Goal: Information Seeking & Learning: Learn about a topic

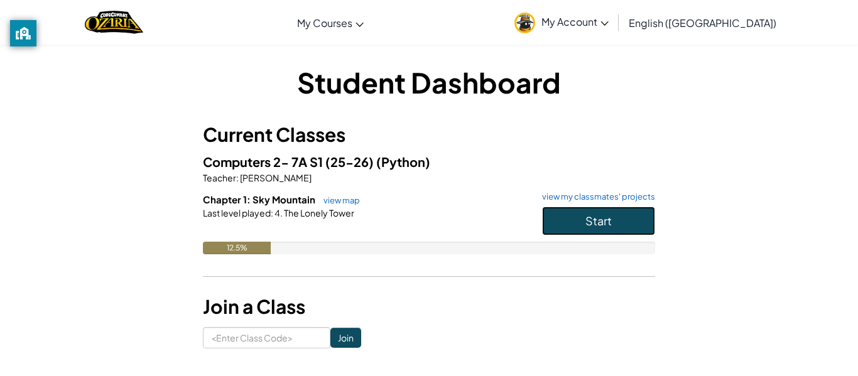
click at [579, 226] on button "Start" at bounding box center [598, 221] width 113 height 29
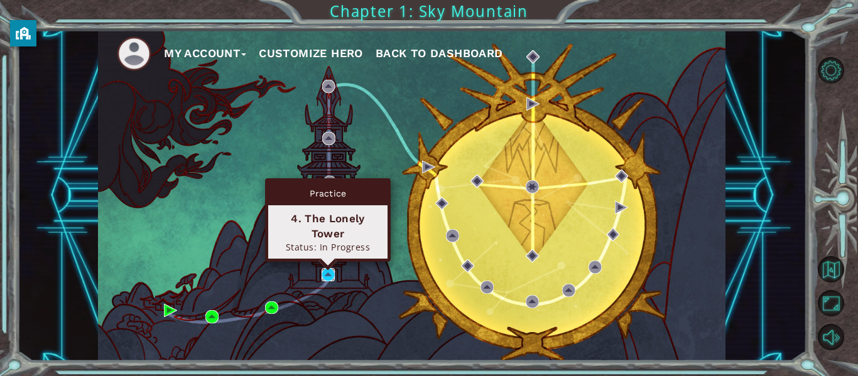
click at [326, 274] on img at bounding box center [327, 274] width 13 height 13
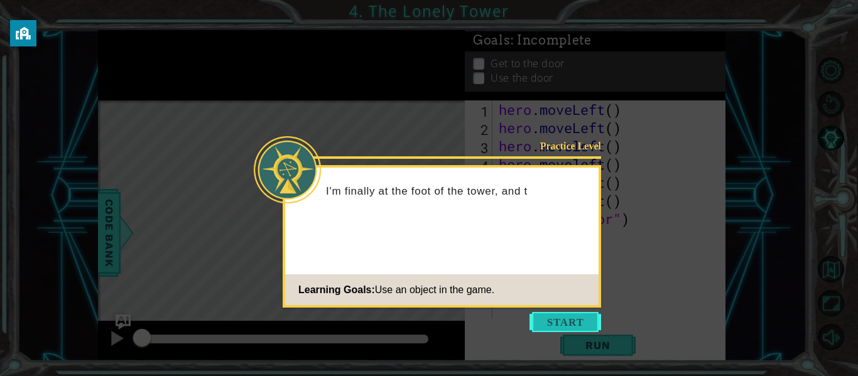
click at [576, 325] on button "Start" at bounding box center [565, 322] width 72 height 20
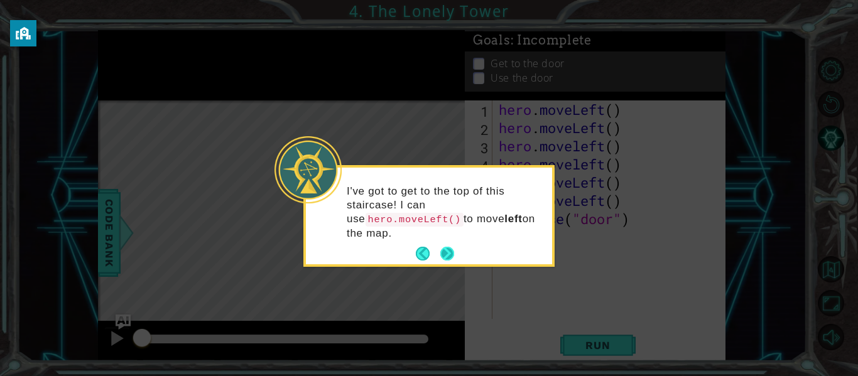
click at [449, 248] on button "Next" at bounding box center [447, 254] width 14 height 14
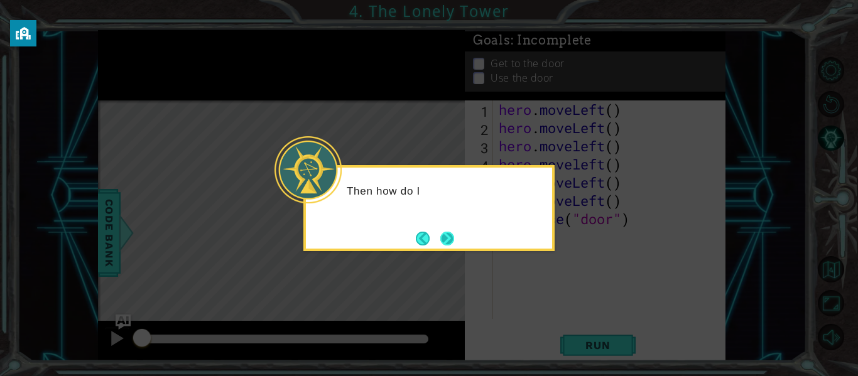
click at [446, 241] on button "Next" at bounding box center [447, 239] width 14 height 14
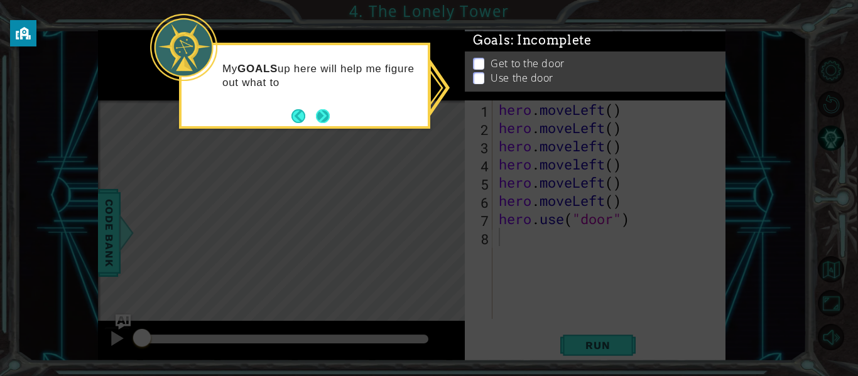
click at [325, 121] on button "Next" at bounding box center [322, 116] width 15 height 15
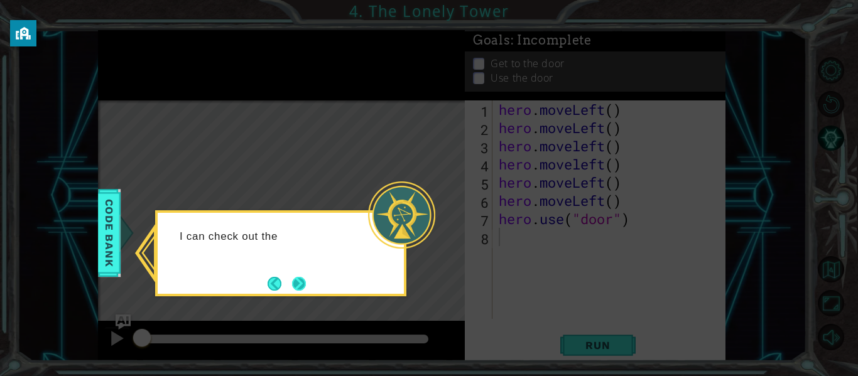
click at [297, 277] on button "Next" at bounding box center [299, 284] width 14 height 14
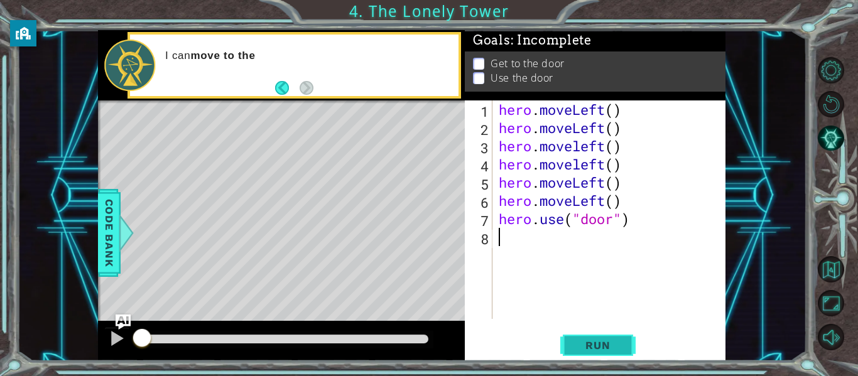
click at [576, 340] on span "Run" at bounding box center [598, 345] width 50 height 13
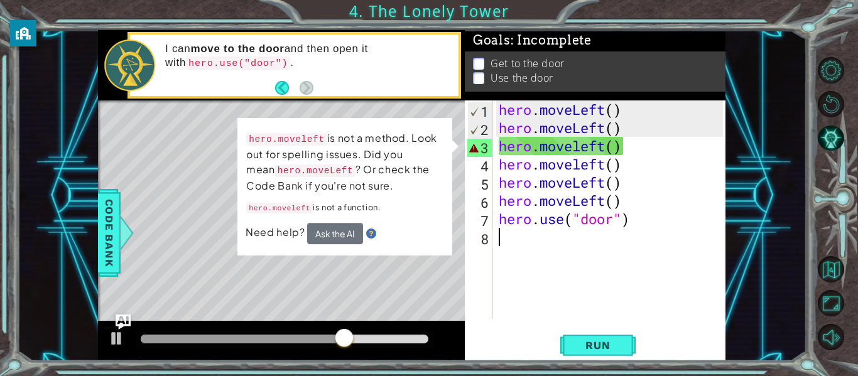
click at [622, 147] on div "hero . moveLeft ( ) hero . moveLeft ( ) hero . moveleft ( ) hero . moveleft ( )…" at bounding box center [612, 227] width 233 height 255
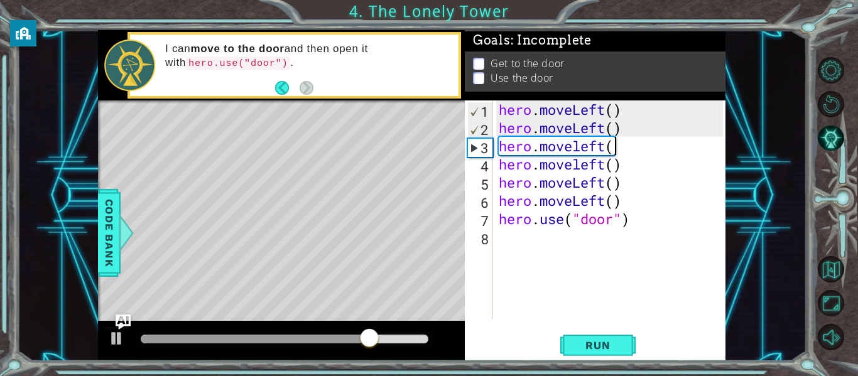
type textarea "hero.moveleft"
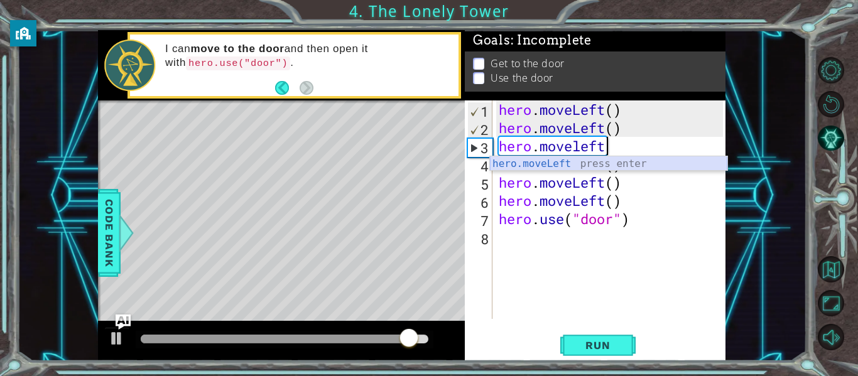
click at [575, 160] on div "hero.moveLeft press enter" at bounding box center [608, 178] width 237 height 45
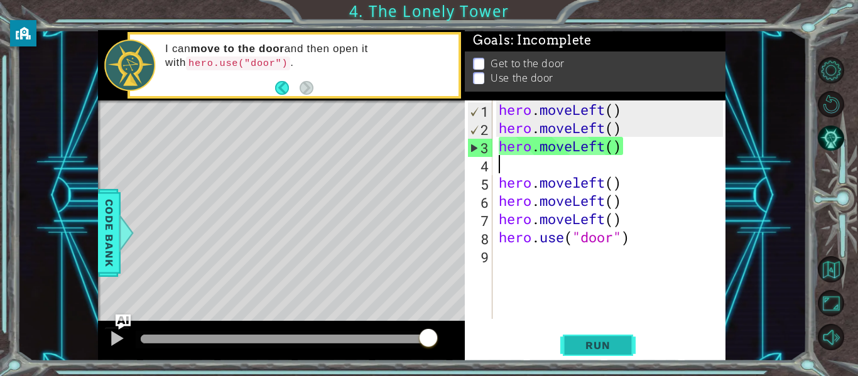
click at [615, 340] on span "Run" at bounding box center [598, 345] width 50 height 13
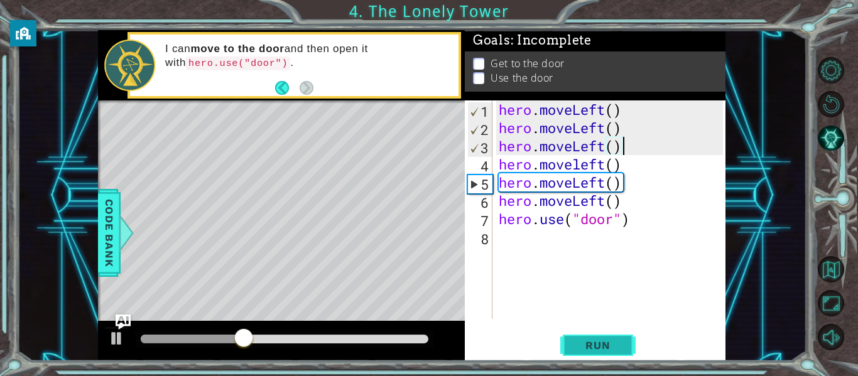
click at [582, 338] on button "Run" at bounding box center [597, 346] width 75 height 26
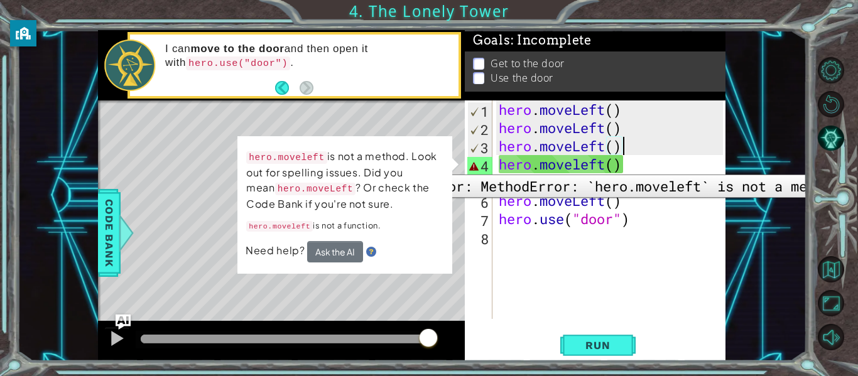
click at [473, 165] on div "4" at bounding box center [479, 166] width 25 height 18
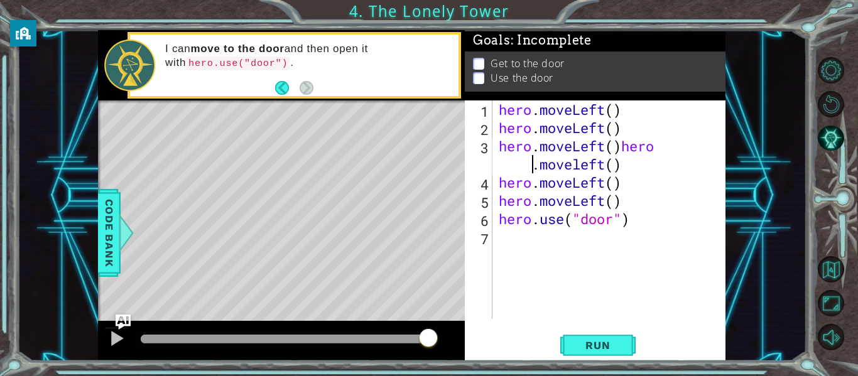
click at [510, 167] on div "hero . moveLeft ( ) hero . moveLeft ( ) hero . moveLeft ( ) hero . moveleft ( )…" at bounding box center [612, 227] width 233 height 255
click at [680, 149] on div "hero . moveLeft ( ) hero . moveLeft ( ) hero . moveLeft ( ) heroher . moveleft …" at bounding box center [612, 227] width 233 height 255
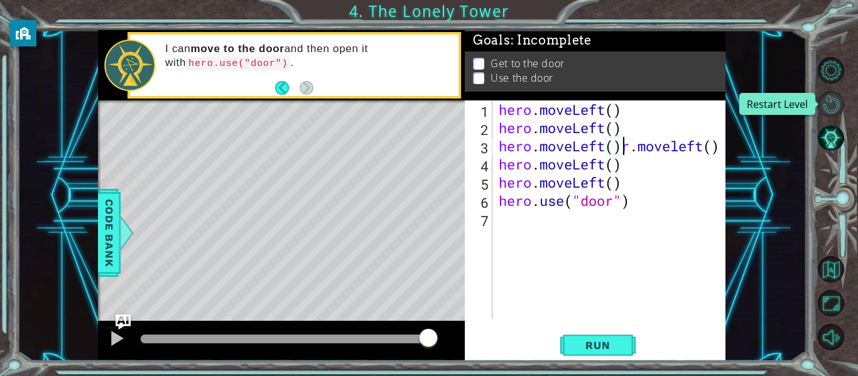
type textarea "hero.moveLeft()r.moveleft()"
click at [836, 106] on button "Restart Level" at bounding box center [830, 104] width 26 height 26
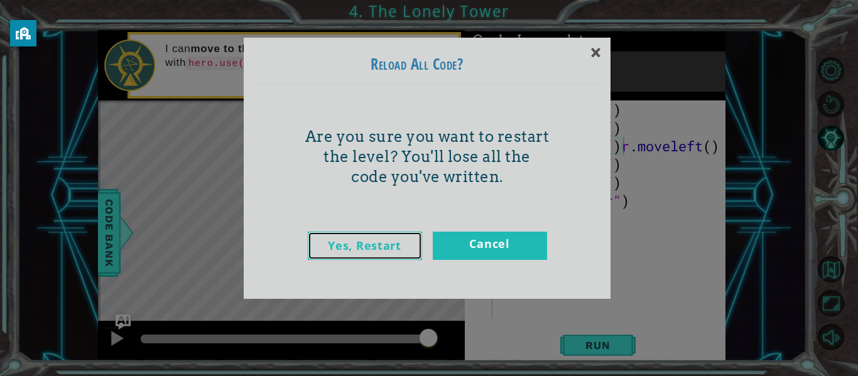
click at [331, 250] on link "Yes, Restart" at bounding box center [365, 246] width 114 height 28
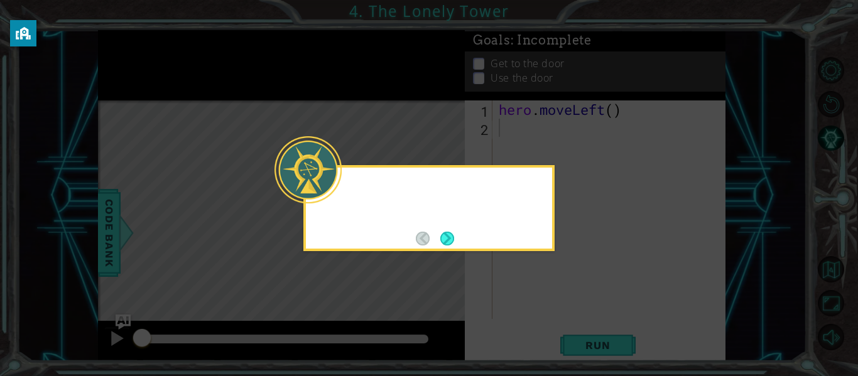
scroll to position [0, 0]
click at [450, 235] on button "Next" at bounding box center [447, 239] width 14 height 14
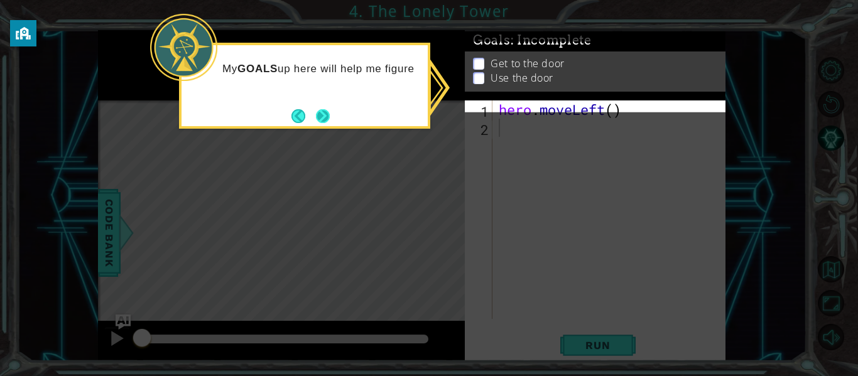
click at [323, 114] on button "Next" at bounding box center [323, 116] width 14 height 14
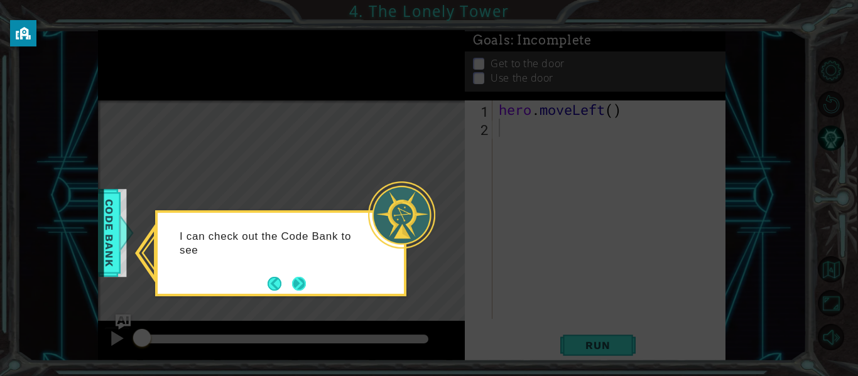
click at [298, 279] on button "Next" at bounding box center [299, 284] width 14 height 14
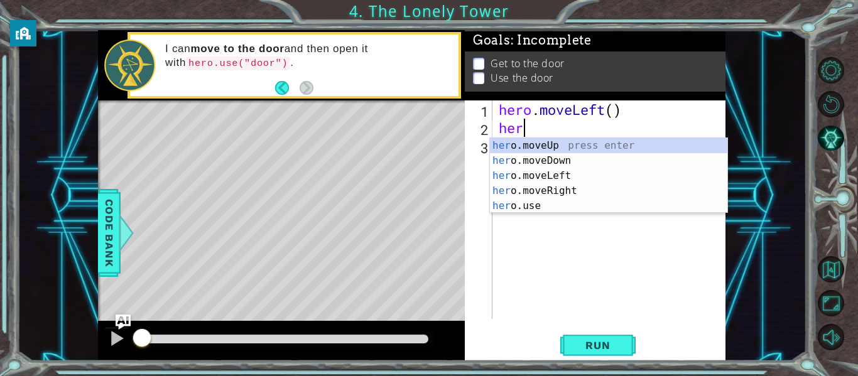
scroll to position [0, 1]
type textarea "hero"
click at [517, 176] on div "hero .moveUp press enter hero .moveDown press enter hero .moveLeft press enter …" at bounding box center [608, 190] width 237 height 105
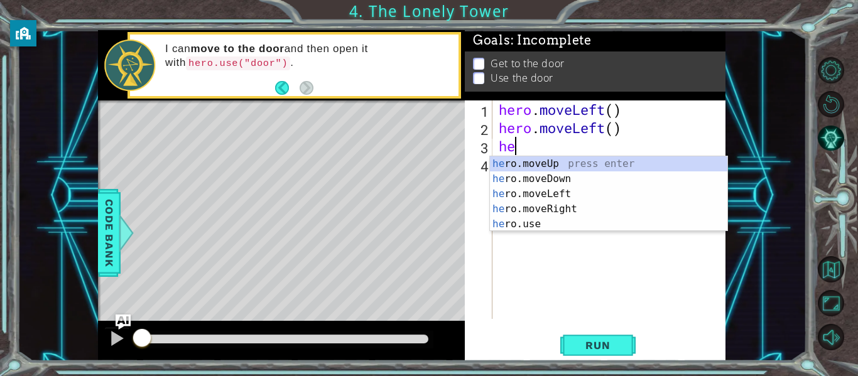
type textarea "hero"
click at [537, 194] on div "hero .moveUp press enter hero .moveDown press enter hero .moveLeft press enter …" at bounding box center [608, 208] width 237 height 105
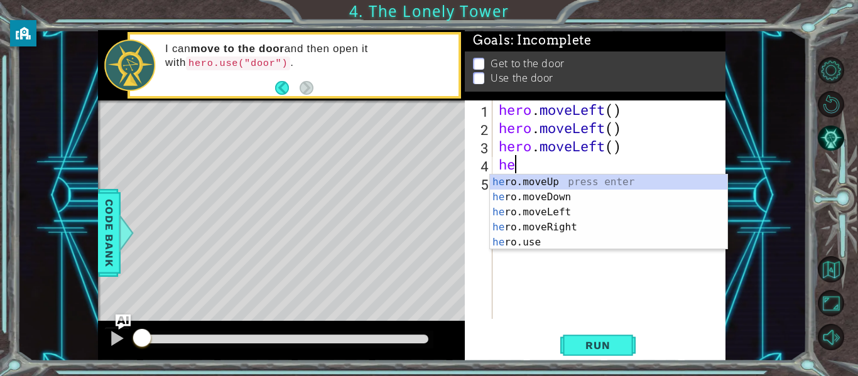
type textarea "her"
click at [553, 210] on div "her o.moveUp press enter her o.moveDown press enter her o.moveLeft press enter …" at bounding box center [608, 227] width 237 height 105
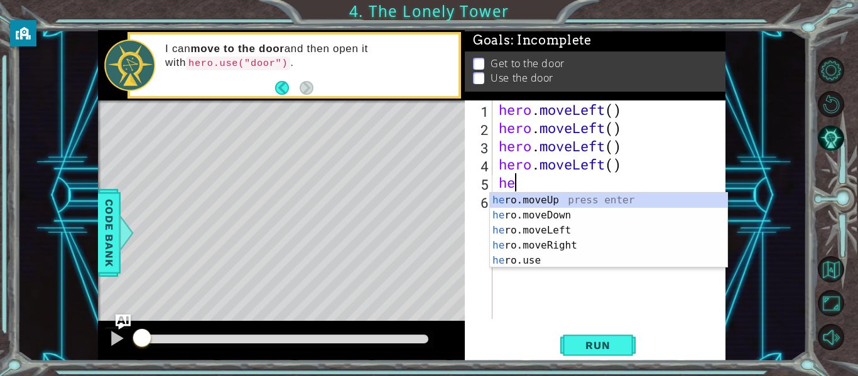
type textarea "her"
click at [577, 228] on div "her o.moveUp press enter her o.moveDown press enter her o.moveLeft press enter …" at bounding box center [608, 245] width 237 height 105
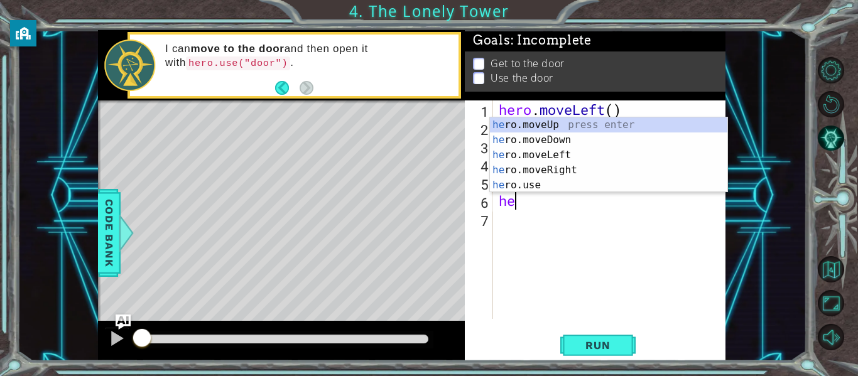
type textarea "her"
click at [542, 156] on div "her o.moveUp press enter her o.moveDown press enter her o.moveLeft press enter …" at bounding box center [608, 169] width 237 height 105
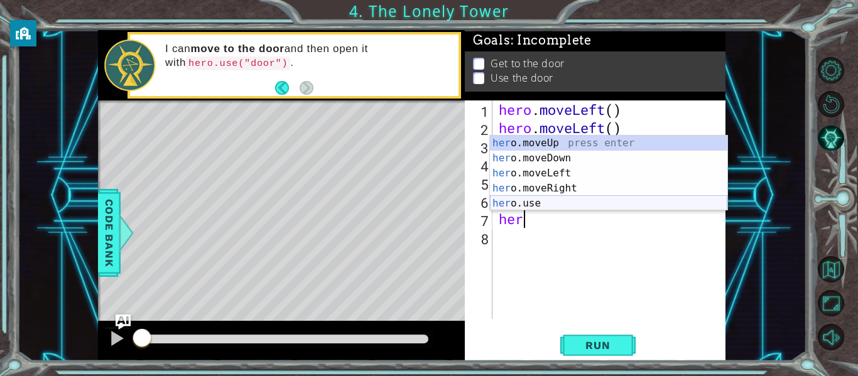
click at [534, 205] on div "her o.moveUp press enter her o.moveDown press enter her o.moveLeft press enter …" at bounding box center [608, 188] width 237 height 105
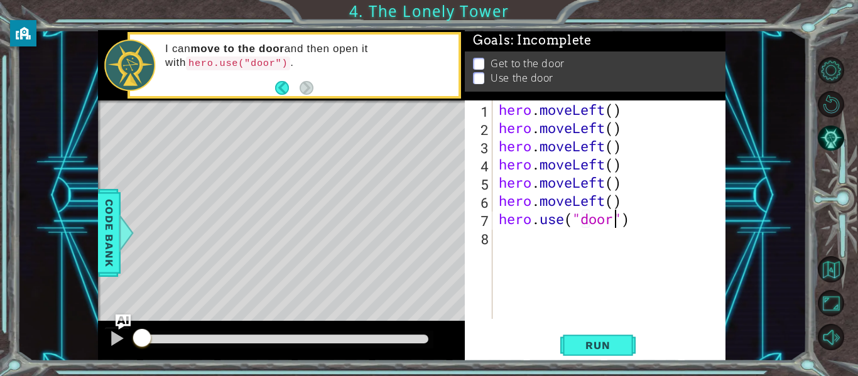
scroll to position [0, 6]
click at [601, 343] on span "Run" at bounding box center [598, 345] width 50 height 13
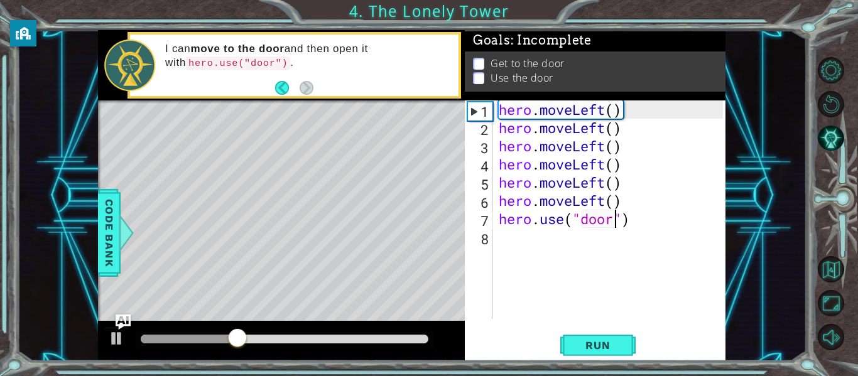
click at [606, 203] on div "hero . moveLeft ( ) hero . moveLeft ( ) hero . moveLeft ( ) hero . moveLeft ( )…" at bounding box center [612, 227] width 233 height 255
click at [617, 334] on button "Run" at bounding box center [597, 346] width 75 height 26
click at [618, 339] on span "Run" at bounding box center [598, 345] width 50 height 13
click at [589, 344] on span "Run" at bounding box center [598, 345] width 50 height 13
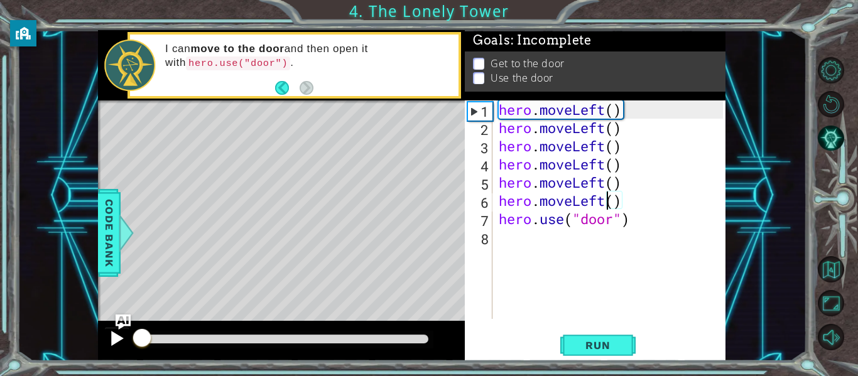
drag, startPoint x: 231, startPoint y: 335, endPoint x: 115, endPoint y: 349, distance: 117.0
click at [115, 349] on div at bounding box center [281, 341] width 367 height 40
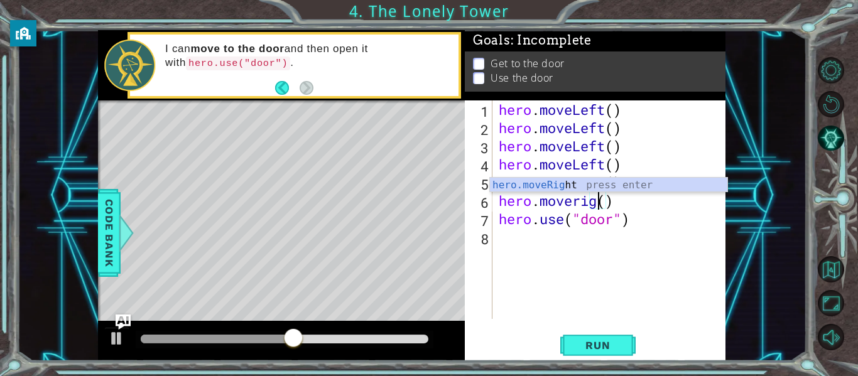
scroll to position [0, 6]
click at [578, 202] on div "hero . moveLeft ( ) hero . moveLeft ( ) hero . moveLeft ( ) hero . moveLeft ( )…" at bounding box center [612, 227] width 233 height 255
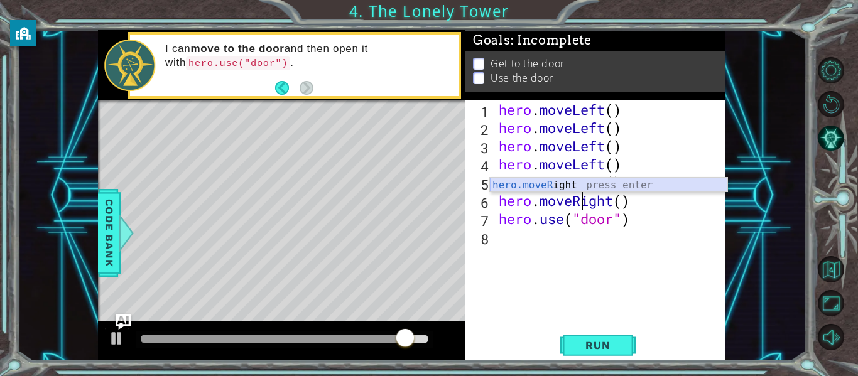
click at [591, 180] on div "hero.moveR ight press enter" at bounding box center [608, 200] width 237 height 45
type textarea "hero.moveRight"
click at [578, 180] on div "hero.moveRight press enter" at bounding box center [608, 200] width 237 height 45
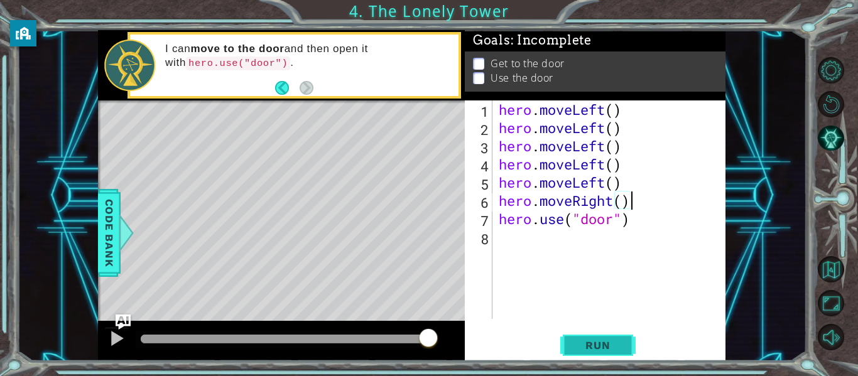
click at [593, 333] on button "Run" at bounding box center [597, 346] width 75 height 26
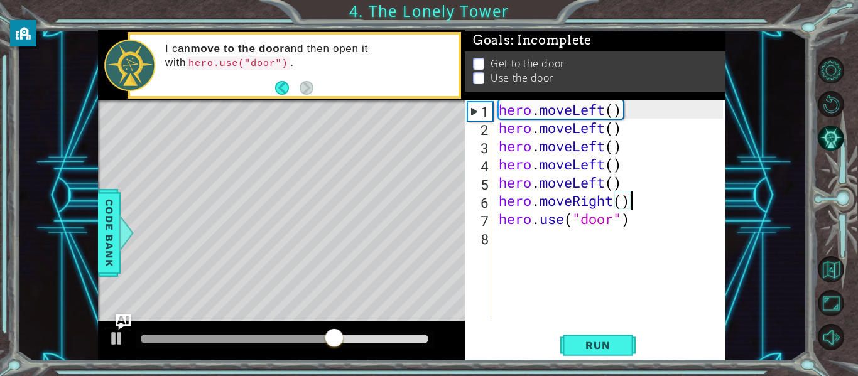
click at [606, 183] on div "hero . moveLeft ( ) hero . moveLeft ( ) hero . moveLeft ( ) hero . moveLeft ( )…" at bounding box center [612, 227] width 233 height 255
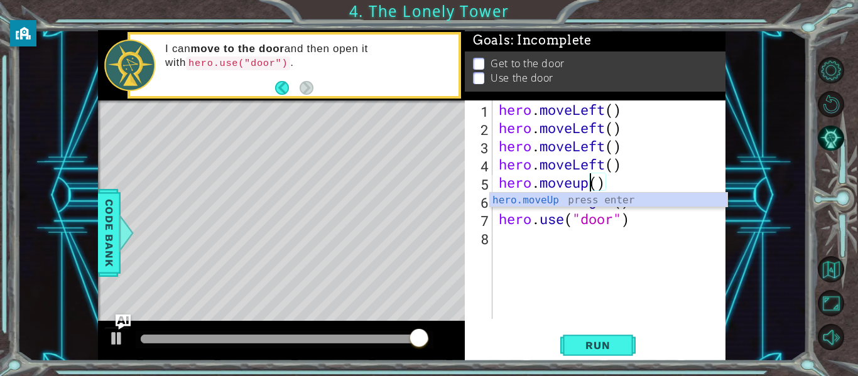
scroll to position [0, 4]
click at [605, 166] on div "hero . moveLeft ( ) hero . moveLeft ( ) hero . moveLeft ( ) hero . moveLeft ( )…" at bounding box center [612, 227] width 233 height 255
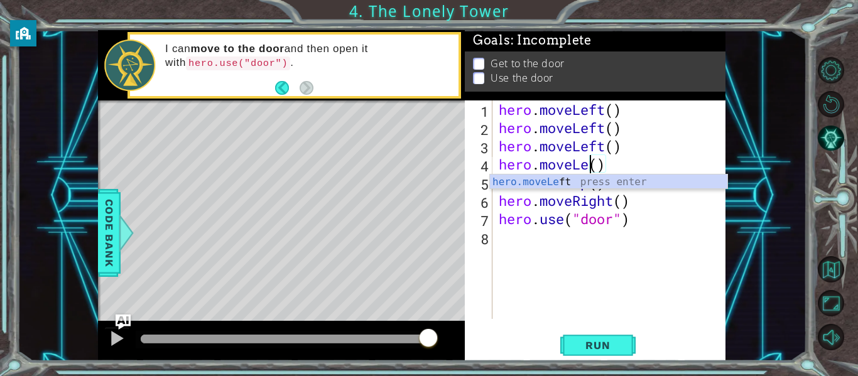
scroll to position [0, 4]
type textarea "hero.moveup()"
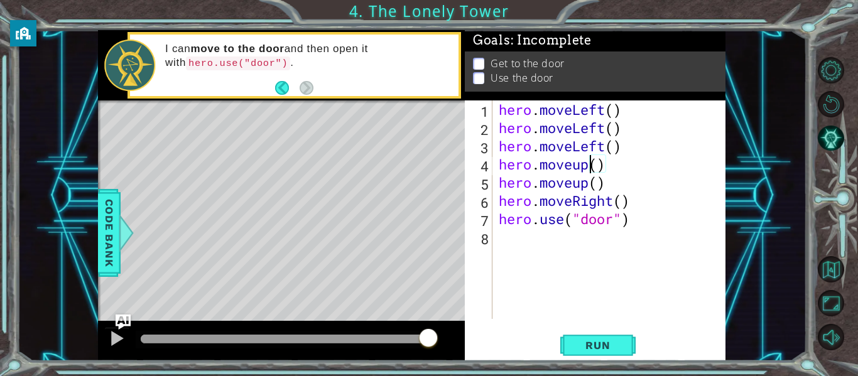
click at [594, 281] on div "hero . moveLeft ( ) hero . moveLeft ( ) hero . moveLeft ( ) hero . moveup ( ) h…" at bounding box center [612, 227] width 233 height 255
click at [510, 210] on div "hero . moveLeft ( ) hero . moveLeft ( ) hero . moveLeft ( ) hero . moveup ( ) h…" at bounding box center [612, 227] width 233 height 255
click at [630, 200] on div "hero . moveLeft ( ) hero . moveLeft ( ) hero . moveLeft ( ) hero . moveup ( ) h…" at bounding box center [612, 227] width 233 height 255
type textarea "hero.moveRight()"
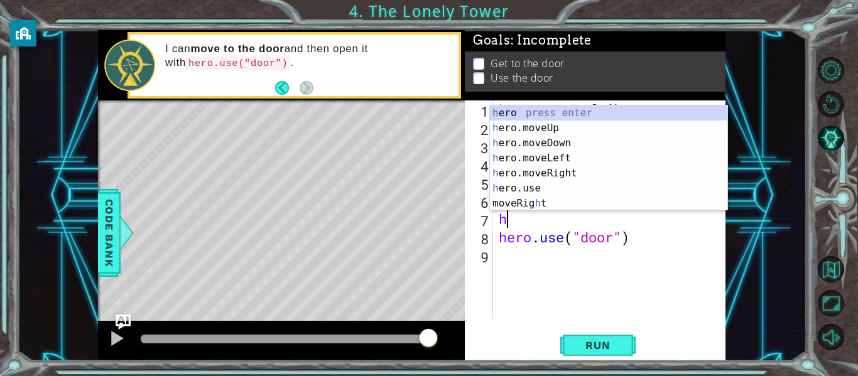
type textarea "her"
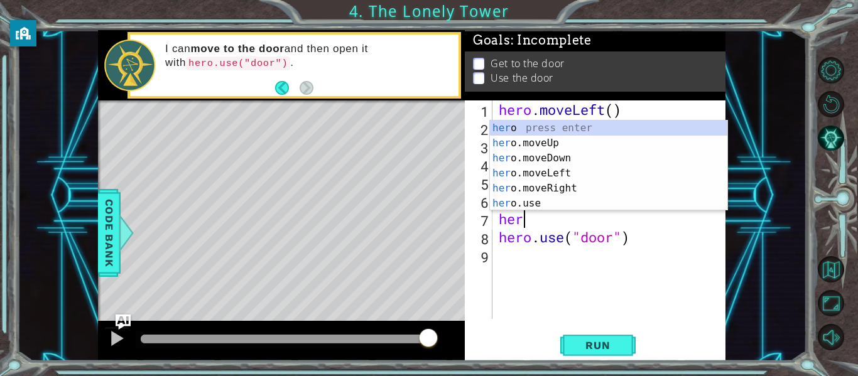
scroll to position [0, 1]
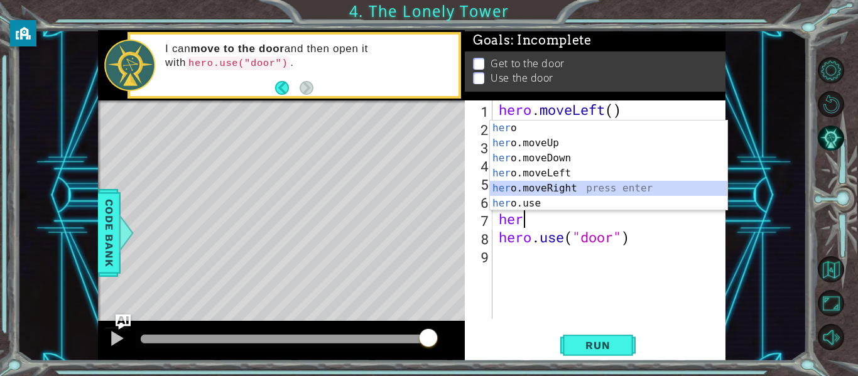
click at [571, 185] on div "her o press enter her o.moveUp press enter her o.moveDown press enter her o.mov…" at bounding box center [608, 181] width 237 height 121
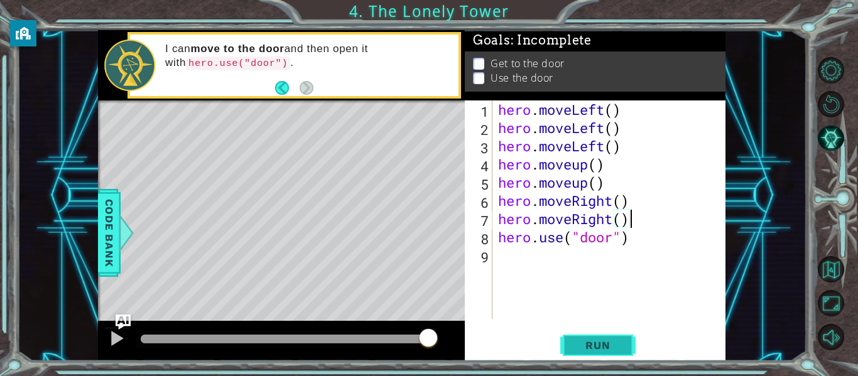
click at [593, 349] on span "Run" at bounding box center [598, 345] width 50 height 13
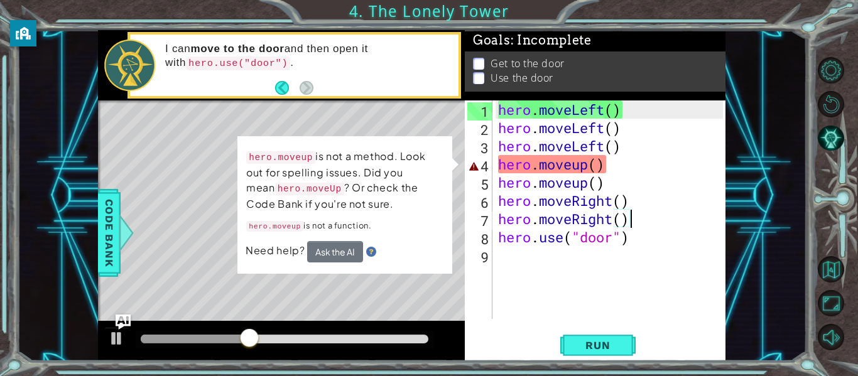
click at [588, 164] on div "hero . moveLeft ( ) hero . moveLeft ( ) hero . moveLeft ( ) hero . moveup ( ) h…" at bounding box center [612, 227] width 234 height 255
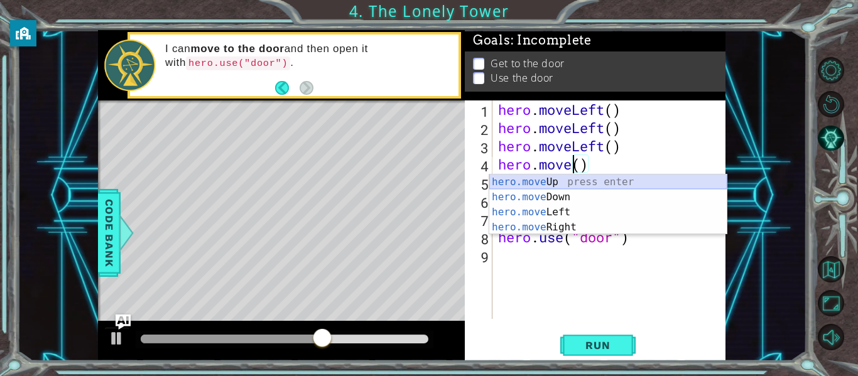
click at [578, 180] on div "hero.move Up press enter hero.move Down press enter hero.move Left press enter …" at bounding box center [607, 220] width 237 height 90
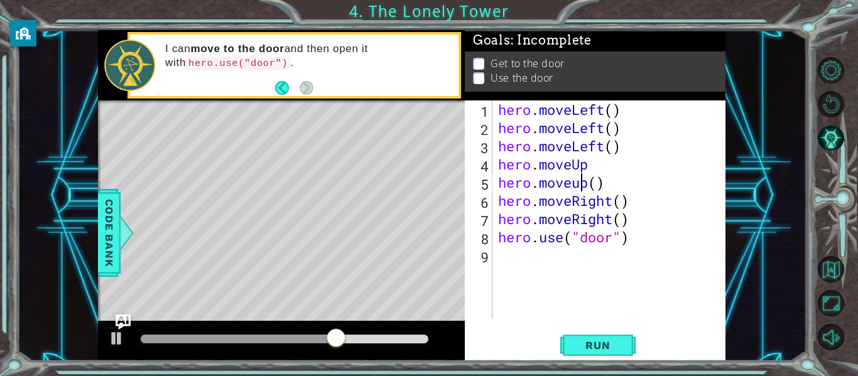
click at [581, 186] on div "hero . moveLeft ( ) hero . moveLeft ( ) hero . moveLeft ( ) hero . moveUp hero …" at bounding box center [612, 227] width 234 height 255
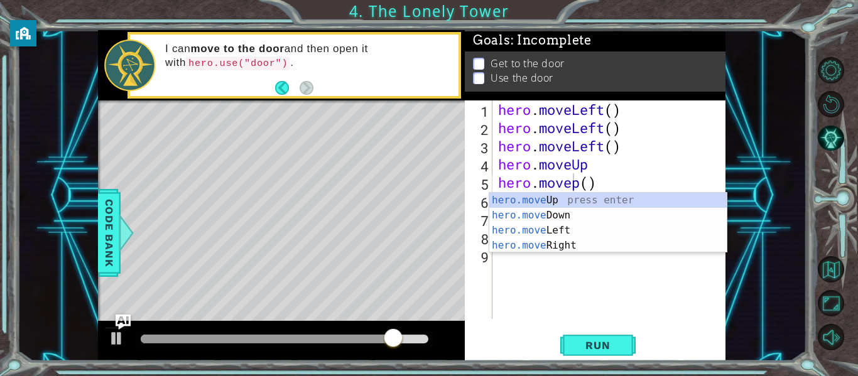
click at [802, 124] on div "1 ההההההההההההההההההההההההההההההההההההההההההההההההההההההההההההההההההההההההההההה…" at bounding box center [411, 195] width 789 height 331
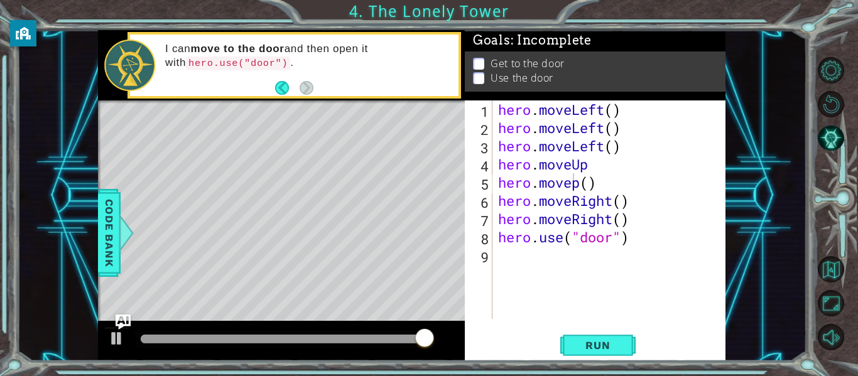
click at [573, 185] on div "hero . moveLeft ( ) hero . moveLeft ( ) hero . moveLeft ( ) hero . moveUp hero …" at bounding box center [612, 227] width 234 height 255
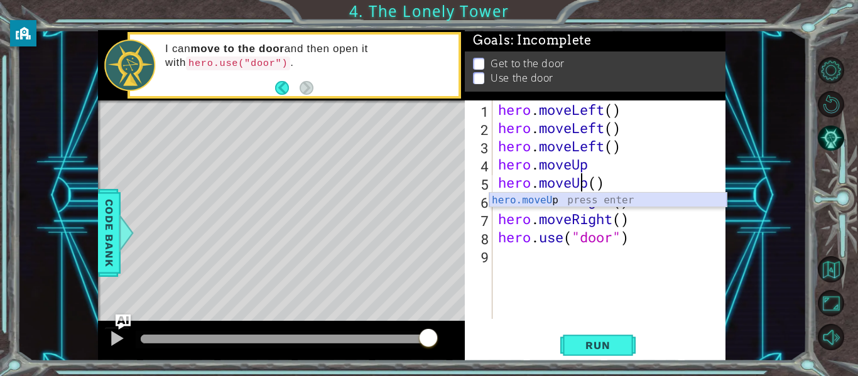
click at [556, 203] on div "hero.moveU p press enter" at bounding box center [607, 215] width 237 height 45
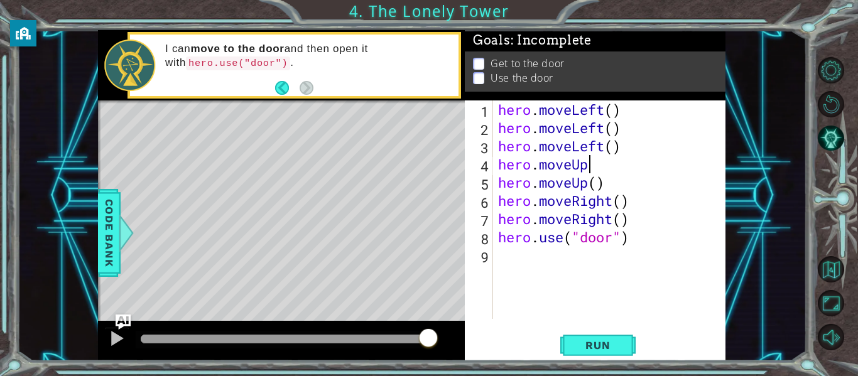
click at [593, 170] on div "hero . moveLeft ( ) hero . moveLeft ( ) hero . moveLeft ( ) hero . moveUp hero …" at bounding box center [612, 227] width 234 height 255
type textarea "hero.moveUp()"
click at [599, 352] on button "Run" at bounding box center [597, 346] width 75 height 26
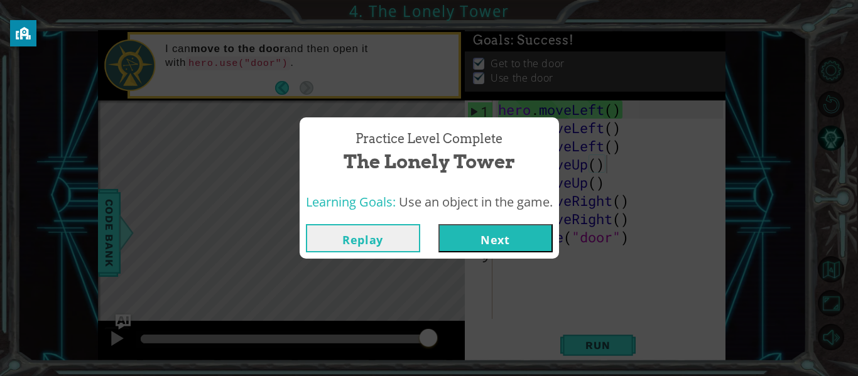
click at [523, 232] on button "Next" at bounding box center [495, 238] width 114 height 28
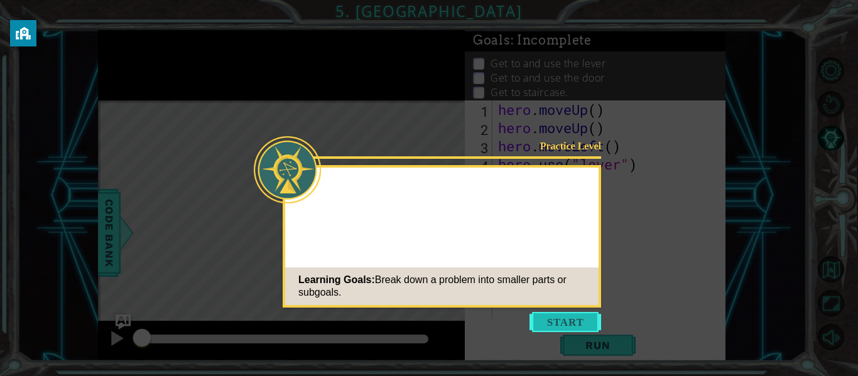
click at [559, 320] on button "Start" at bounding box center [565, 322] width 72 height 20
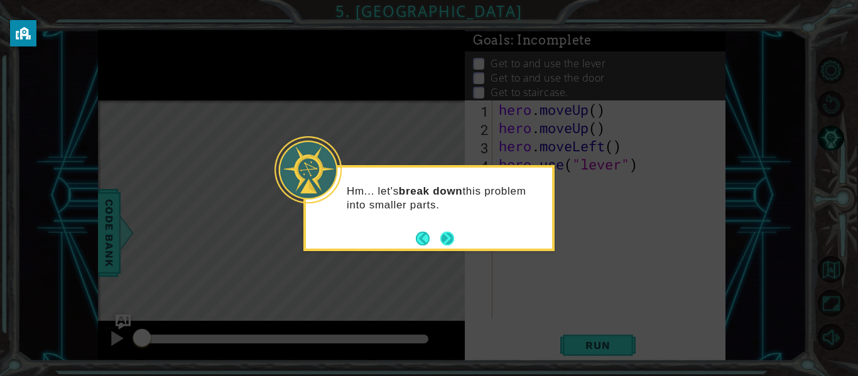
click at [443, 236] on button "Next" at bounding box center [447, 239] width 14 height 14
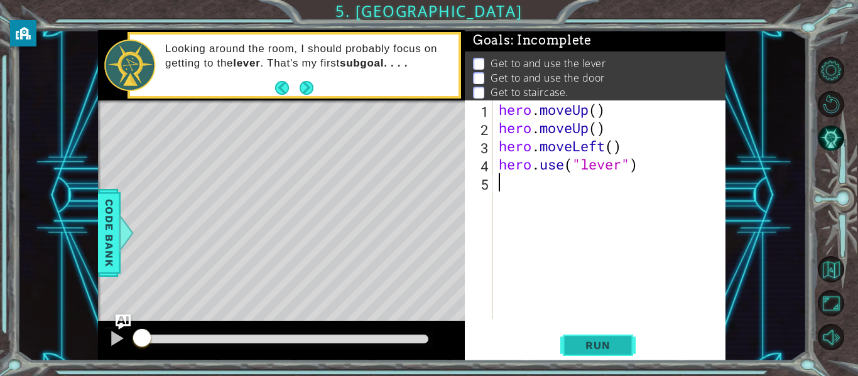
click at [608, 342] on span "Run" at bounding box center [598, 345] width 50 height 13
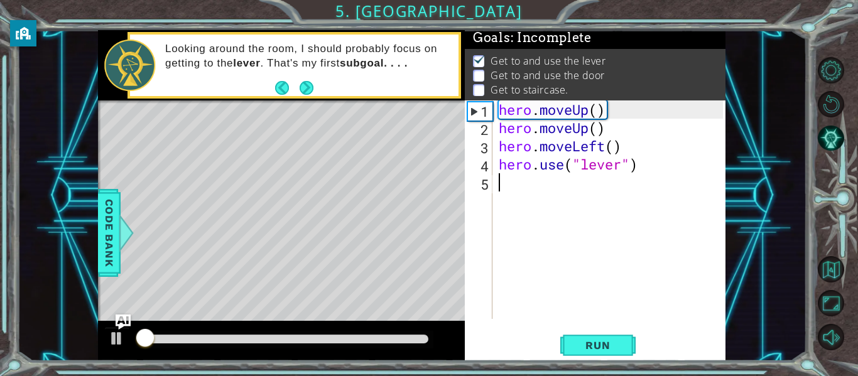
scroll to position [3, 0]
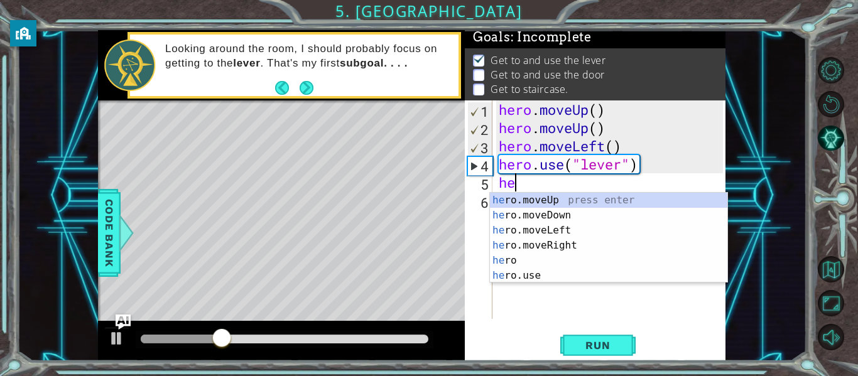
type textarea "her"
click at [577, 246] on div "her o.moveUp press enter her o.moveDown press enter her o.moveLeft press enter …" at bounding box center [608, 253] width 237 height 121
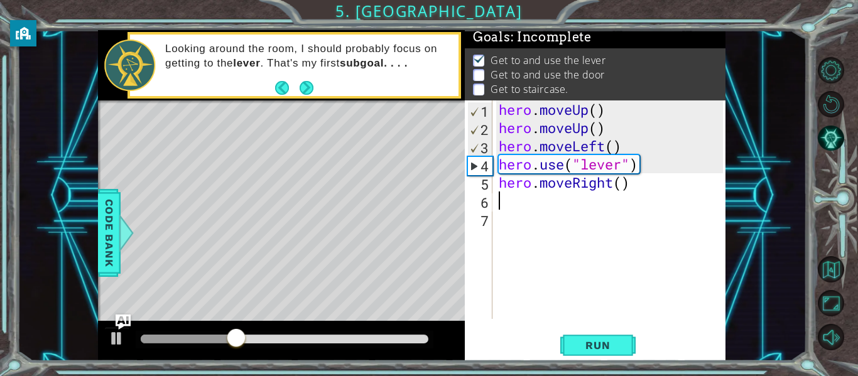
scroll to position [0, 0]
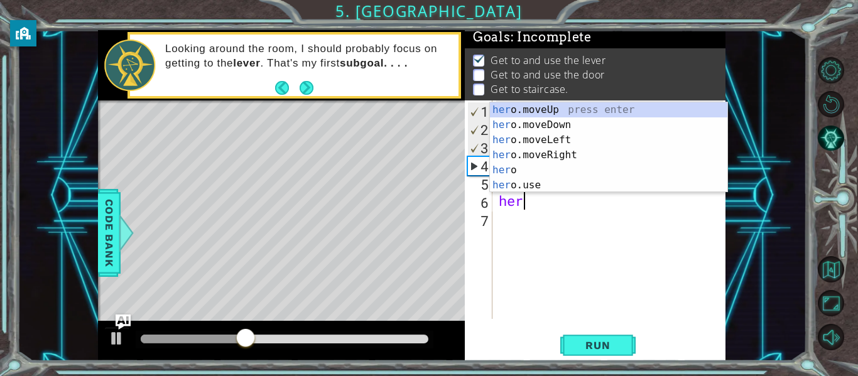
type textarea "her"
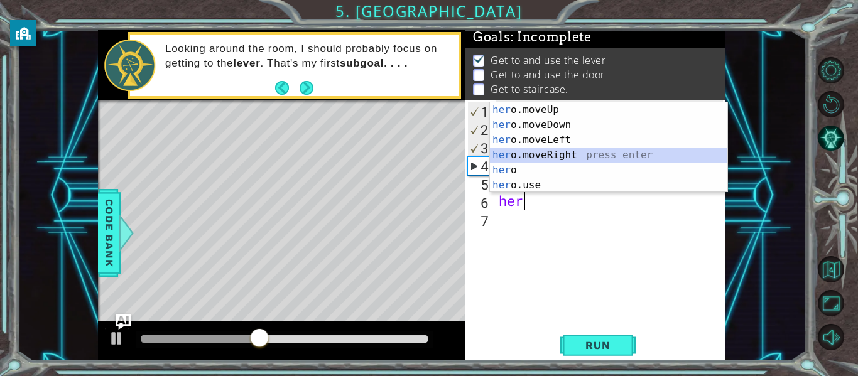
click at [555, 154] on div "her o.moveUp press enter her o.moveDown press enter her o.moveLeft press enter …" at bounding box center [608, 162] width 237 height 121
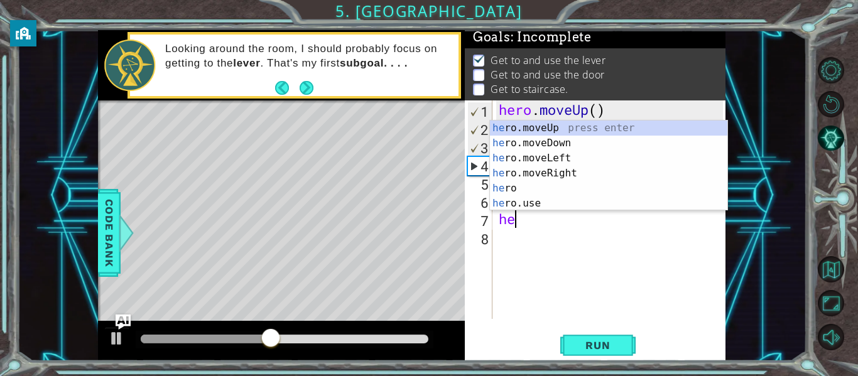
type textarea "her"
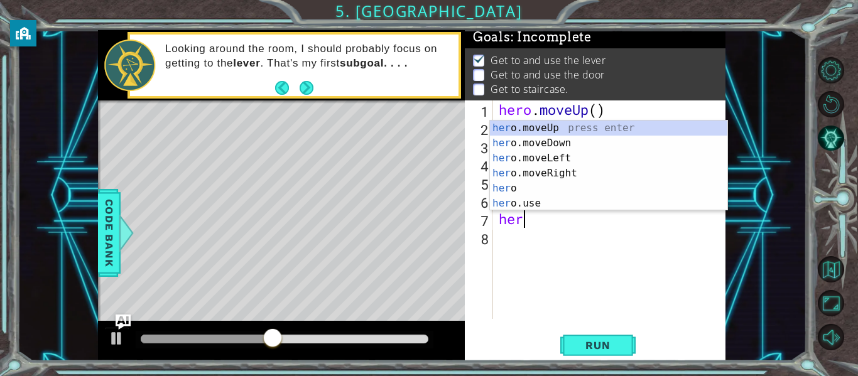
scroll to position [0, 1]
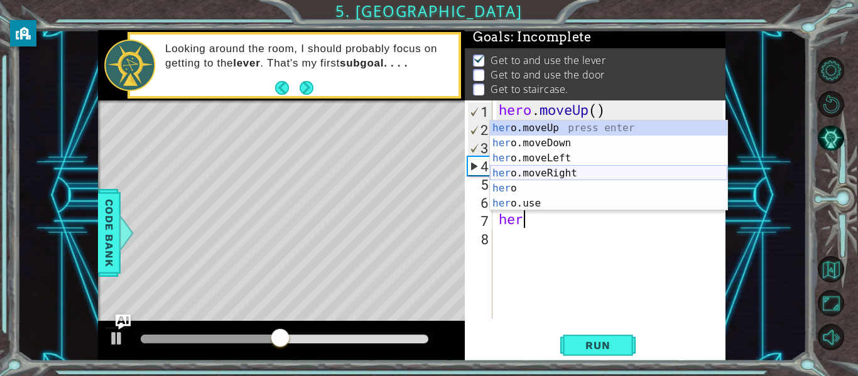
click at [537, 174] on div "her o.moveUp press enter her o.moveDown press enter her o.moveLeft press enter …" at bounding box center [608, 181] width 237 height 121
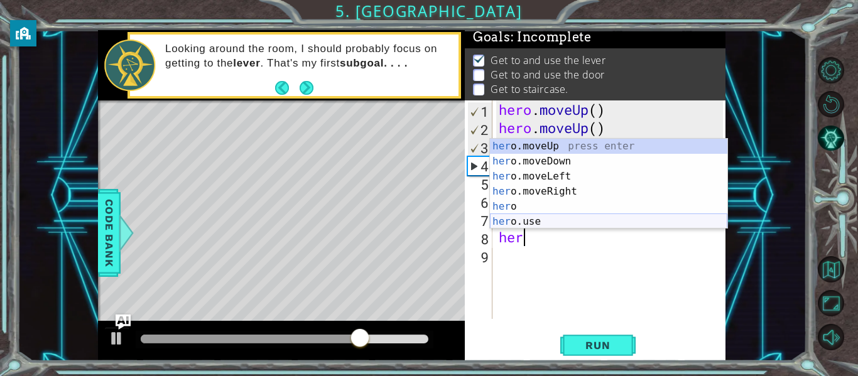
click at [528, 219] on div "her o.moveUp press enter her o.moveDown press enter her o.moveLeft press enter …" at bounding box center [608, 199] width 237 height 121
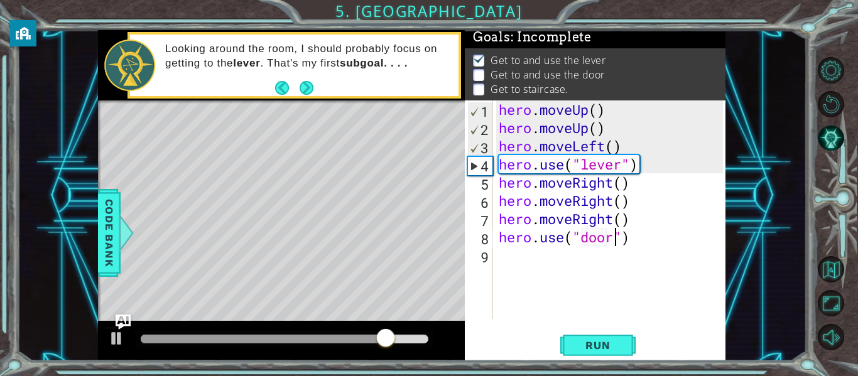
type textarea "hero.use("door")"
click at [630, 244] on div "hero . moveUp ( ) hero . moveUp ( ) hero . moveLeft ( ) hero . use ( "lever" ) …" at bounding box center [612, 227] width 233 height 255
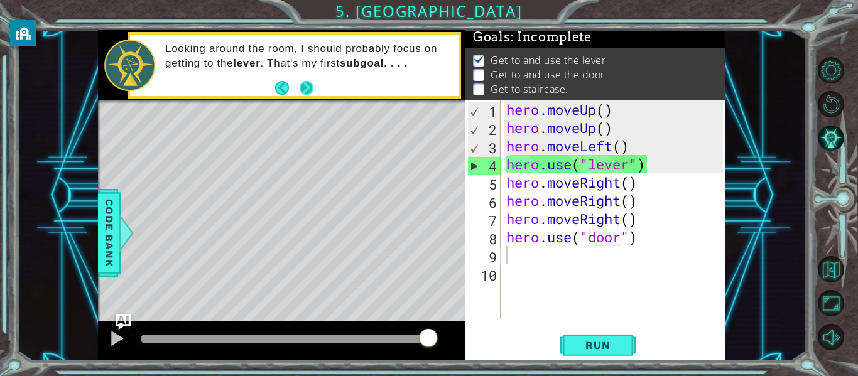
click at [306, 82] on button "Next" at bounding box center [307, 87] width 18 height 18
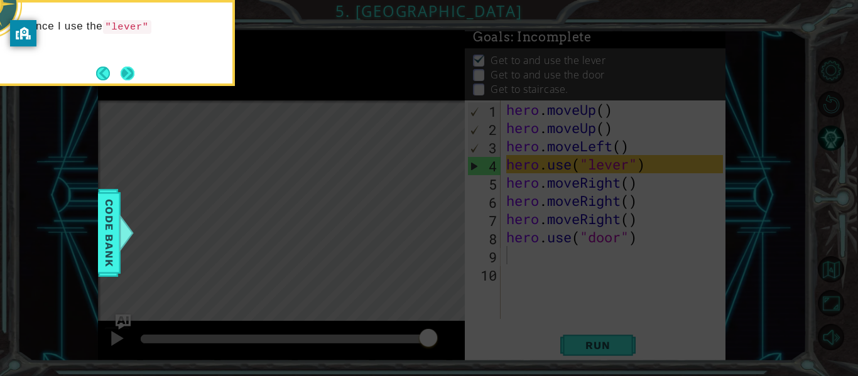
click at [126, 72] on button "Next" at bounding box center [128, 74] width 14 height 14
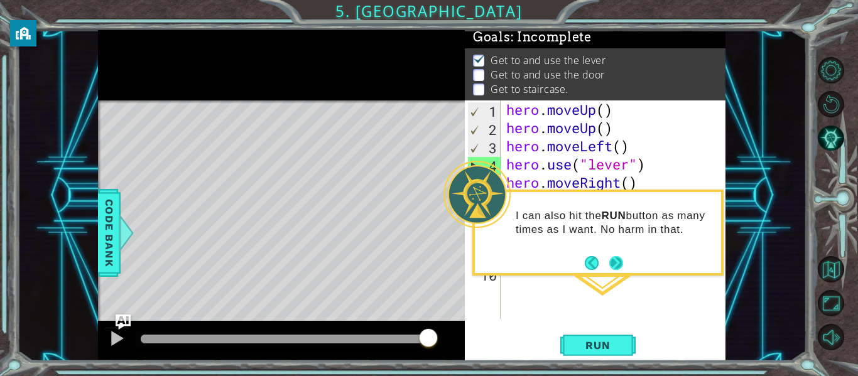
click at [615, 257] on button "Next" at bounding box center [616, 262] width 21 height 21
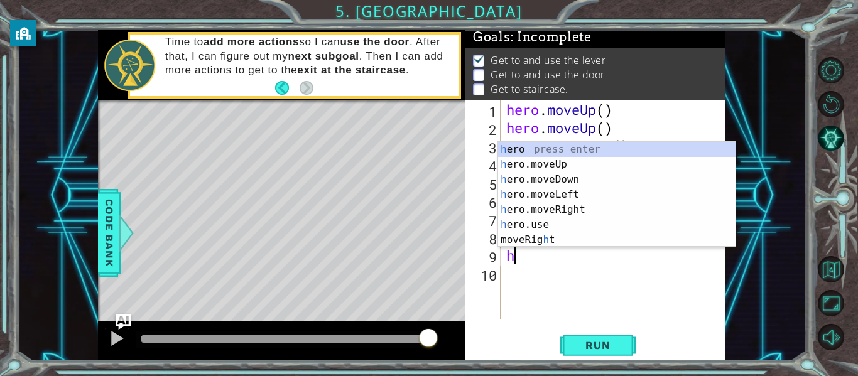
type textarea "her"
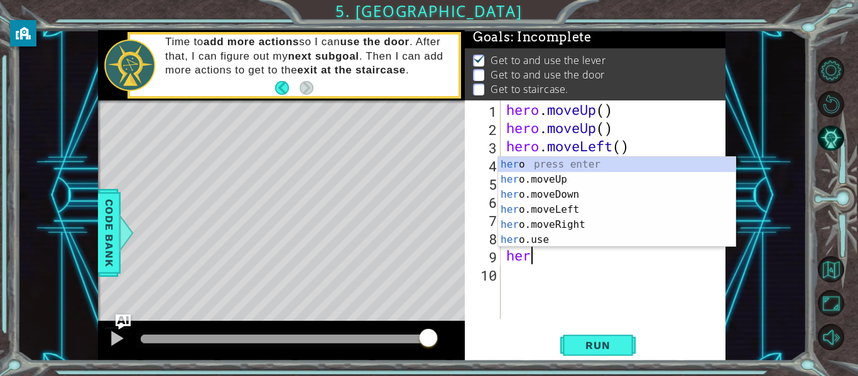
scroll to position [0, 1]
click at [562, 179] on div "her o press enter her o.moveUp press enter her o.moveDown press enter her o.mov…" at bounding box center [616, 217] width 237 height 121
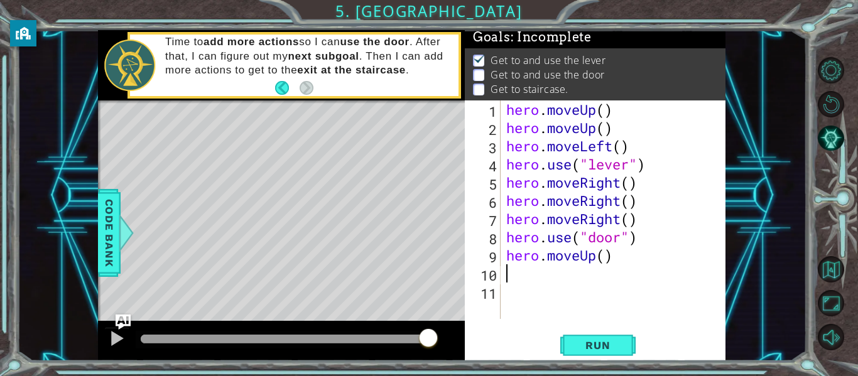
scroll to position [0, 0]
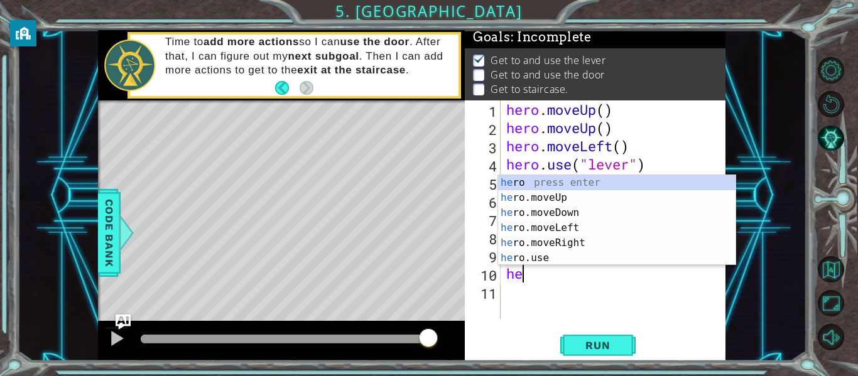
type textarea "her"
click at [576, 225] on div "her o press enter her o.moveUp press enter her o.moveDown press enter her o.mov…" at bounding box center [616, 235] width 237 height 121
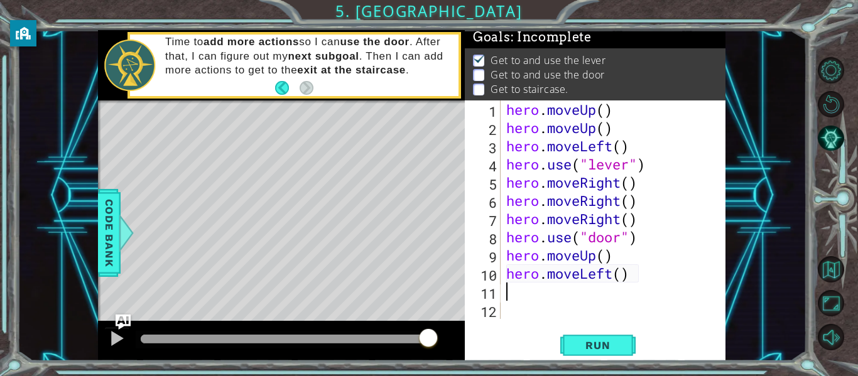
scroll to position [0, 0]
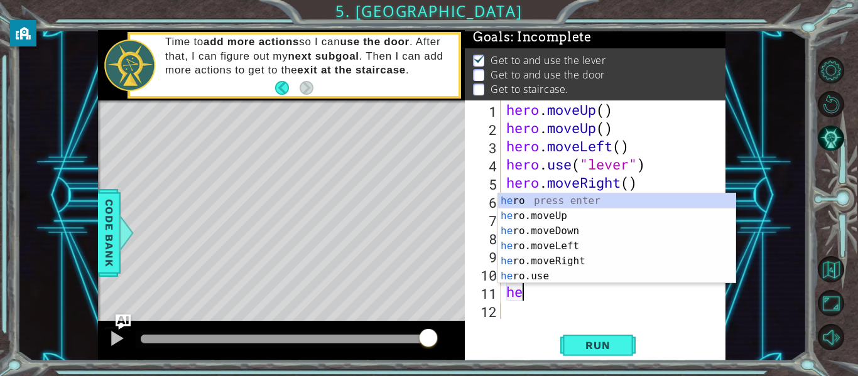
type textarea "her"
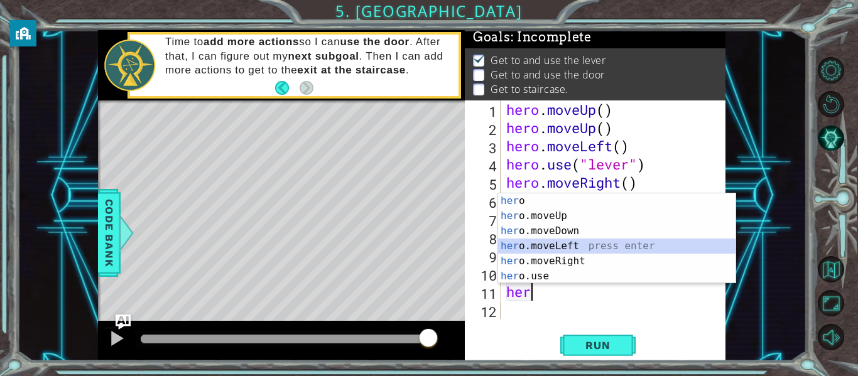
click at [574, 242] on div "her o press enter her o.moveUp press enter her o.moveDown press enter her o.mov…" at bounding box center [616, 253] width 237 height 121
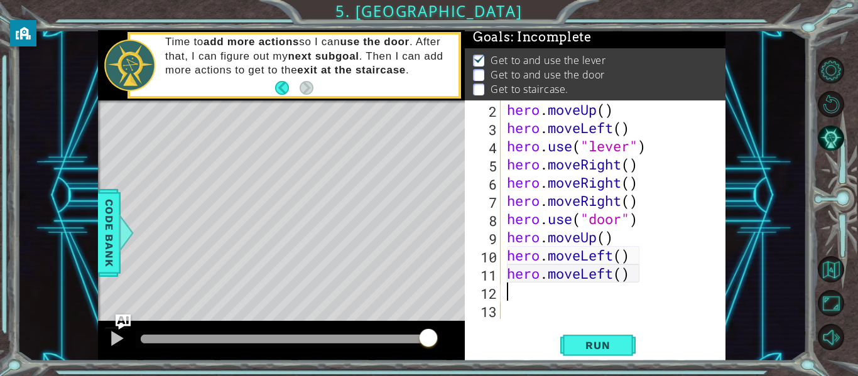
scroll to position [18, 0]
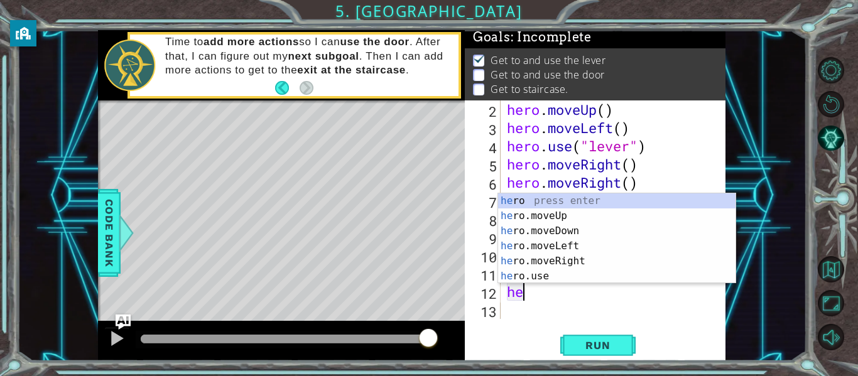
type textarea "her"
click at [579, 244] on div "her o press enter her o.moveUp press enter her o.moveDown press enter her o.mov…" at bounding box center [616, 253] width 237 height 121
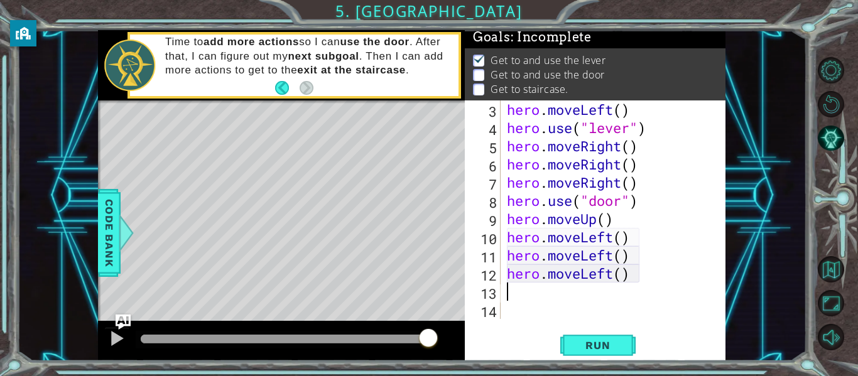
scroll to position [36, 0]
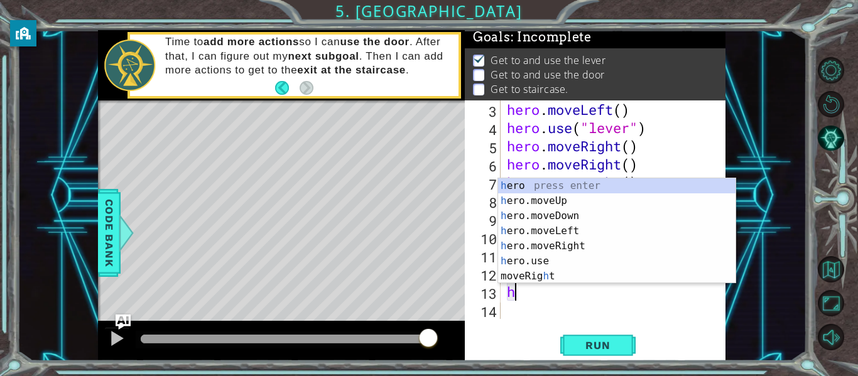
type textarea "her"
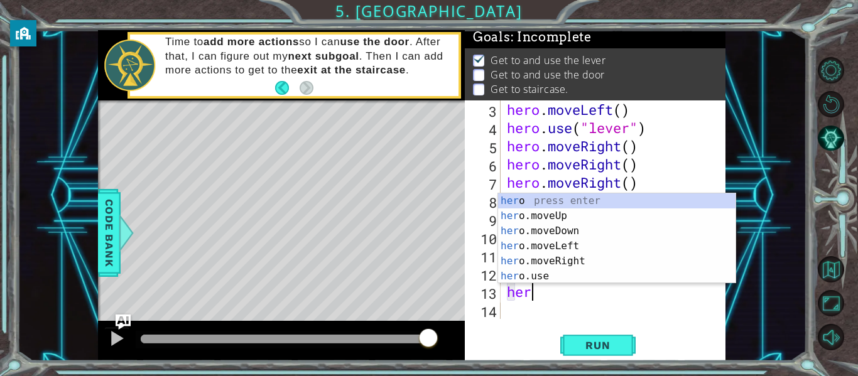
scroll to position [0, 1]
click at [568, 213] on div "her o press enter her o.moveUp press enter her o.moveDown press enter her o.mov…" at bounding box center [616, 253] width 237 height 121
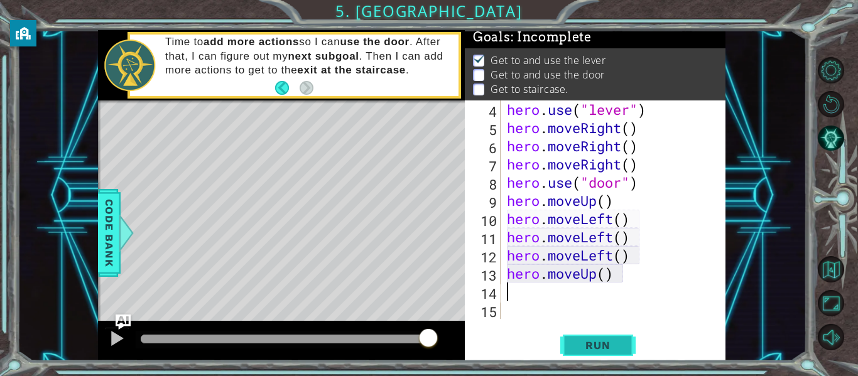
click at [603, 342] on span "Run" at bounding box center [598, 345] width 50 height 13
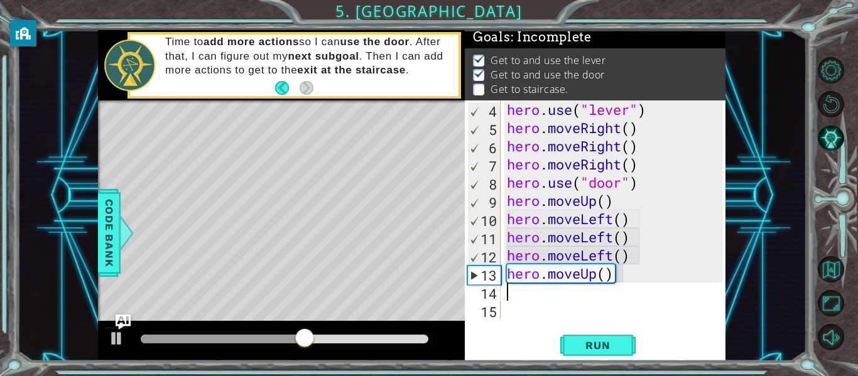
click at [613, 202] on div "hero . use ( "lever" ) hero . moveRight ( ) hero . moveRight ( ) hero . moveRig…" at bounding box center [616, 227] width 225 height 255
type textarea "hero.moveUp()"
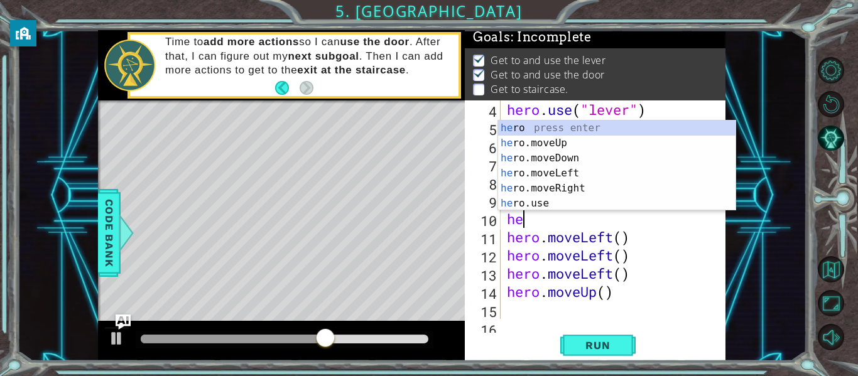
type textarea "her"
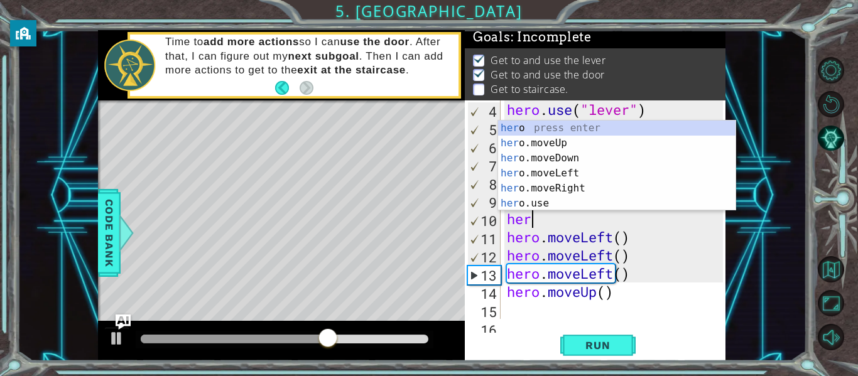
scroll to position [0, 1]
click at [568, 143] on div "her o press enter her o.moveUp press enter her o.moveDown press enter her o.mov…" at bounding box center [616, 181] width 237 height 121
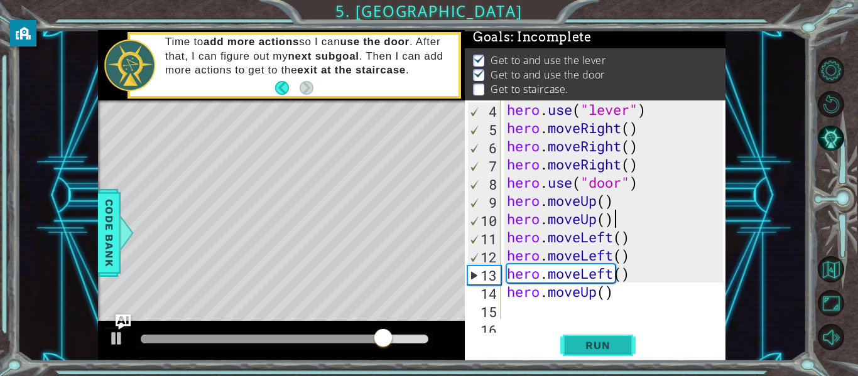
type textarea "hero.moveUp()"
click at [606, 339] on span "Run" at bounding box center [598, 345] width 50 height 13
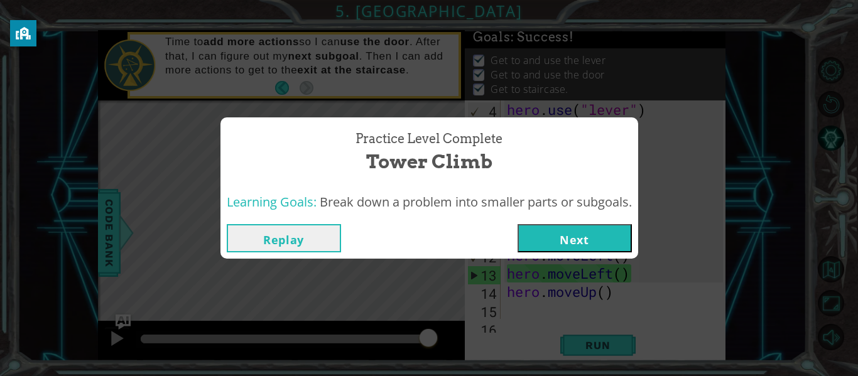
click at [569, 239] on button "Next" at bounding box center [574, 238] width 114 height 28
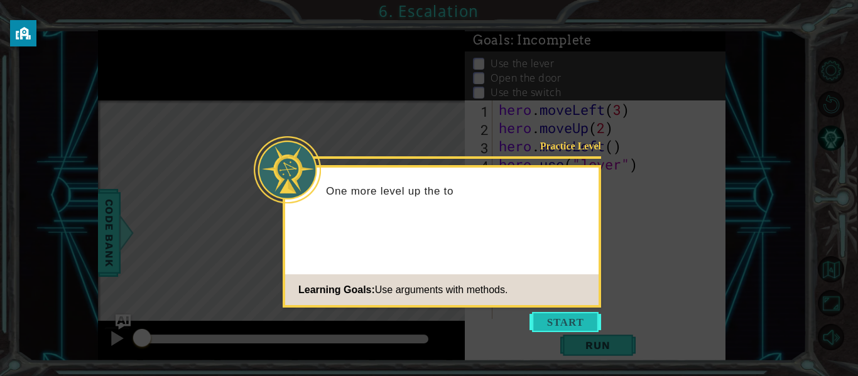
click at [569, 321] on button "Start" at bounding box center [565, 322] width 72 height 20
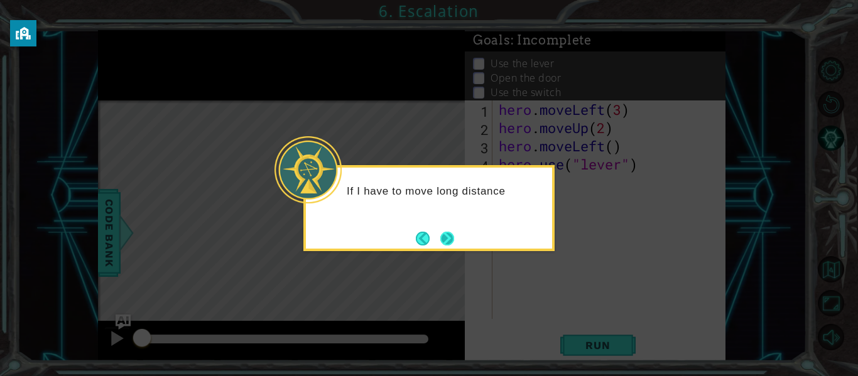
click at [444, 240] on button "Next" at bounding box center [447, 239] width 14 height 14
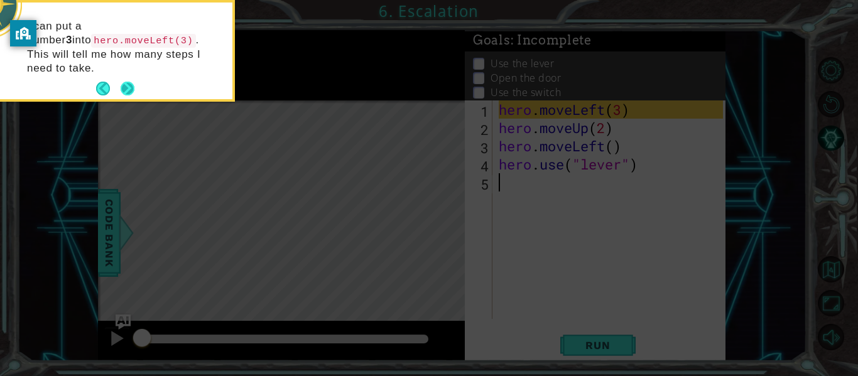
click at [129, 82] on button "Next" at bounding box center [128, 89] width 14 height 14
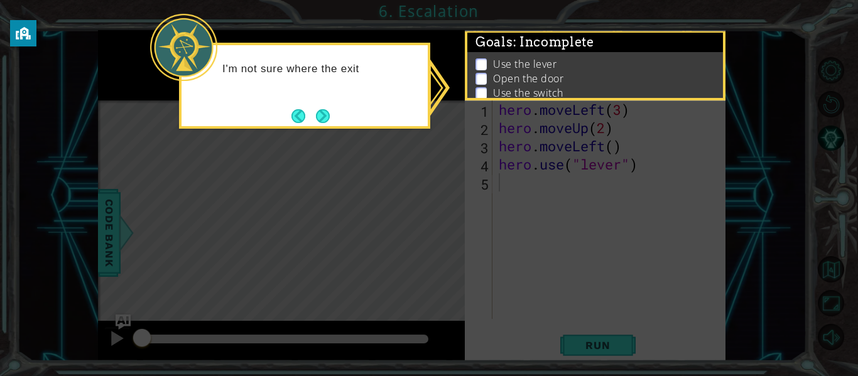
click at [354, 119] on div "I'm not sure where the exit" at bounding box center [304, 86] width 251 height 86
click at [317, 111] on button "Next" at bounding box center [323, 116] width 14 height 14
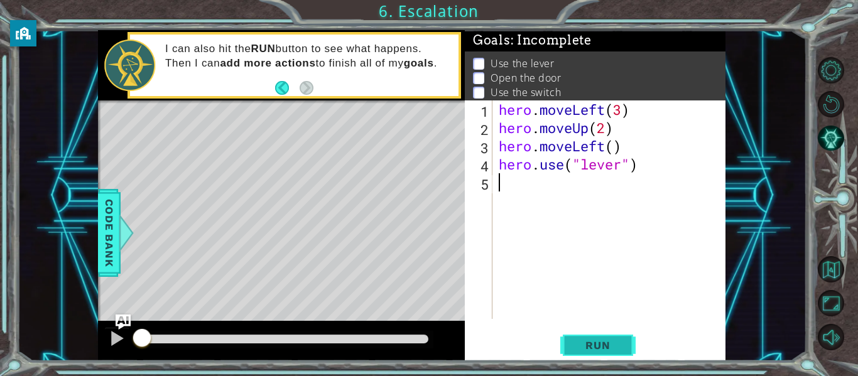
click at [602, 339] on span "Run" at bounding box center [598, 345] width 50 height 13
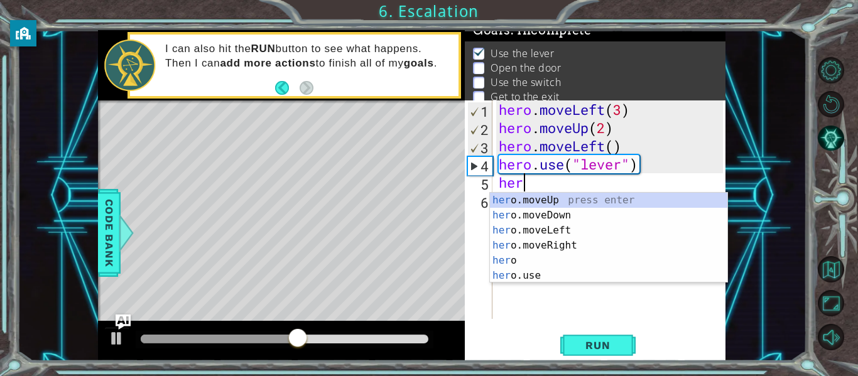
scroll to position [0, 1]
click at [551, 227] on div "her o.moveUp press enter her o.moveDown press enter her o.moveLeft press enter …" at bounding box center [608, 253] width 237 height 121
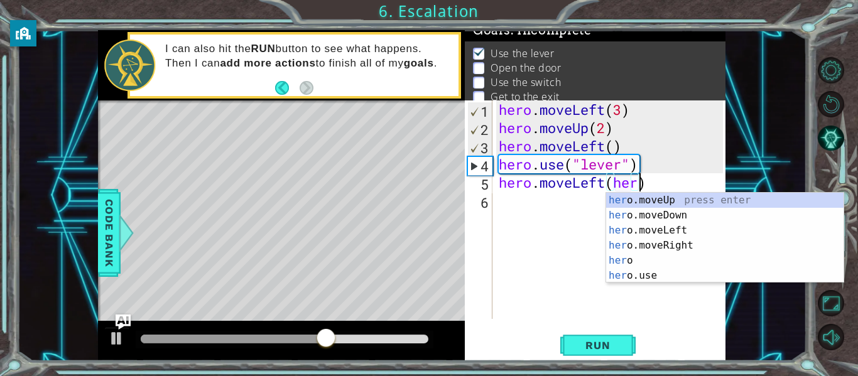
scroll to position [0, 6]
click at [660, 196] on div "her o.moveUp press enter her o.moveDown press enter her o.moveLeft press enter …" at bounding box center [724, 253] width 237 height 121
type textarea "hero.moveLeft())"
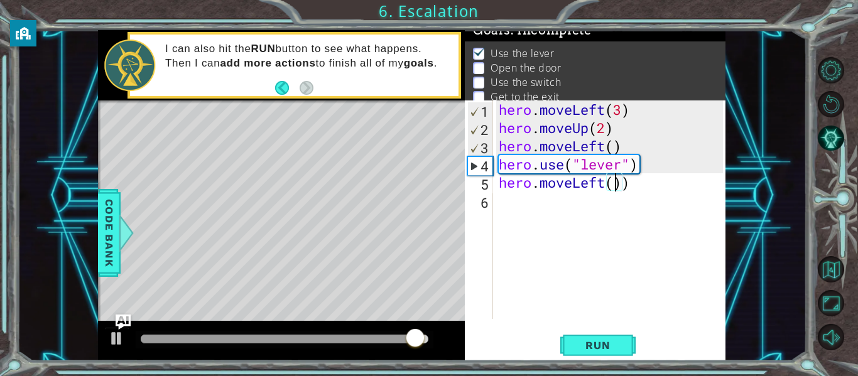
click at [631, 193] on div "hero . moveLeft ( 3 ) hero . moveUp ( 2 ) hero . moveLeft ( ) hero . use ( "lev…" at bounding box center [612, 227] width 233 height 255
click at [631, 185] on div "hero . moveLeft ( 3 ) hero . moveUp ( 2 ) hero . moveLeft ( ) hero . use ( "lev…" at bounding box center [612, 227] width 233 height 255
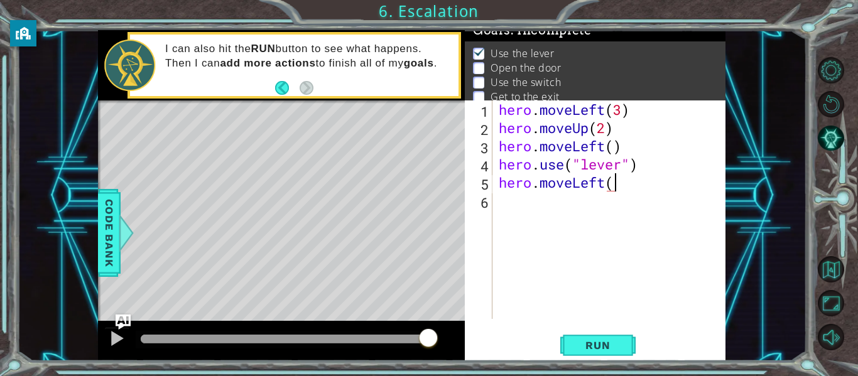
type textarea "hero.moveLeft()"
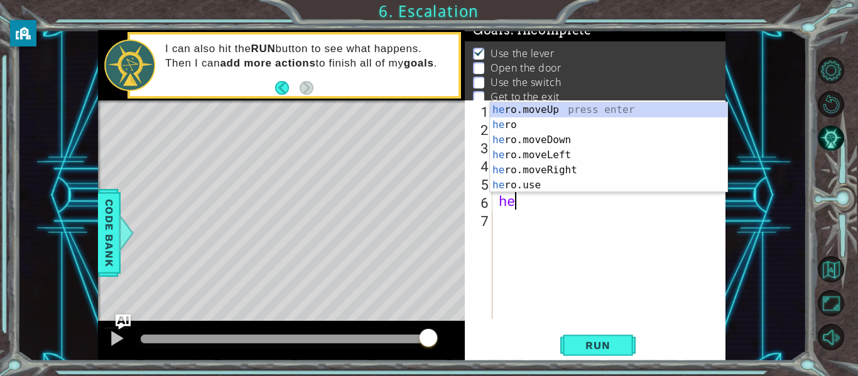
type textarea "her"
click at [573, 244] on div "hero . moveLeft ( 3 ) hero . moveUp ( 2 ) hero . moveLeft ( ) hero . use ( "lev…" at bounding box center [612, 227] width 233 height 255
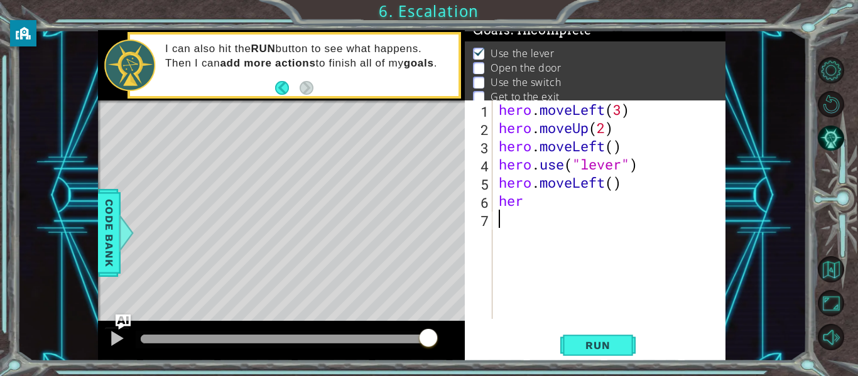
click at [533, 204] on div "hero . moveLeft ( 3 ) hero . moveUp ( 2 ) hero . moveLeft ( ) hero . use ( "lev…" at bounding box center [612, 227] width 233 height 255
click at [623, 344] on button "Run" at bounding box center [597, 346] width 75 height 26
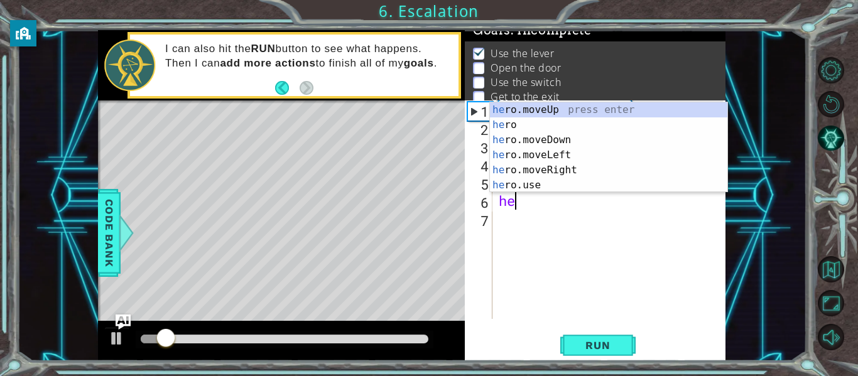
type textarea "h"
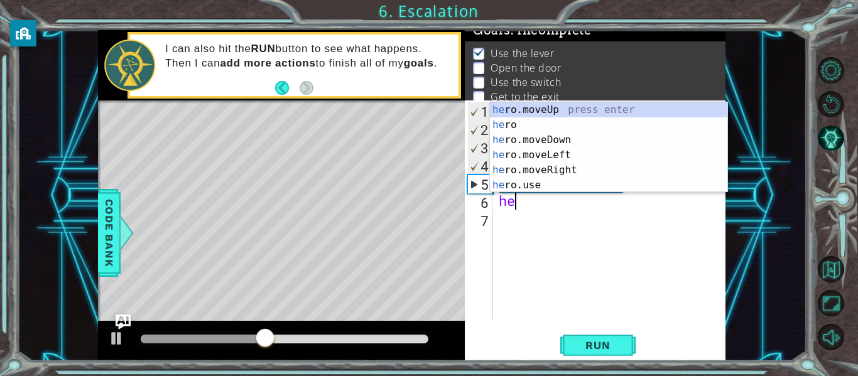
scroll to position [0, 1]
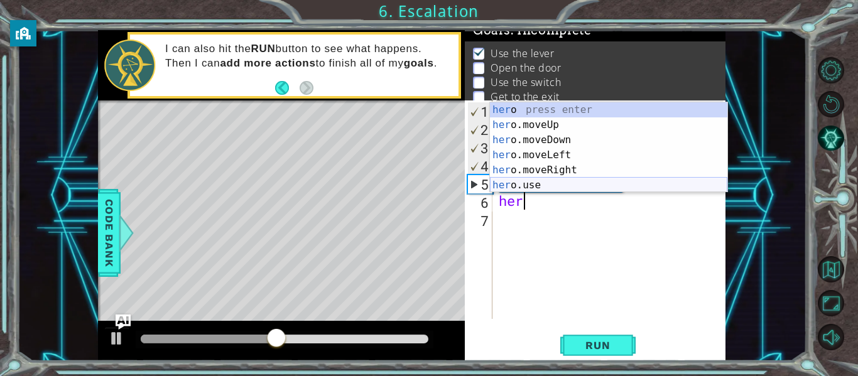
click at [595, 184] on div "her o press enter her o.moveUp press enter her o.moveDown press enter her o.mov…" at bounding box center [608, 162] width 237 height 121
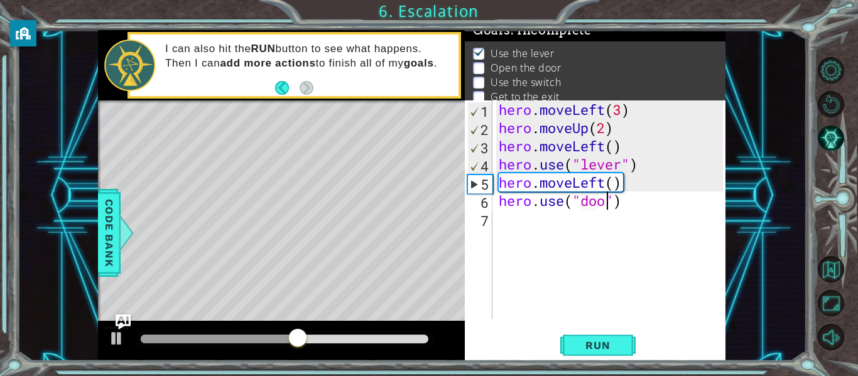
type textarea "hero.use("door")"
click at [629, 205] on div "hero . moveLeft ( 3 ) hero . moveUp ( 2 ) hero . moveLeft ( ) hero . use ( "lev…" at bounding box center [612, 227] width 233 height 255
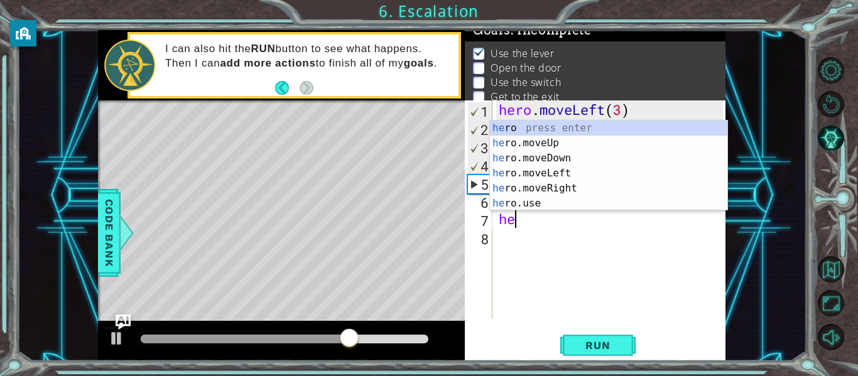
scroll to position [0, 1]
click at [578, 140] on div "hero press enter hero .moveUp press enter hero .moveDown press enter hero .move…" at bounding box center [608, 181] width 237 height 121
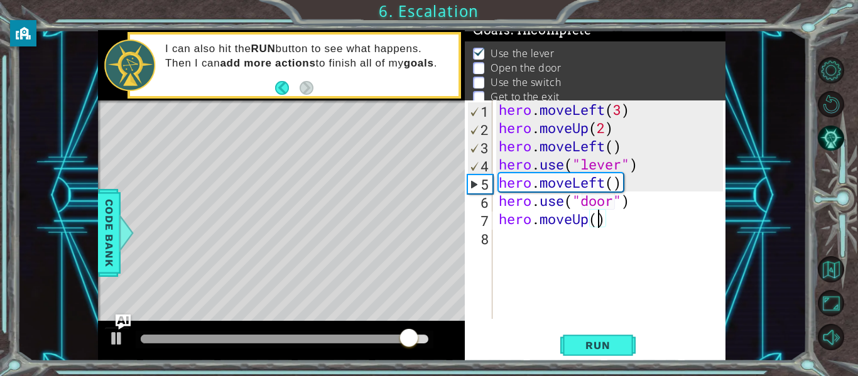
type textarea "hero.moveUp(2)"
click at [615, 225] on div "hero . moveLeft ( 3 ) hero . moveUp ( 2 ) hero . moveLeft ( ) hero . use ( "lev…" at bounding box center [612, 227] width 233 height 255
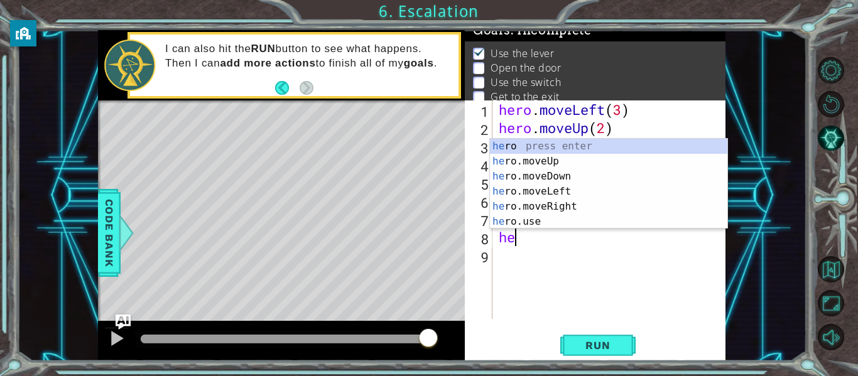
scroll to position [0, 1]
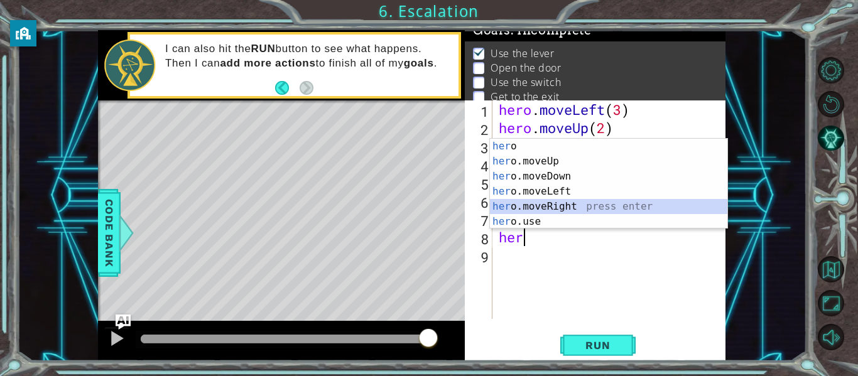
click at [601, 209] on div "her o press enter her o.moveUp press enter her o.moveDown press enter her o.mov…" at bounding box center [608, 199] width 237 height 121
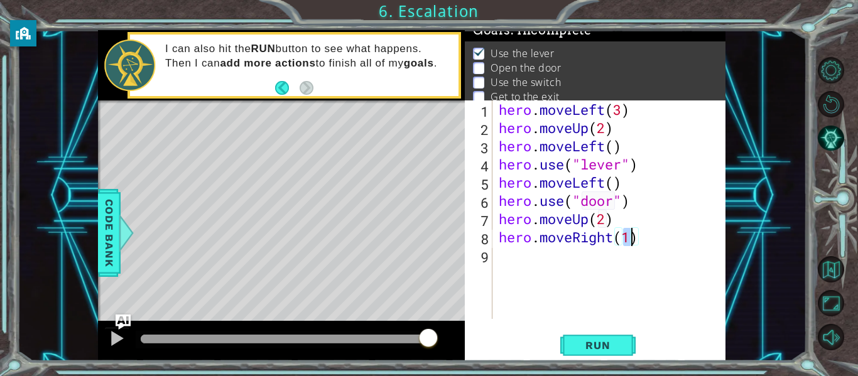
type textarea "hero.moveRight(2)"
click at [644, 244] on div "hero . moveLeft ( 3 ) hero . moveUp ( 2 ) hero . moveLeft ( ) hero . use ( "lev…" at bounding box center [612, 227] width 233 height 255
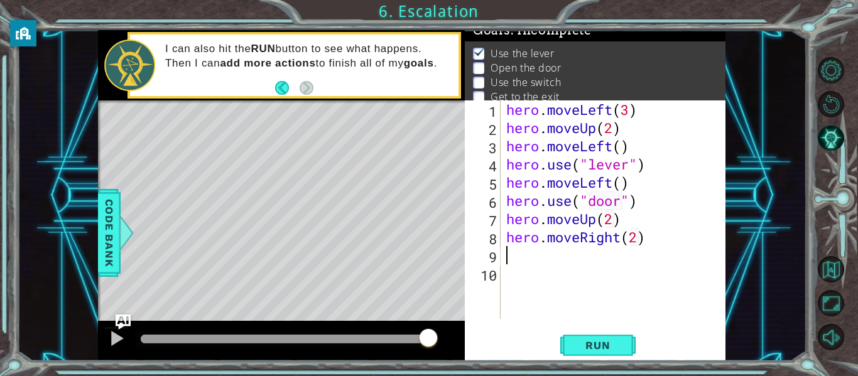
scroll to position [0, 0]
type textarea "2"
click at [593, 352] on span "Run" at bounding box center [598, 345] width 50 height 13
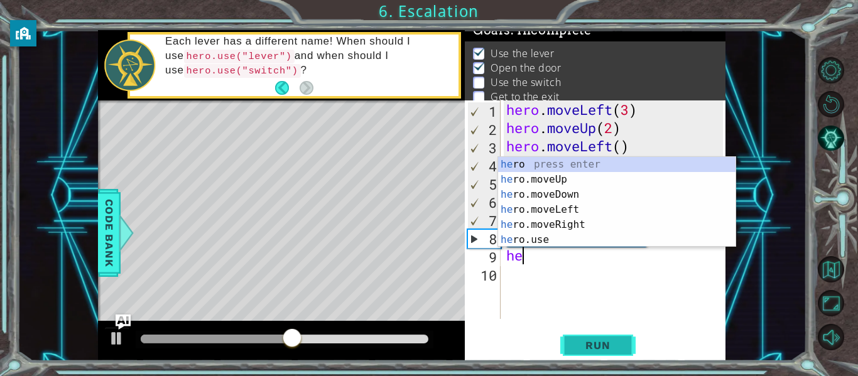
scroll to position [0, 1]
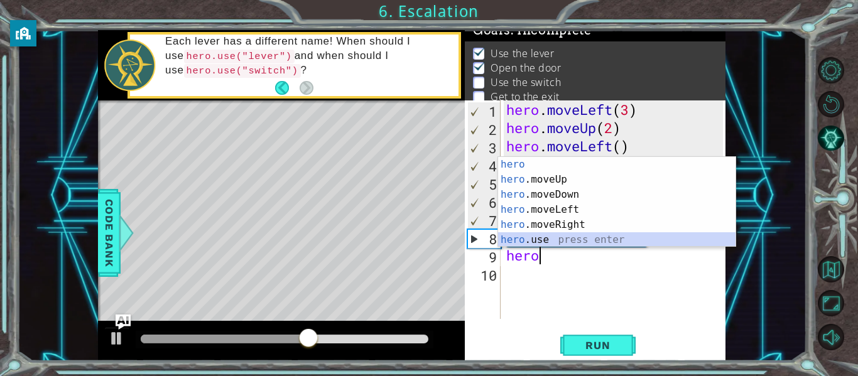
click at [544, 237] on div "hero press enter hero .moveUp press enter hero .moveDown press enter hero .move…" at bounding box center [616, 217] width 237 height 121
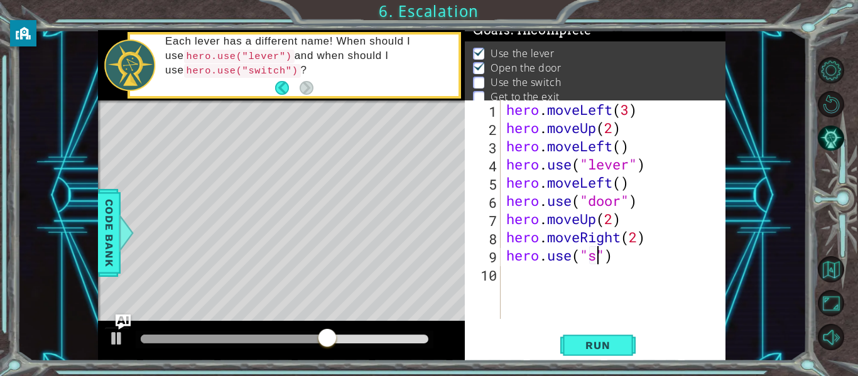
scroll to position [0, 4]
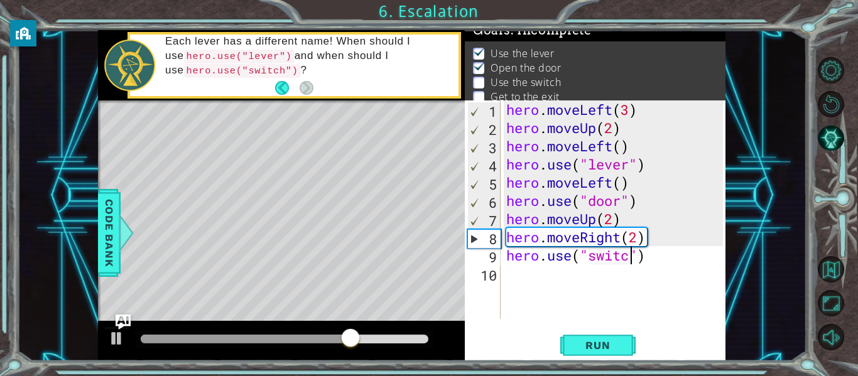
type textarea "hero.use("switch")"
click at [661, 251] on div "hero . moveLeft ( 3 ) hero . moveUp ( 2 ) hero . moveLeft ( ) hero . use ( "lev…" at bounding box center [616, 227] width 225 height 255
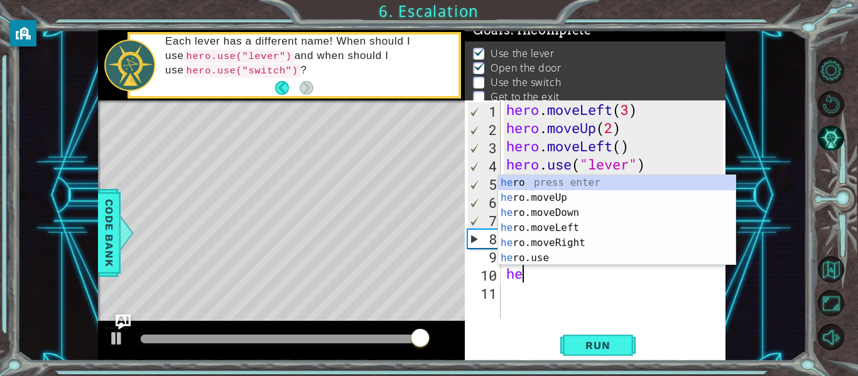
scroll to position [0, 1]
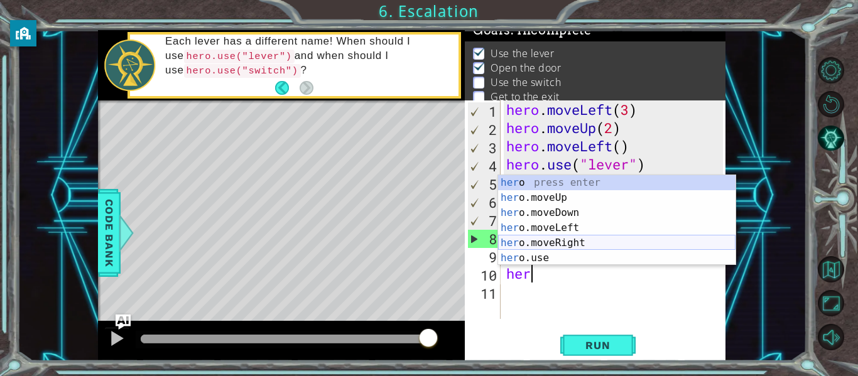
click at [613, 239] on div "her o press enter her o.moveUp press enter her o.moveDown press enter her o.mov…" at bounding box center [616, 235] width 237 height 121
type textarea "hero.moveRight(1)"
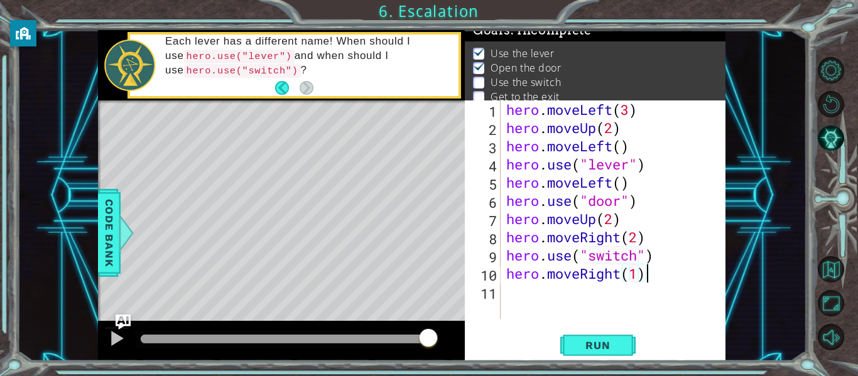
click at [654, 274] on div "hero . moveLeft ( 3 ) hero . moveUp ( 2 ) hero . moveLeft ( ) hero . use ( "lev…" at bounding box center [616, 227] width 225 height 255
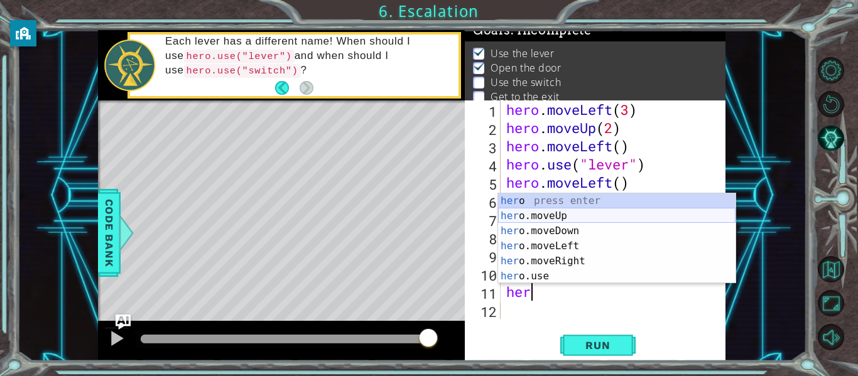
click at [564, 217] on div "her o press enter her o.moveUp press enter her o.moveDown press enter her o.mov…" at bounding box center [616, 253] width 237 height 121
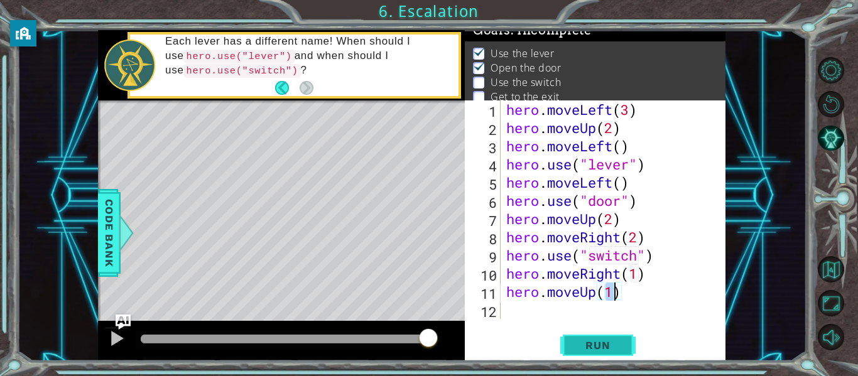
type textarea "hero.moveUp(1)"
click at [603, 344] on span "Run" at bounding box center [598, 345] width 50 height 13
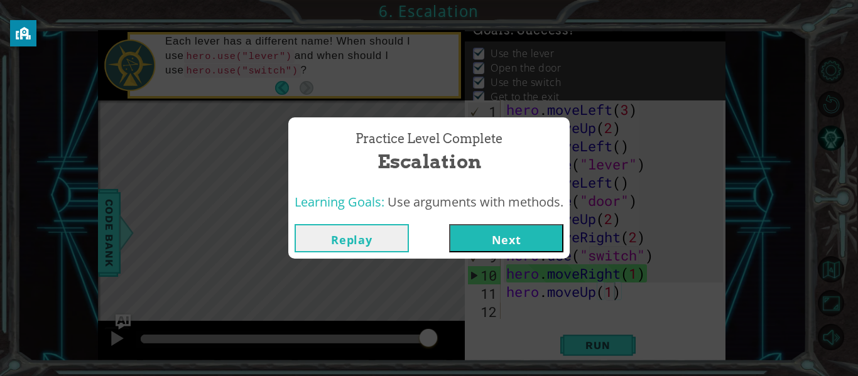
click at [497, 234] on button "Next" at bounding box center [506, 238] width 114 height 28
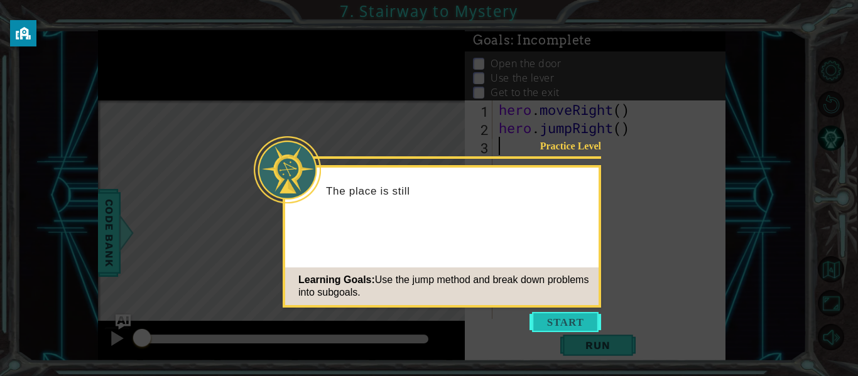
click at [545, 322] on button "Start" at bounding box center [565, 322] width 72 height 20
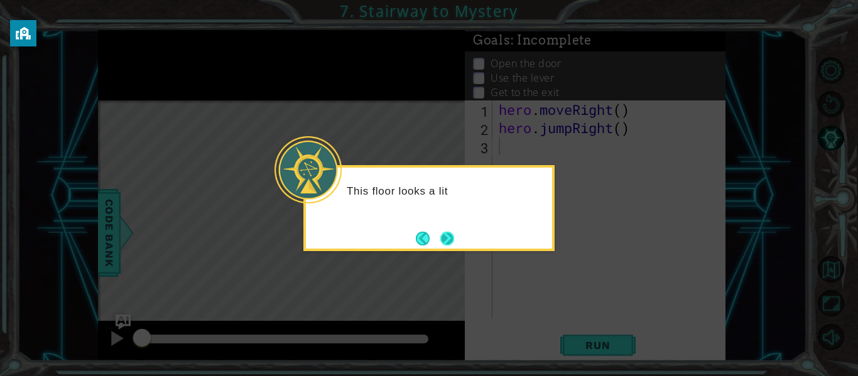
click at [447, 240] on button "Next" at bounding box center [447, 239] width 14 height 14
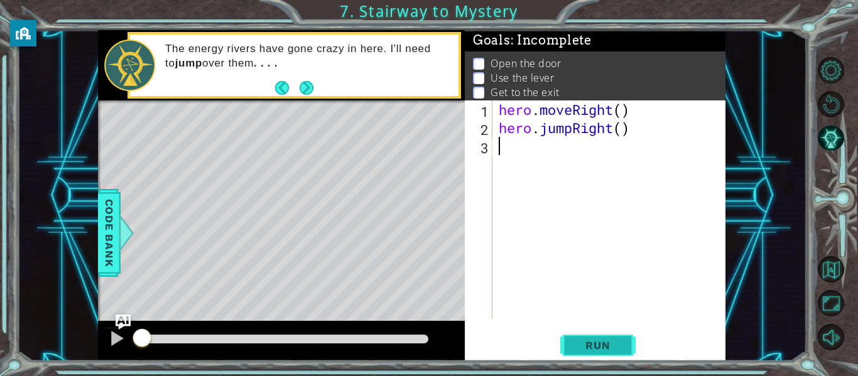
click at [587, 342] on span "Run" at bounding box center [598, 345] width 50 height 13
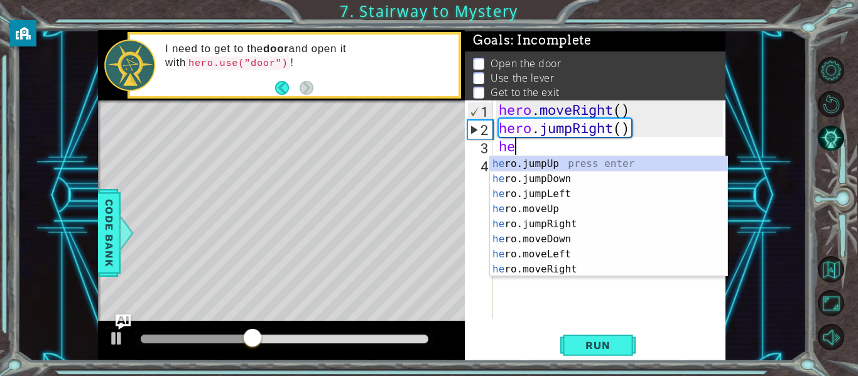
type textarea "her"
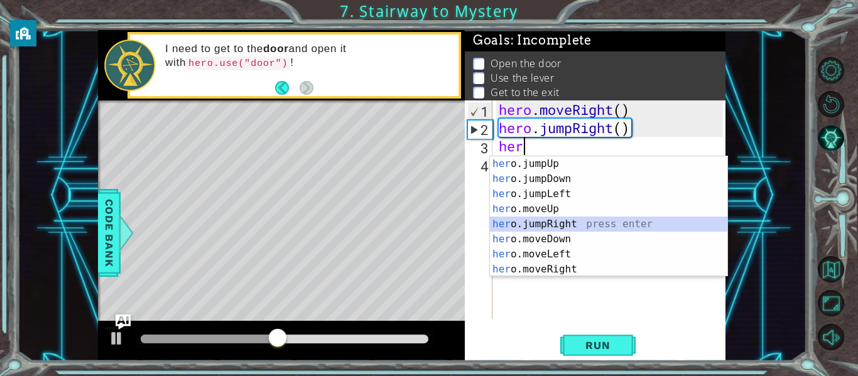
click at [563, 226] on div "her o.jumpUp press enter her o.jumpDown press enter her o.jumpLeft press enter …" at bounding box center [608, 231] width 237 height 151
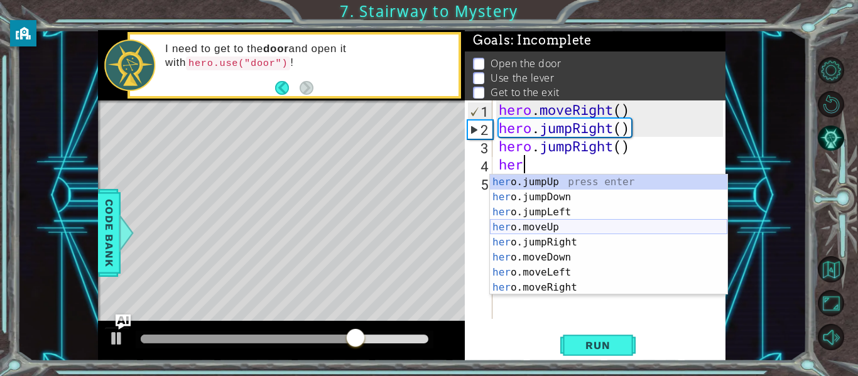
click at [551, 226] on div "her o.jumpUp press enter her o.jumpDown press enter her o.jumpLeft press enter …" at bounding box center [608, 250] width 237 height 151
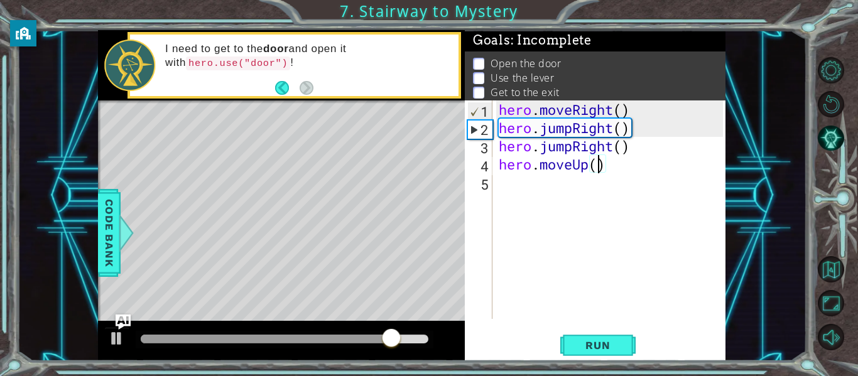
type textarea "hero.moveUp(2)"
click at [614, 171] on div "hero . moveRight ( ) hero . jumpRight ( ) hero . jumpRight ( ) hero . moveUp ( …" at bounding box center [612, 227] width 233 height 255
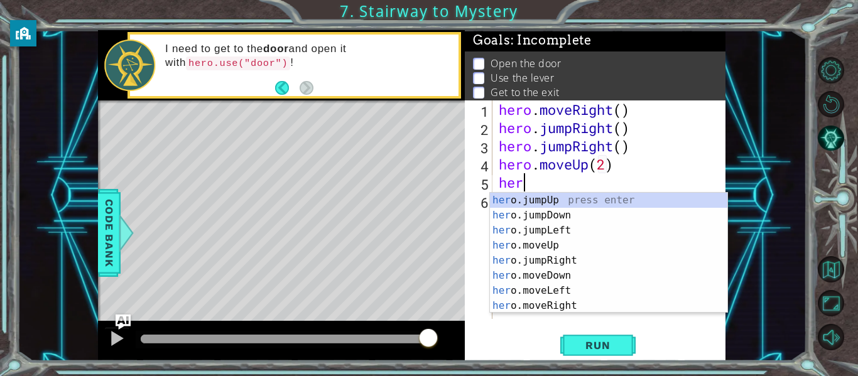
scroll to position [0, 1]
click at [554, 288] on div "her o.jumpUp press enter her o.jumpDown press enter her o.jumpLeft press enter …" at bounding box center [608, 268] width 237 height 151
type textarea "hero.moveLeft(1)"
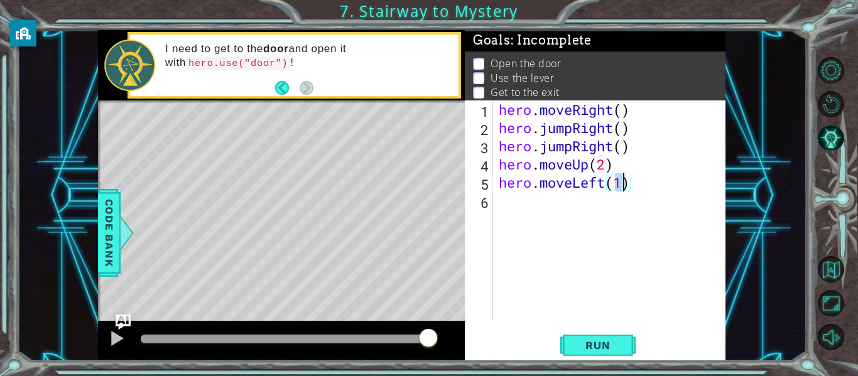
click at [628, 185] on div "hero . moveRight ( ) hero . jumpRight ( ) hero . jumpRight ( ) hero . moveUp ( …" at bounding box center [612, 227] width 233 height 255
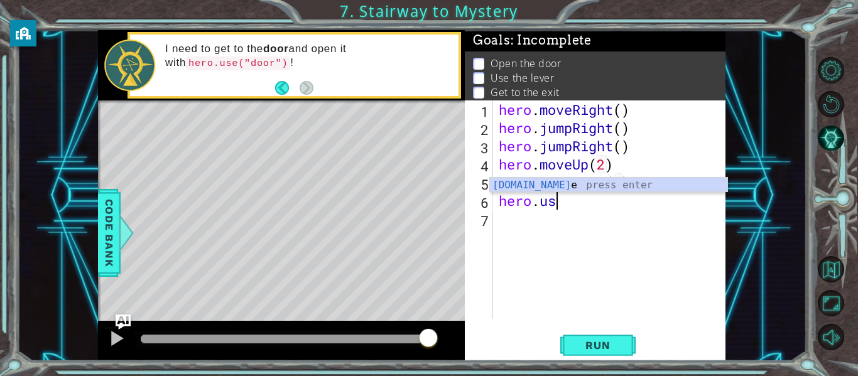
scroll to position [0, 3]
click at [549, 188] on div "hero.use press enter" at bounding box center [608, 200] width 237 height 45
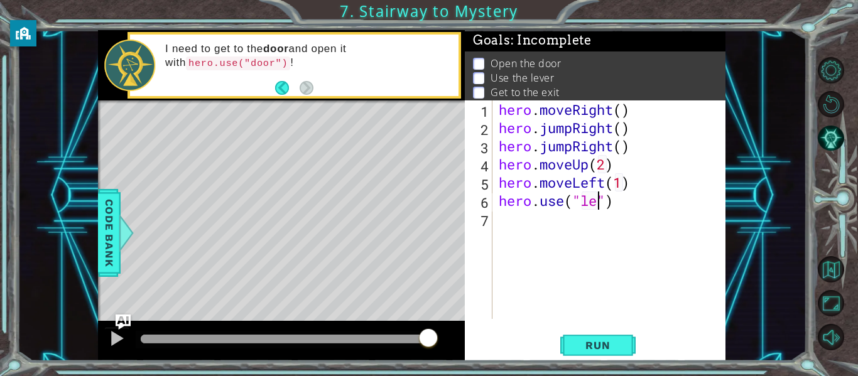
scroll to position [0, 6]
type textarea "hero.use("lever")"
click at [637, 205] on div "hero . moveRight ( ) hero . jumpRight ( ) hero . jumpRight ( ) hero . moveUp ( …" at bounding box center [612, 227] width 233 height 255
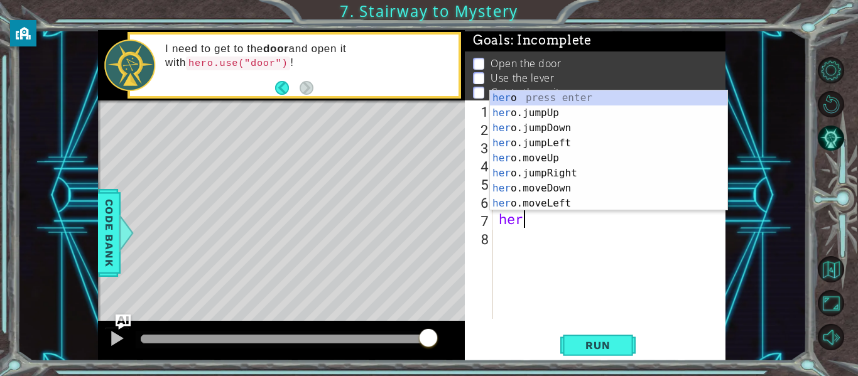
scroll to position [0, 1]
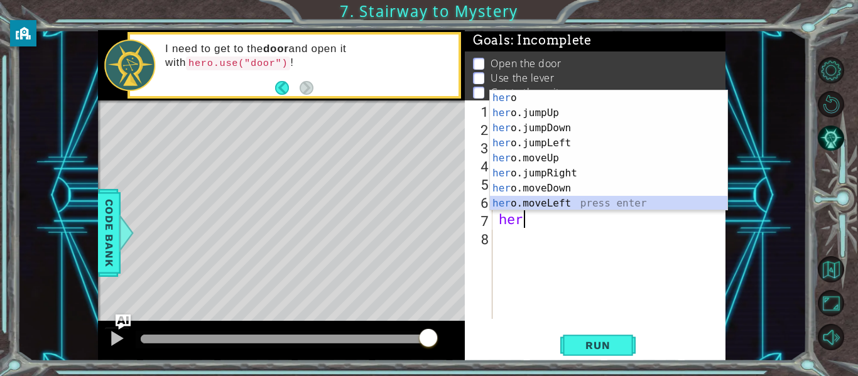
click at [625, 204] on div "her o press enter her o.jumpUp press enter her o.jumpDown press enter her o.jum…" at bounding box center [608, 165] width 237 height 151
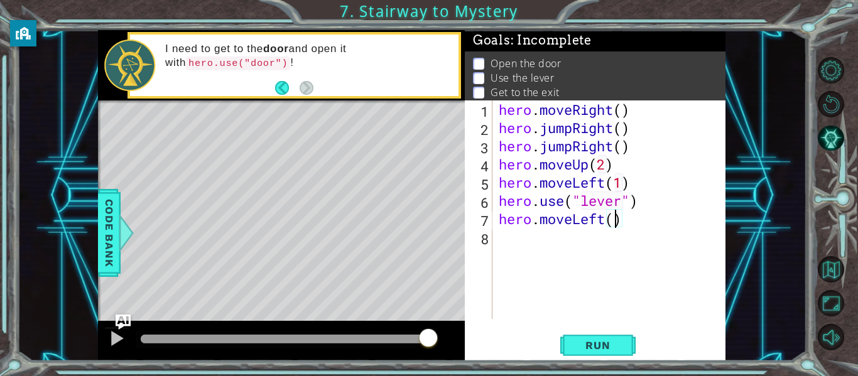
type textarea "hero.moveLeft(2)"
click at [633, 224] on div "hero . moveRight ( ) hero . jumpRight ( ) hero . jumpRight ( ) hero . moveUp ( …" at bounding box center [612, 227] width 233 height 255
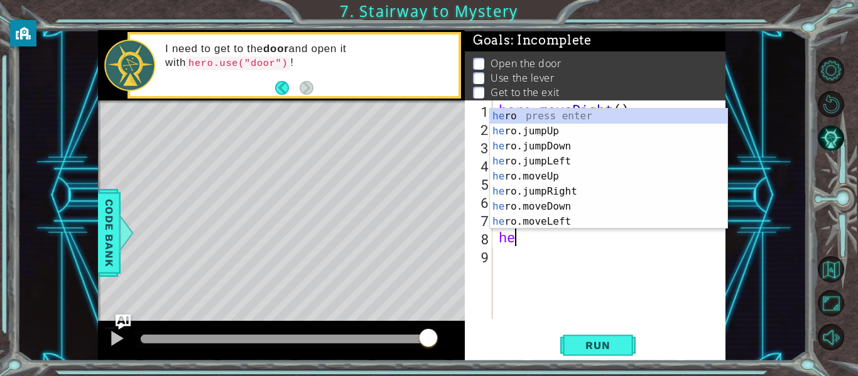
scroll to position [0, 1]
type textarea "hero"
click at [571, 172] on div "hero press enter hero .jumpUp press enter hero .jumpDown press enter hero .jump…" at bounding box center [608, 184] width 237 height 151
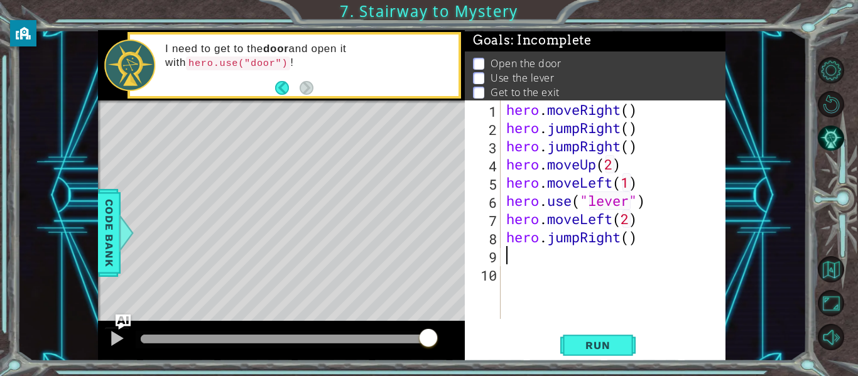
scroll to position [0, 0]
type textarea "h"
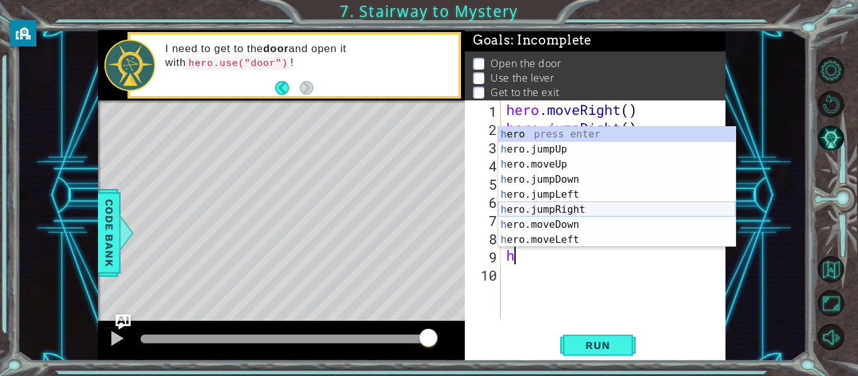
click at [571, 212] on div "h ero press enter h ero.jumpUp press enter h ero.moveUp press enter h ero.jumpD…" at bounding box center [616, 202] width 237 height 151
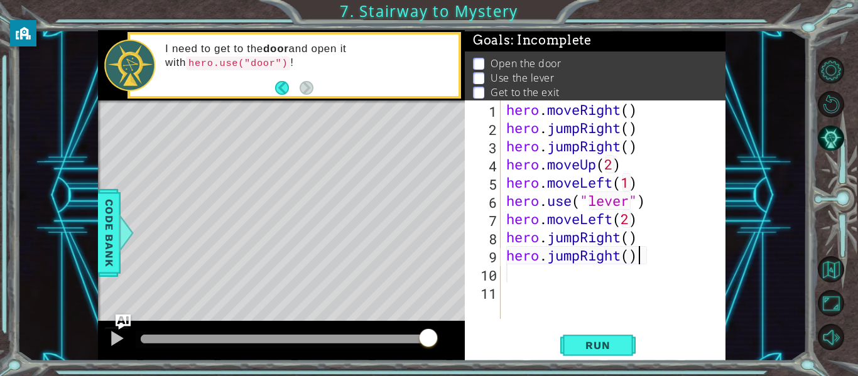
click at [636, 258] on div "hero . moveRight ( ) hero . jumpRight ( ) hero . jumpRight ( ) hero . moveUp ( …" at bounding box center [616, 227] width 225 height 255
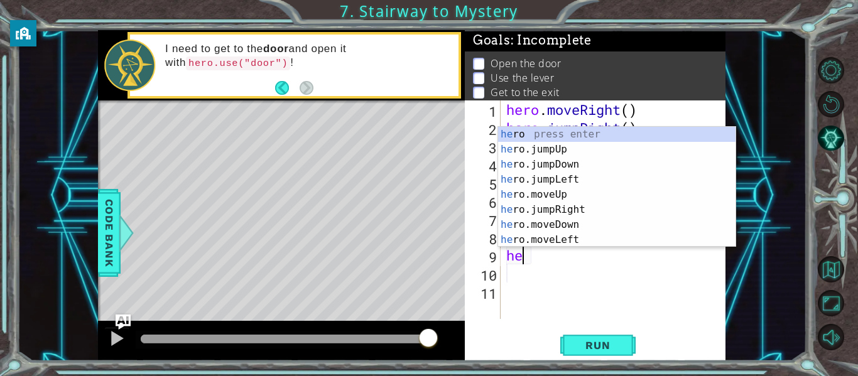
type textarea "h"
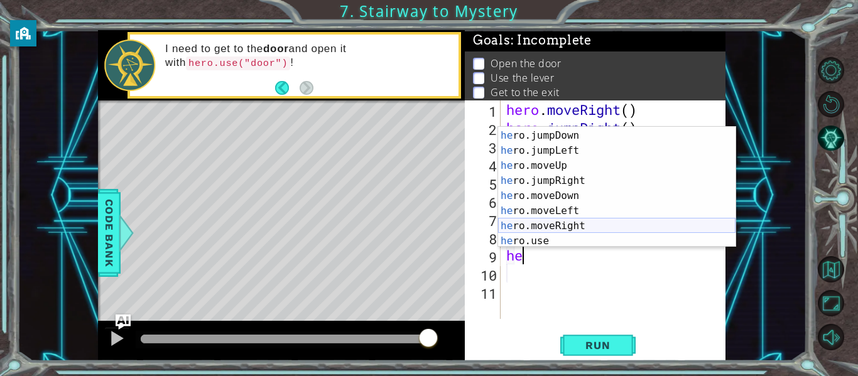
scroll to position [30, 0]
click at [570, 225] on div "he ro.jumpDown press enter he ro.jumpLeft press enter he ro.moveUp press enter …" at bounding box center [616, 202] width 237 height 151
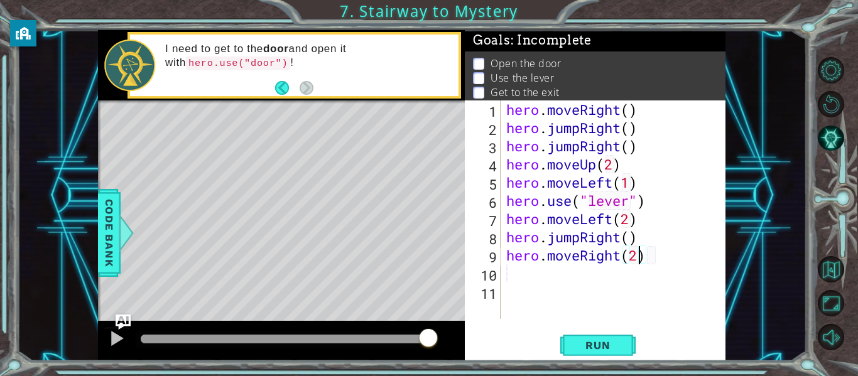
scroll to position [0, 6]
click at [614, 347] on span "Run" at bounding box center [598, 345] width 50 height 13
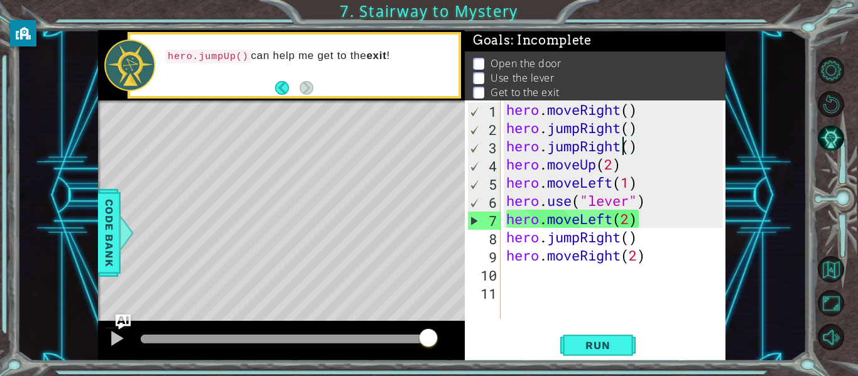
click at [622, 148] on div "hero . moveRight ( ) hero . jumpRight ( ) hero . jumpRight ( ) hero . moveUp ( …" at bounding box center [616, 227] width 225 height 255
click at [638, 147] on div "hero . moveRight ( ) hero . jumpRight ( ) hero . jumpRight ( ) hero . moveUp ( …" at bounding box center [616, 227] width 225 height 255
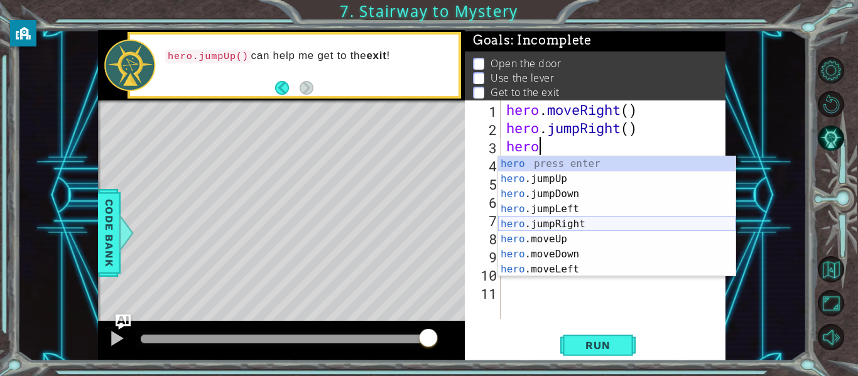
scroll to position [0, 1]
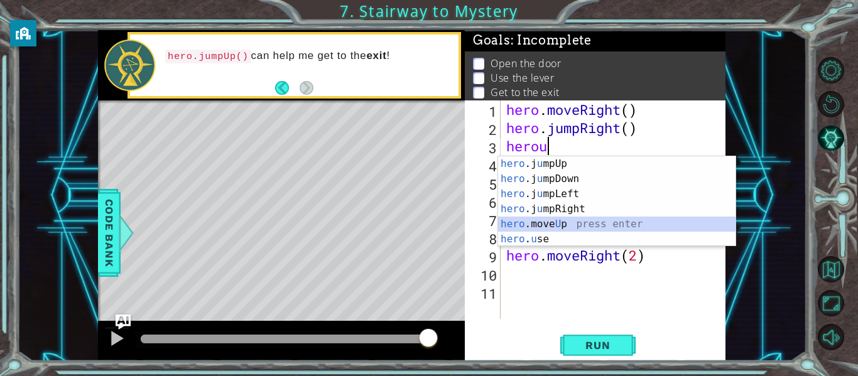
click at [544, 223] on div "hero .j u mpUp press enter hero .j u mpDown press enter hero .j u mpLeft press …" at bounding box center [616, 216] width 237 height 121
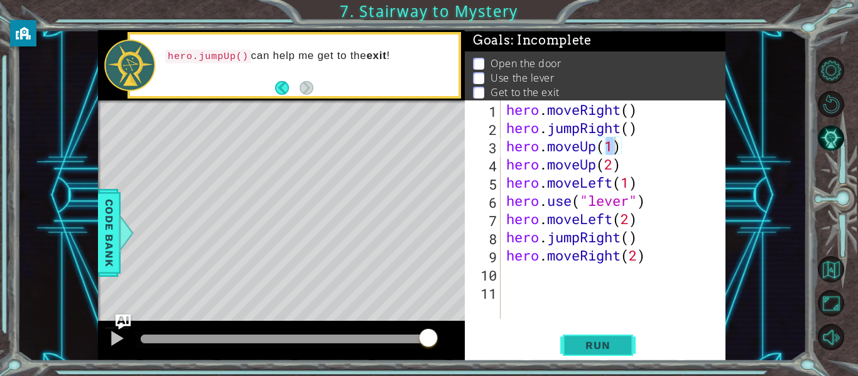
click at [600, 350] on span "Run" at bounding box center [598, 345] width 50 height 13
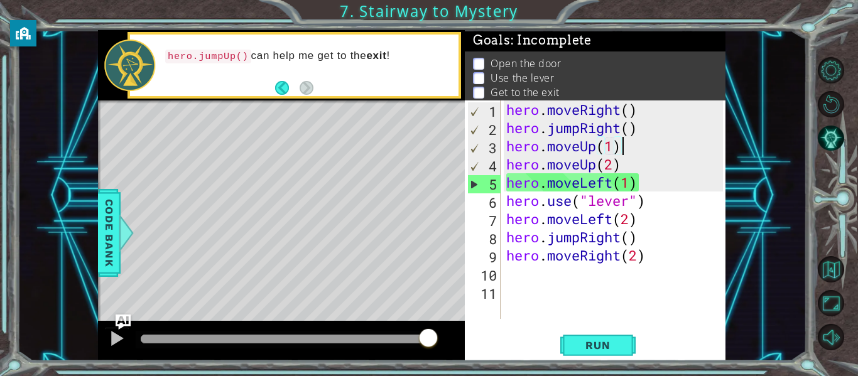
click at [623, 149] on div "hero . moveRight ( ) hero . jumpRight ( ) hero . moveUp ( 1 ) hero . moveUp ( 2…" at bounding box center [616, 227] width 225 height 255
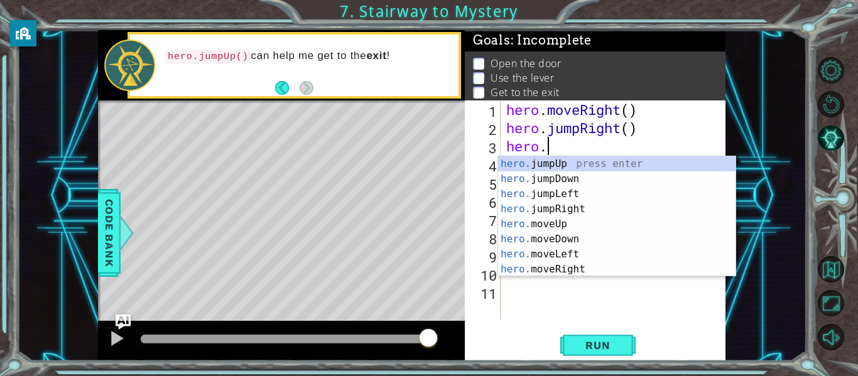
type textarea "hero"
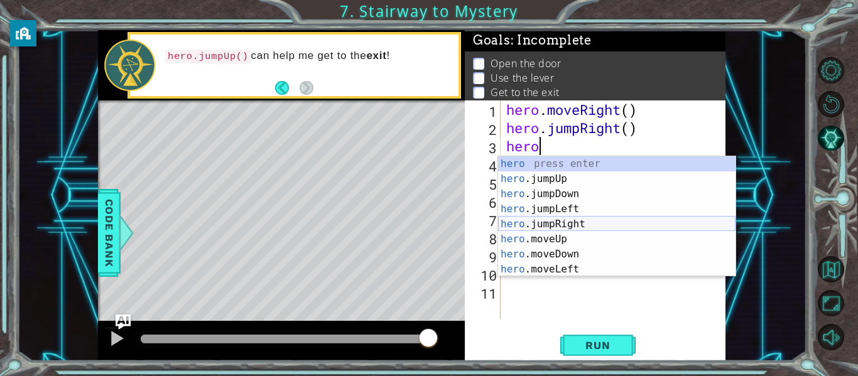
click at [634, 224] on div "hero press enter hero .jumpUp press enter hero .jumpDown press enter hero .jump…" at bounding box center [616, 231] width 237 height 151
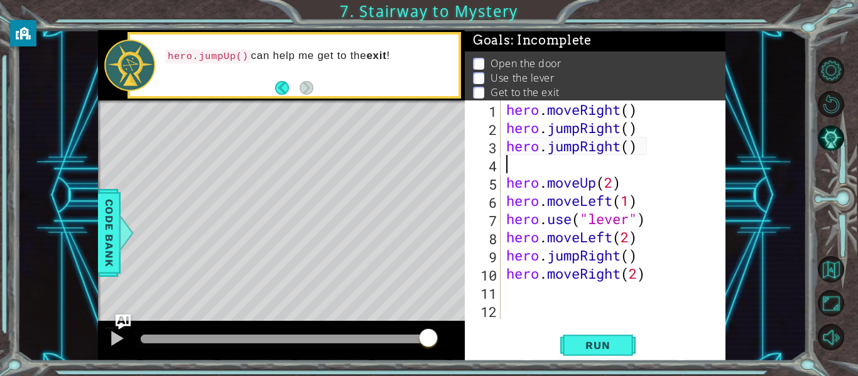
click at [640, 148] on div "hero . moveRight ( ) hero . jumpRight ( ) hero . jumpRight ( ) hero . moveUp ( …" at bounding box center [616, 227] width 225 height 255
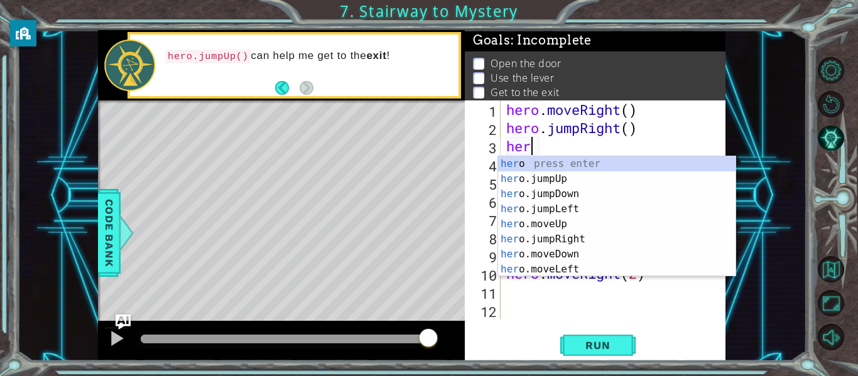
type textarea "h"
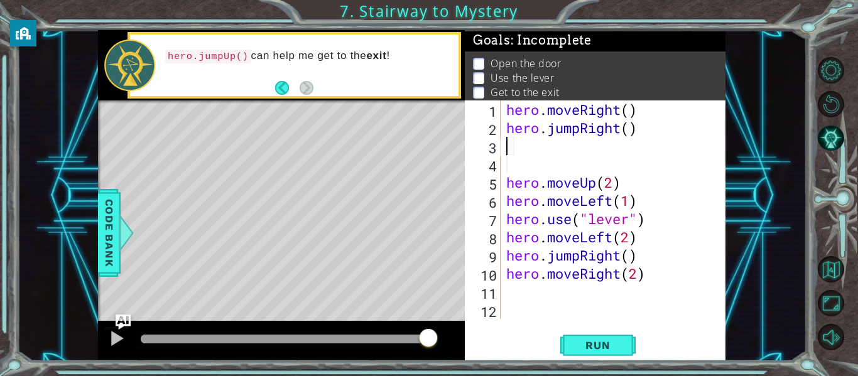
click at [602, 168] on div "hero . moveRight ( ) hero . jumpRight ( ) hero . moveUp ( 2 ) hero . moveLeft (…" at bounding box center [616, 227] width 225 height 255
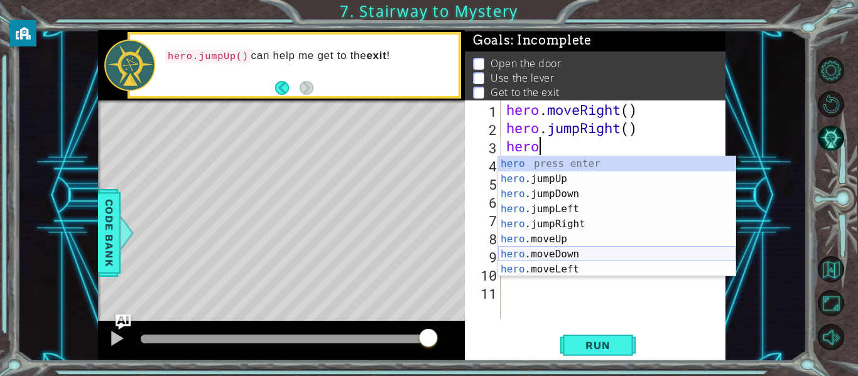
scroll to position [30, 0]
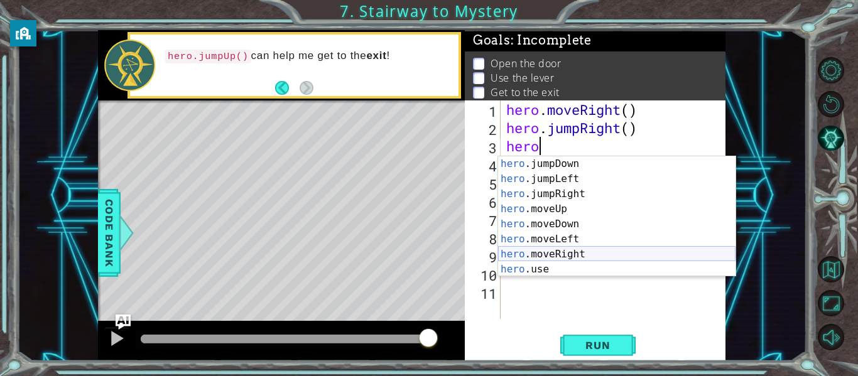
click at [571, 252] on div "hero .jumpDown press enter hero .jumpLeft press enter hero .jumpRight press ent…" at bounding box center [616, 231] width 237 height 151
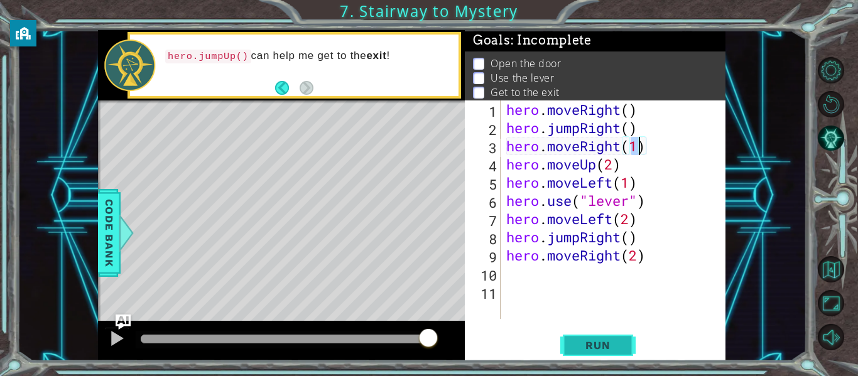
click at [610, 348] on span "Run" at bounding box center [598, 345] width 50 height 13
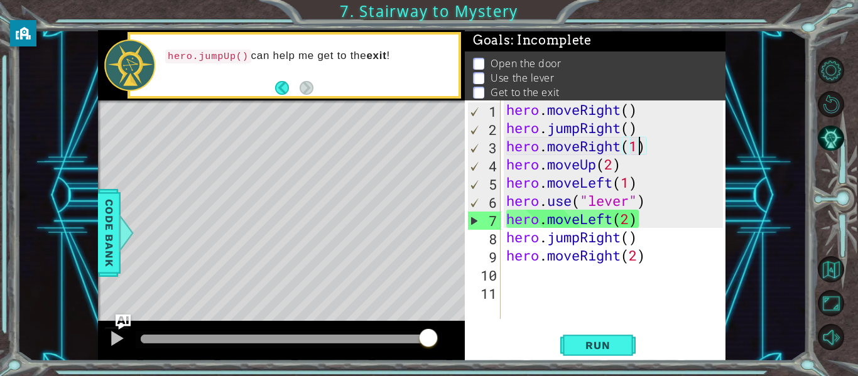
click at [612, 165] on div "hero . moveRight ( ) hero . jumpRight ( ) hero . moveRight ( 1 ) hero . moveUp …" at bounding box center [616, 227] width 225 height 255
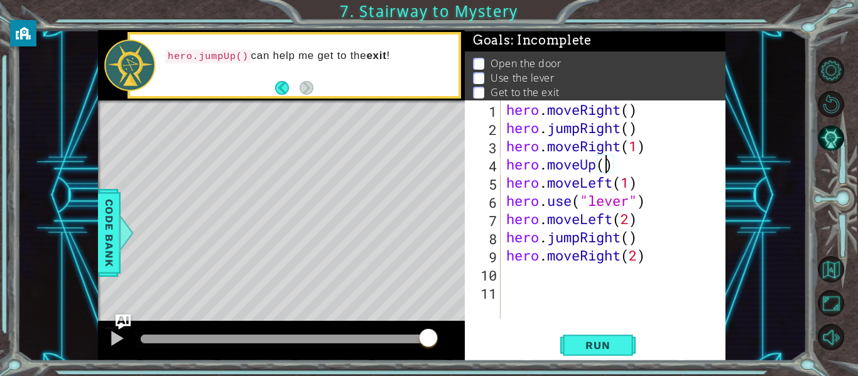
type textarea "hero.moveUp(1)"
click at [623, 171] on div "hero . moveRight ( ) hero . jumpRight ( ) hero . moveRight ( 1 ) hero . moveUp …" at bounding box center [616, 227] width 225 height 255
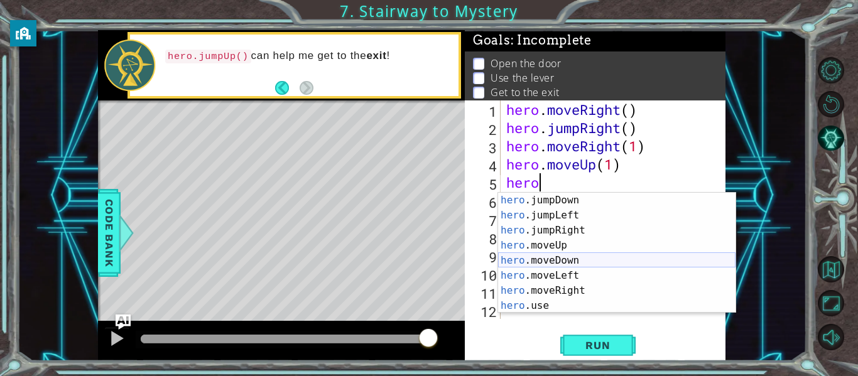
scroll to position [30, 0]
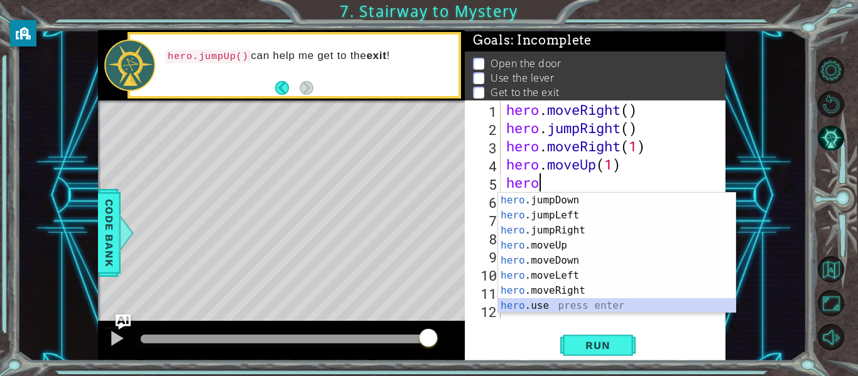
click at [553, 305] on div "hero .jumpDown press enter hero .jumpLeft press enter hero .jumpRight press ent…" at bounding box center [616, 268] width 237 height 151
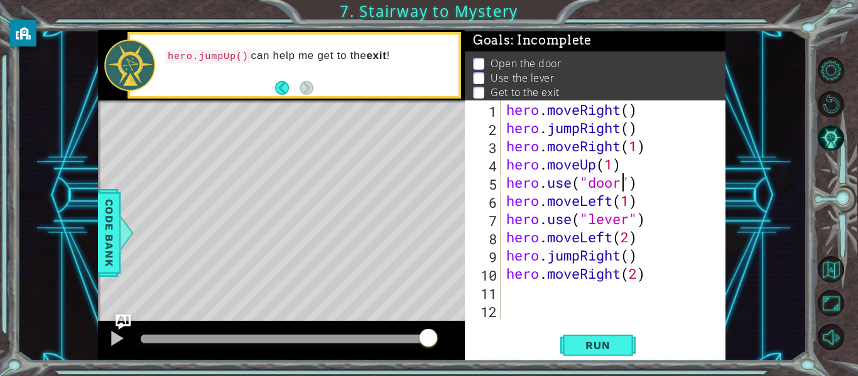
scroll to position [0, 6]
type textarea "hero.use("door")"
click at [608, 340] on span "Run" at bounding box center [598, 345] width 50 height 13
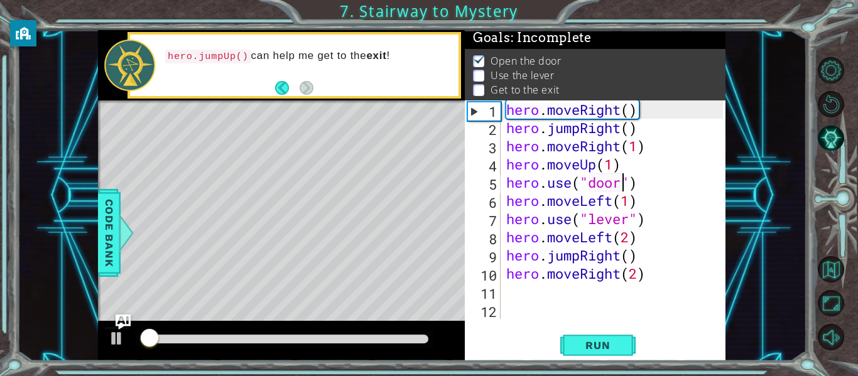
scroll to position [3, 0]
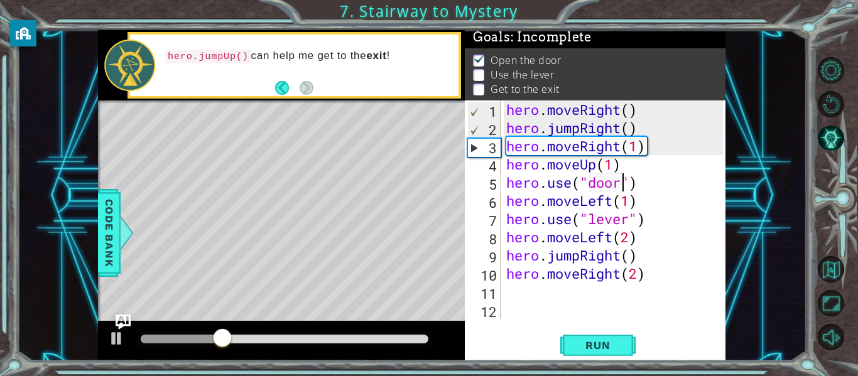
click at [635, 187] on div "hero . moveRight ( ) hero . jumpRight ( ) hero . moveRight ( 1 ) hero . moveUp …" at bounding box center [616, 227] width 225 height 255
click at [640, 190] on div "hero . moveRight ( ) hero . jumpRight ( ) hero . moveRight ( 1 ) hero . moveUp …" at bounding box center [616, 227] width 225 height 255
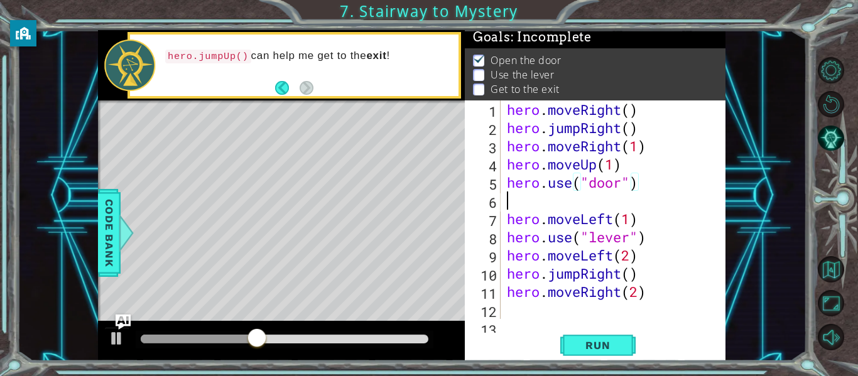
scroll to position [0, 0]
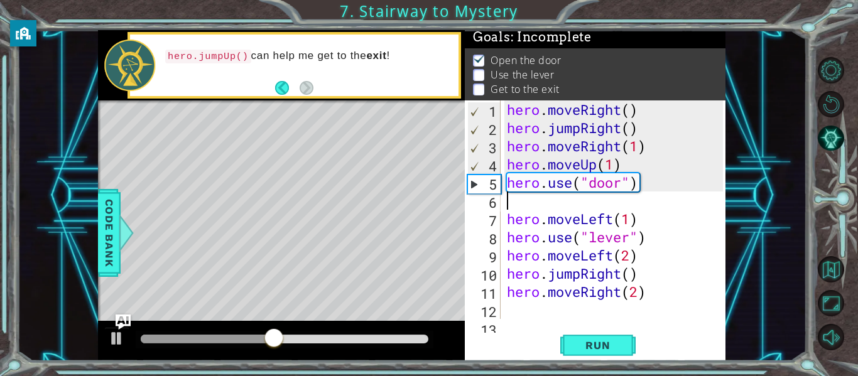
type textarea "m"
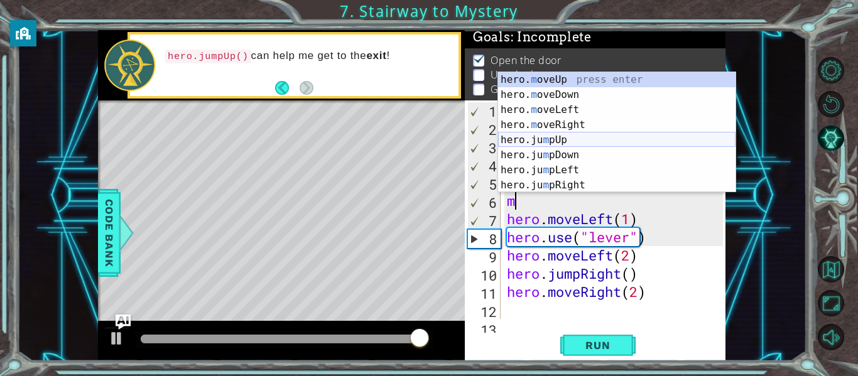
click at [558, 141] on div "hero. m oveUp press enter hero. m oveDown press enter hero. m oveLeft press ent…" at bounding box center [616, 147] width 237 height 151
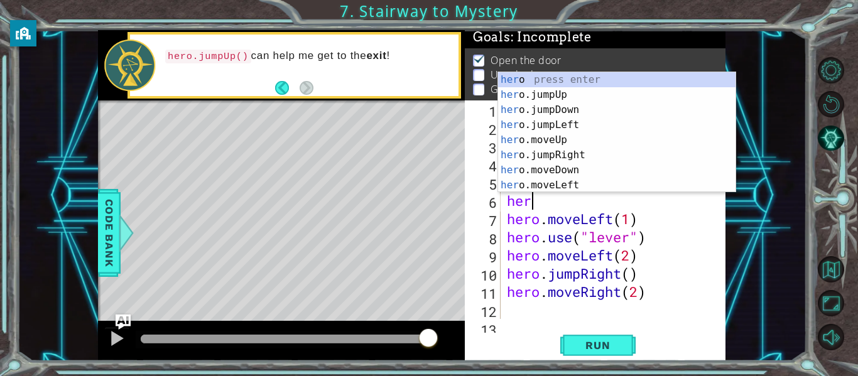
scroll to position [0, 1]
click at [699, 218] on div "hero . moveRight ( ) hero . jumpRight ( ) hero . moveRight ( 1 ) hero . moveUp …" at bounding box center [616, 227] width 225 height 255
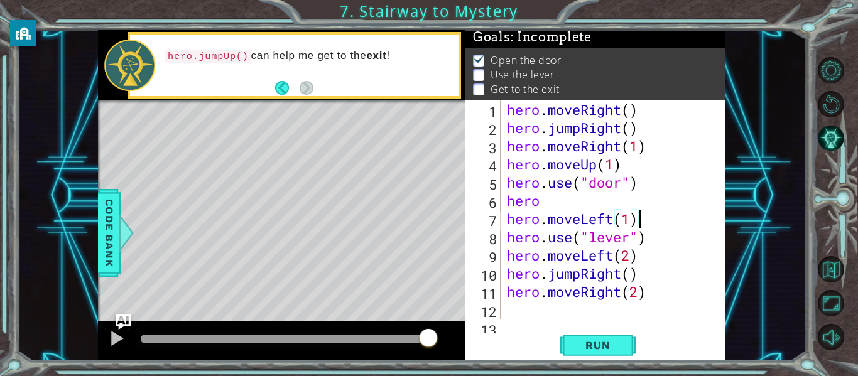
click at [539, 198] on div "hero . moveRight ( ) hero . jumpRight ( ) hero . moveRight ( 1 ) hero . moveUp …" at bounding box center [616, 227] width 225 height 255
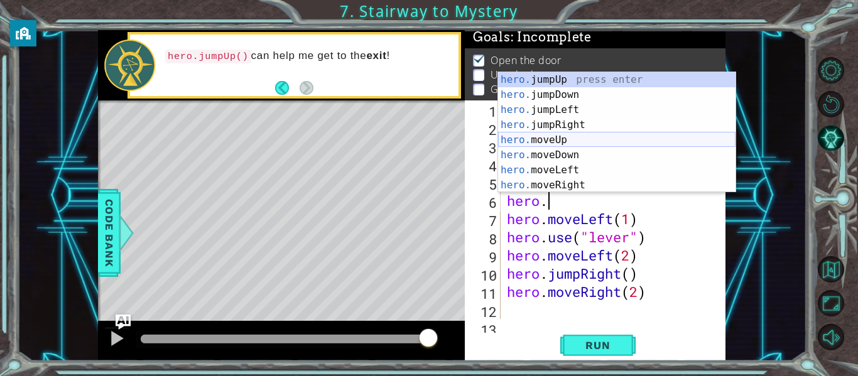
scroll to position [15, 0]
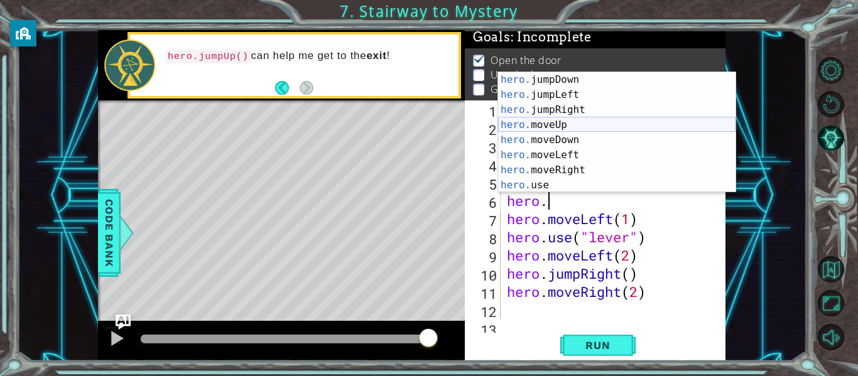
click at [575, 121] on div "hero. jumpDown press enter hero. jumpLeft press enter hero. jumpRight press ent…" at bounding box center [616, 147] width 237 height 151
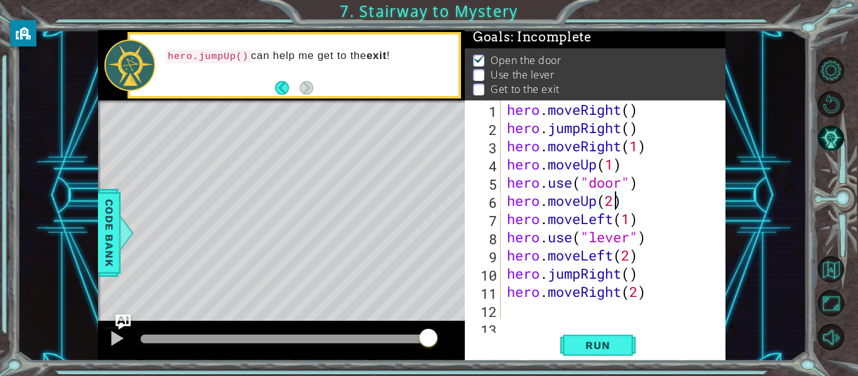
scroll to position [0, 4]
click at [598, 340] on span "Run" at bounding box center [598, 345] width 50 height 13
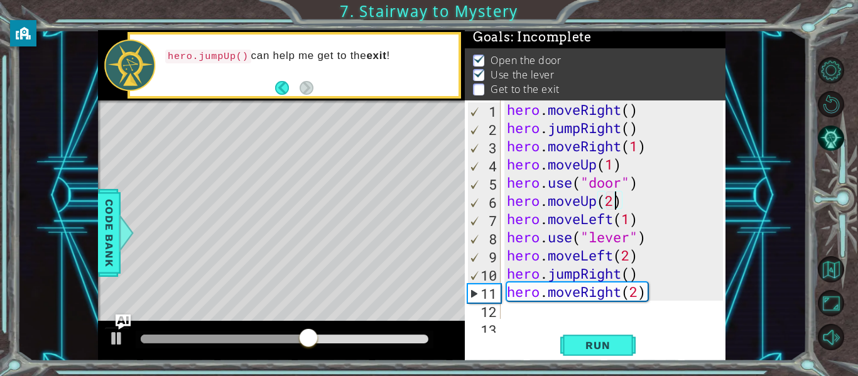
click at [623, 276] on div "hero . moveRight ( ) hero . jumpRight ( ) hero . moveRight ( 1 ) hero . moveUp …" at bounding box center [616, 227] width 225 height 255
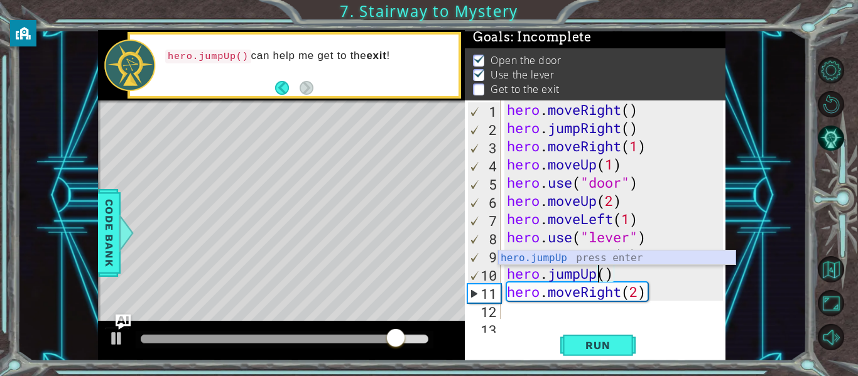
click at [622, 259] on div "hero.jumpUp press enter" at bounding box center [616, 272] width 237 height 45
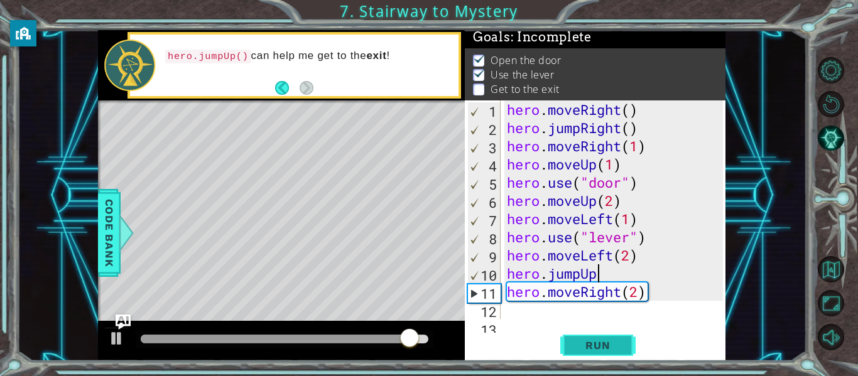
click at [596, 345] on span "Run" at bounding box center [598, 345] width 50 height 13
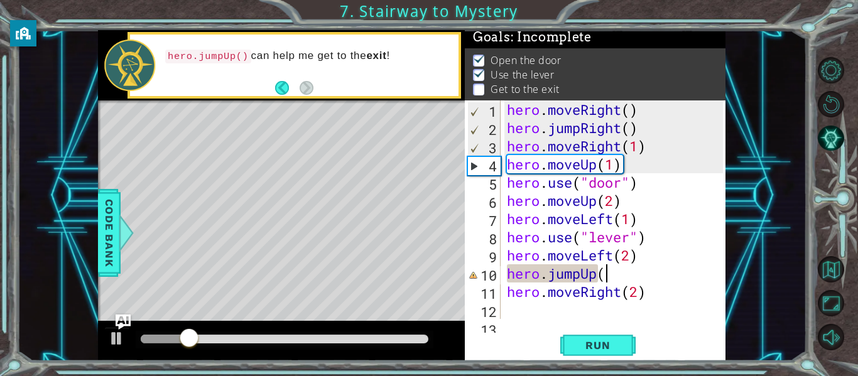
scroll to position [0, 4]
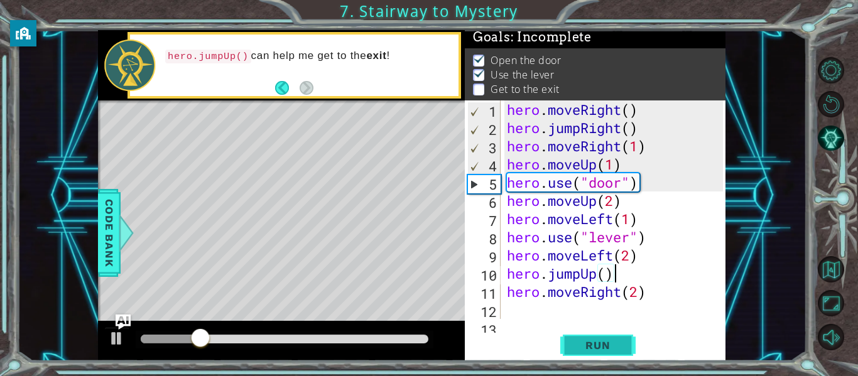
type textarea "hero.jumpUp()"
click at [603, 351] on span "Run" at bounding box center [598, 345] width 50 height 13
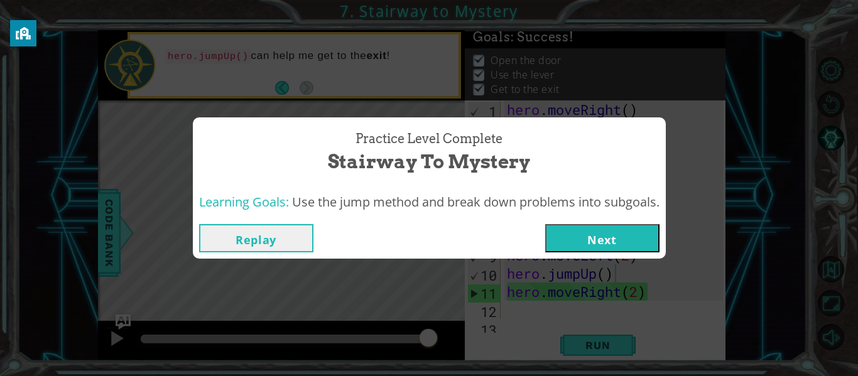
click at [604, 243] on button "Next" at bounding box center [602, 238] width 114 height 28
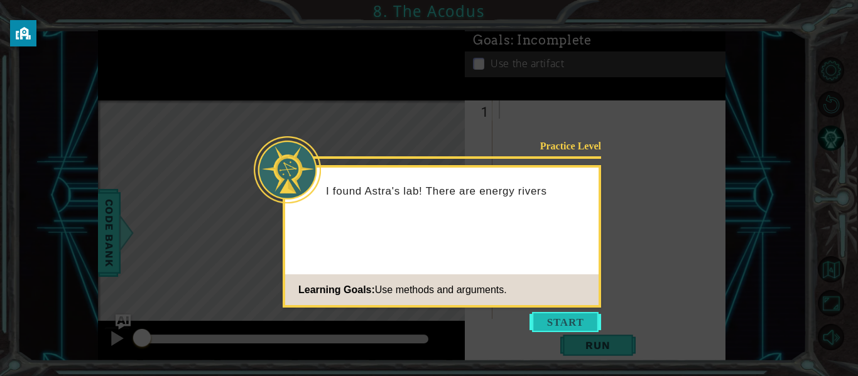
click at [570, 318] on button "Start" at bounding box center [565, 322] width 72 height 20
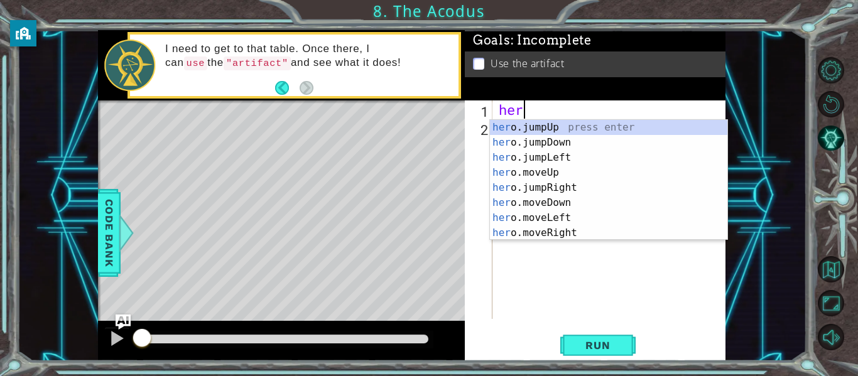
scroll to position [0, 1]
click at [568, 171] on div "her o.jumpUp press enter her o.jumpDown press enter her o.jumpLeft press enter …" at bounding box center [608, 195] width 237 height 151
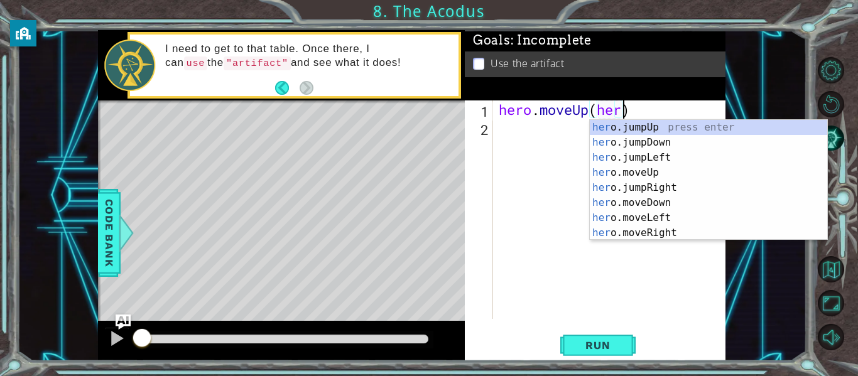
scroll to position [0, 6]
click at [638, 173] on div "her o.jumpUp press enter her o.jumpDown press enter her o.jumpLeft press enter …" at bounding box center [708, 195] width 237 height 151
click at [668, 158] on div "her o.jumpUp press enter her o.jumpDown press enter her o.jumpLeft press enter …" at bounding box center [708, 195] width 237 height 151
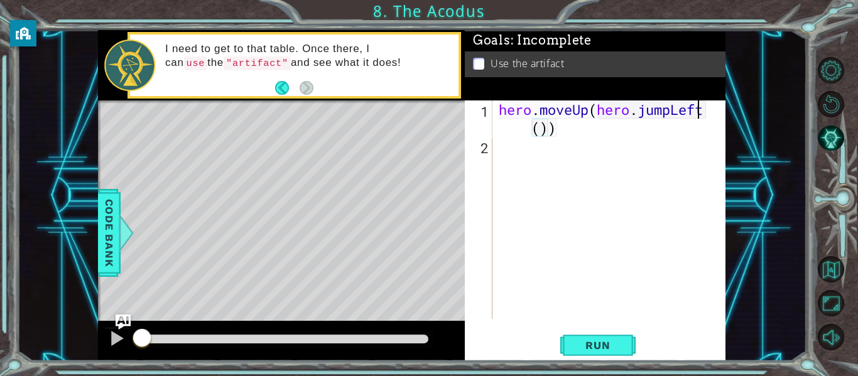
click at [707, 112] on div "hero . moveUp ( hero . jumpLeft ( ))" at bounding box center [612, 236] width 233 height 273
click at [641, 106] on div "hero . moveUp ( t ( ))" at bounding box center [612, 227] width 233 height 255
type textarea "hero.moveUp(2)"
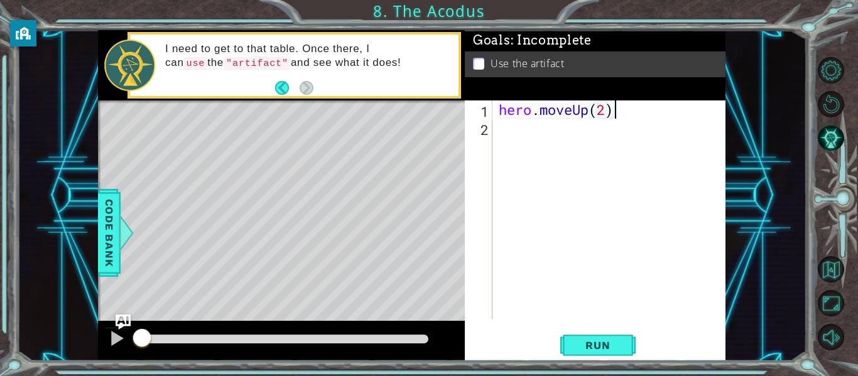
click at [630, 108] on div "hero . moveUp ( 2 )" at bounding box center [612, 227] width 233 height 255
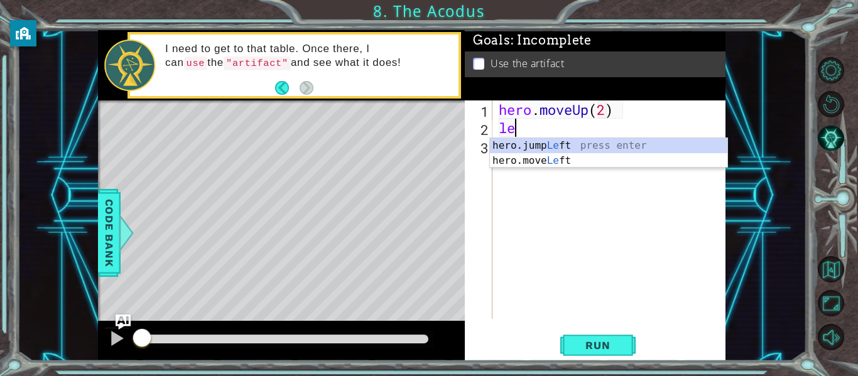
scroll to position [0, 1]
click at [579, 159] on div "hero.jump Lef t press enter hero.move Lef t press enter" at bounding box center [608, 168] width 237 height 60
type textarea "hero.moveLeft(1)"
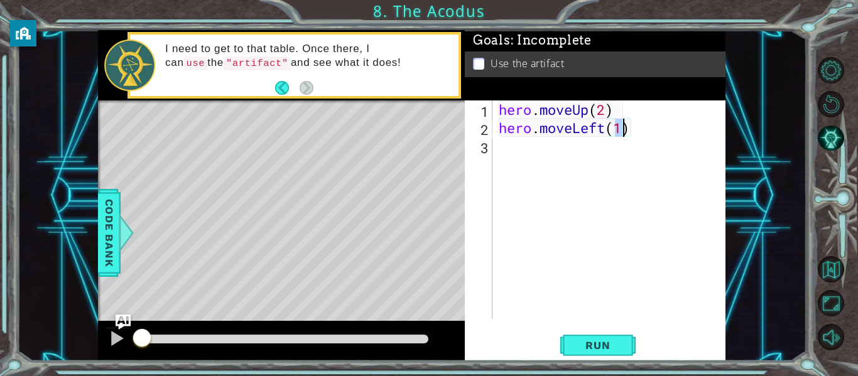
click at [633, 133] on div "hero . moveUp ( 2 ) hero . moveLeft ( 1 )" at bounding box center [612, 227] width 233 height 255
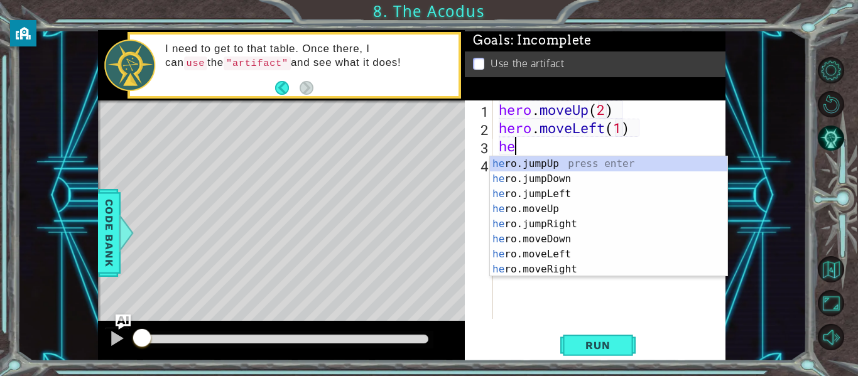
type textarea "her"
click at [571, 225] on div "her o.jumpUp press enter her o.jumpDown press enter her o.jumpLeft press enter …" at bounding box center [608, 231] width 237 height 151
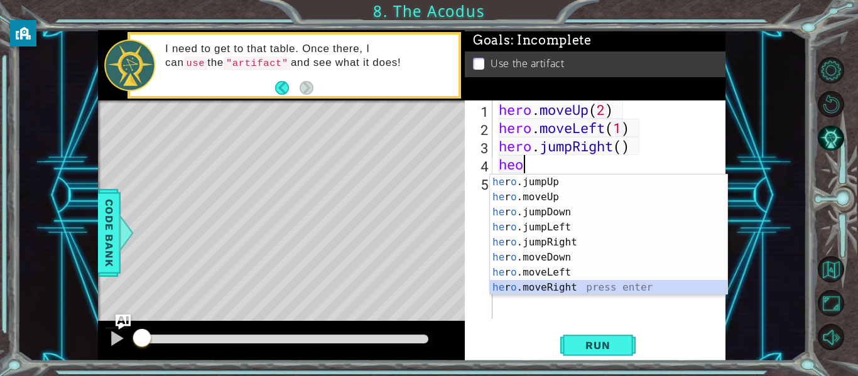
click at [555, 284] on div "he r o .jumpUp press enter he r o .moveUp press enter he r o .jumpDown press en…" at bounding box center [608, 250] width 237 height 151
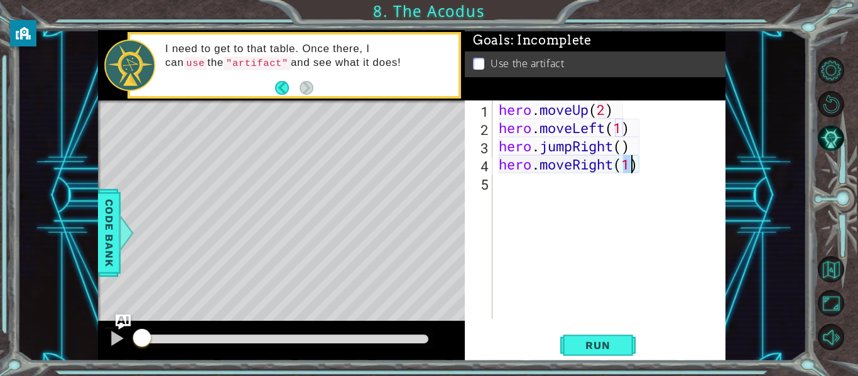
type textarea "hero.moveRight(2)"
click at [644, 163] on div "hero . moveUp ( 2 ) hero . moveLeft ( 1 ) hero . jumpRight ( ) hero . moveRight…" at bounding box center [612, 227] width 233 height 255
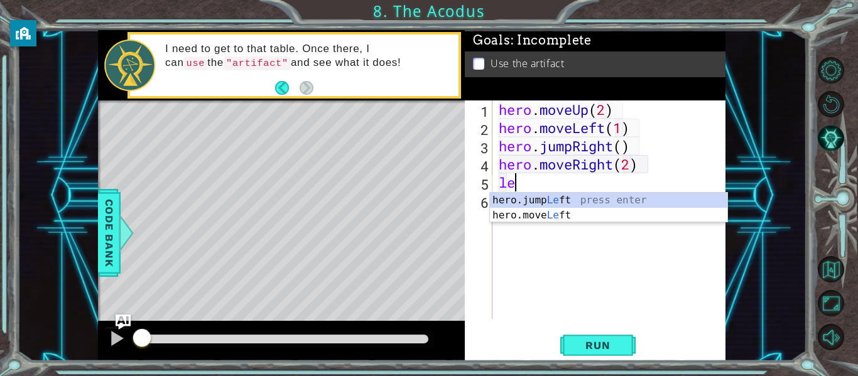
scroll to position [0, 1]
type textarea "left"
click at [533, 199] on div "hero.jump Left press enter hero.move Left press enter" at bounding box center [608, 223] width 237 height 60
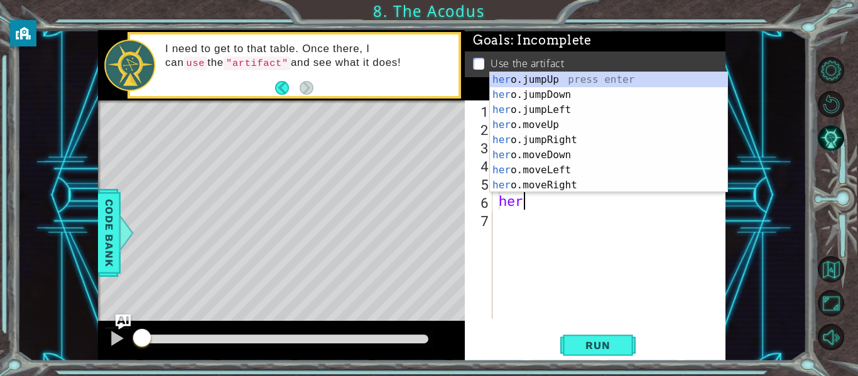
type textarea "hero"
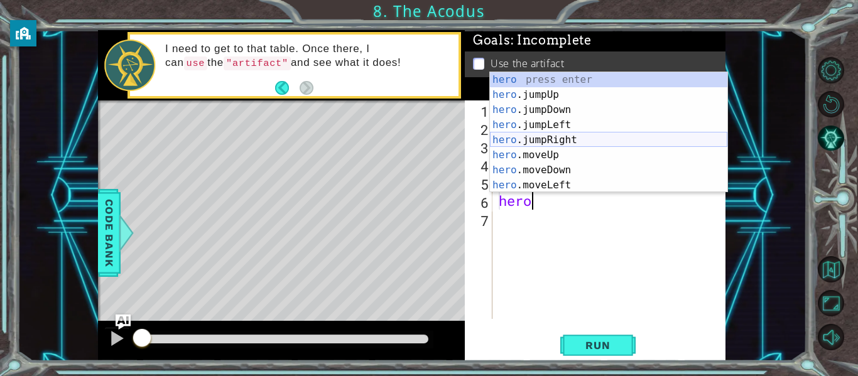
click at [529, 143] on div "hero press enter hero .jumpUp press enter hero .jumpDown press enter hero .jump…" at bounding box center [608, 147] width 237 height 151
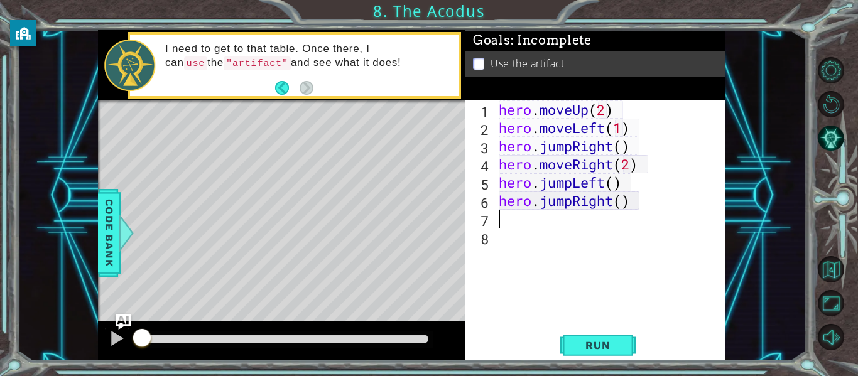
scroll to position [0, 0]
click at [621, 201] on div "hero . moveUp ( 2 ) hero . moveLeft ( 1 ) hero . jumpRight ( ) hero . moveRight…" at bounding box center [612, 227] width 233 height 255
type textarea "hero.jumpRight(2)"
click at [638, 202] on div "hero . moveUp ( 2 ) hero . moveLeft ( 1 ) hero . jumpRight ( ) hero . moveRight…" at bounding box center [612, 227] width 233 height 255
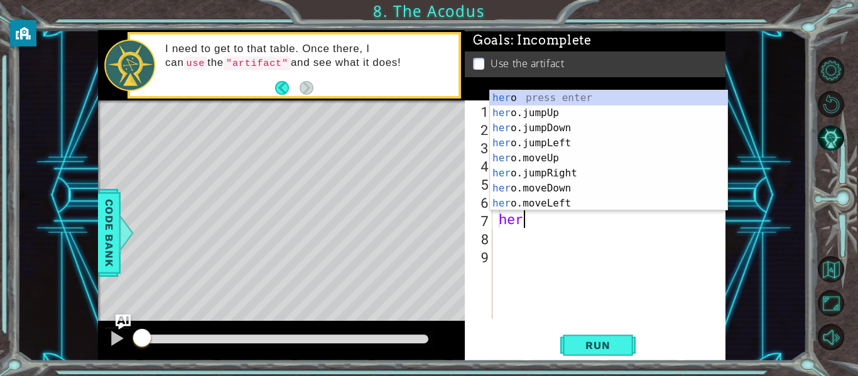
scroll to position [0, 1]
type textarea "hero"
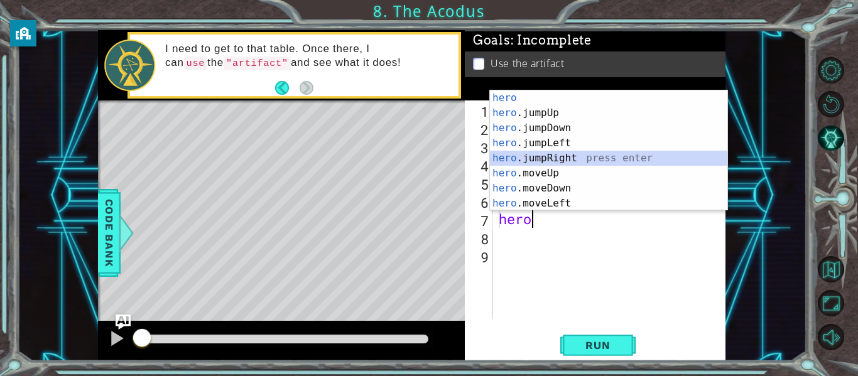
click at [578, 158] on div "hero press enter hero .jumpUp press enter hero .jumpDown press enter hero .jump…" at bounding box center [608, 165] width 237 height 151
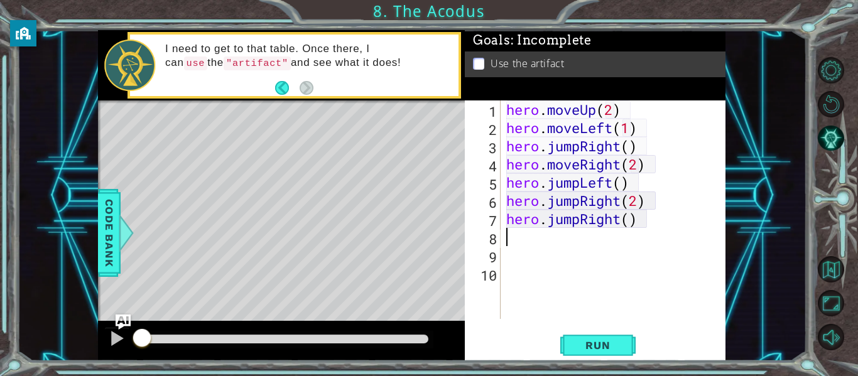
click at [618, 219] on div "hero . moveUp ( 2 ) hero . moveLeft ( 1 ) hero . jumpRight ( ) hero . moveRight…" at bounding box center [616, 227] width 225 height 255
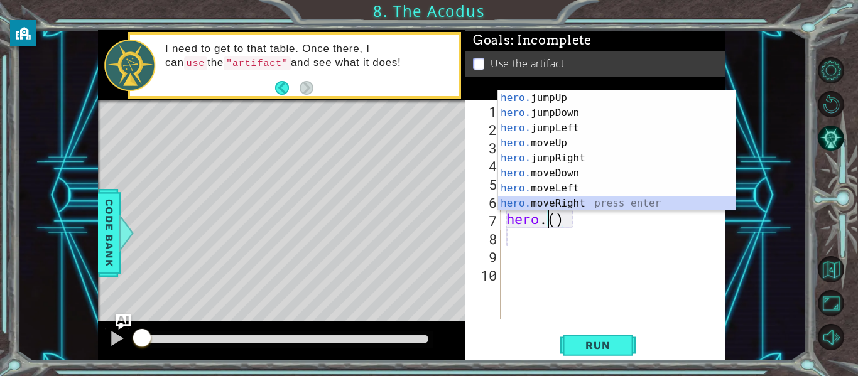
click at [596, 207] on div "hero. jumpUp press enter hero. jumpDown press enter hero. jumpLeft press enter …" at bounding box center [616, 165] width 237 height 151
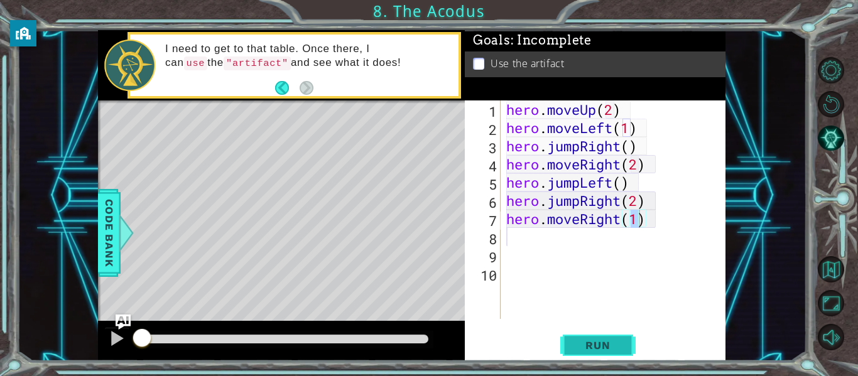
click at [591, 342] on span "Run" at bounding box center [598, 345] width 50 height 13
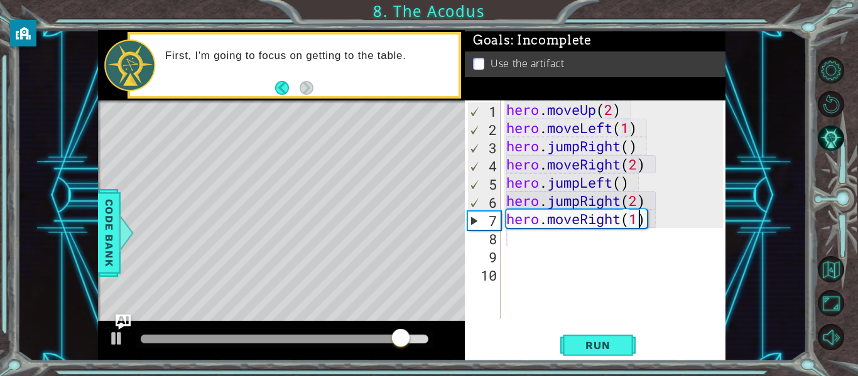
click at [641, 149] on div "hero . moveUp ( 2 ) hero . moveLeft ( 1 ) hero . jumpRight ( ) hero . moveRight…" at bounding box center [616, 227] width 225 height 255
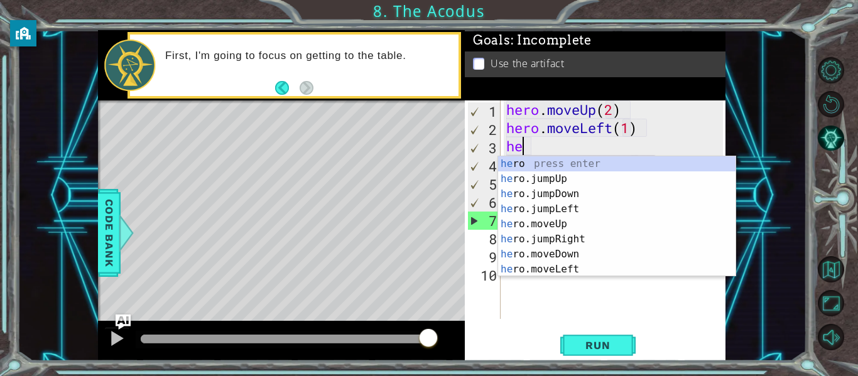
type textarea "h"
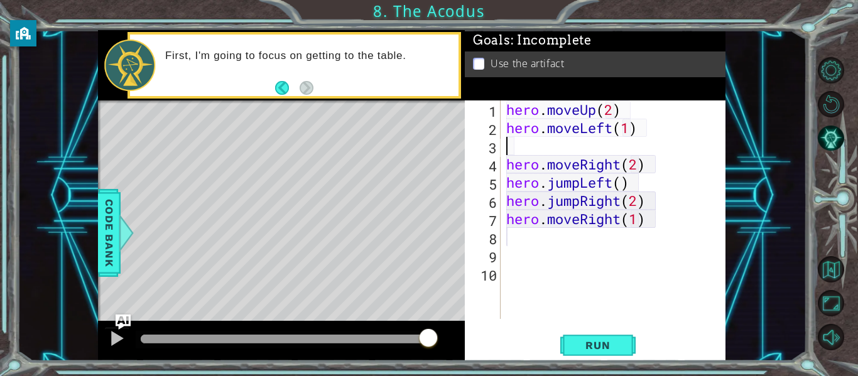
click at [657, 165] on div "hero . moveUp ( 2 ) hero . moveLeft ( 1 ) hero . moveRight ( 2 ) hero . jumpLef…" at bounding box center [616, 227] width 225 height 255
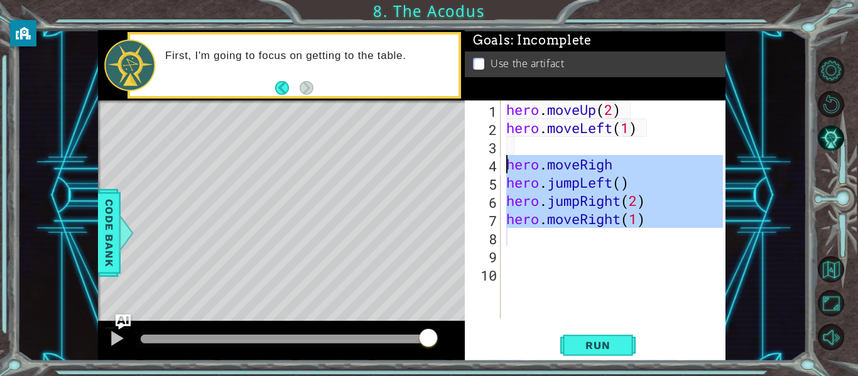
drag, startPoint x: 655, startPoint y: 232, endPoint x: 505, endPoint y: 163, distance: 165.2
click at [505, 163] on div "hero . moveUp ( 2 ) hero . moveLeft ( 1 ) hero . moveRigh hero . jumpLeft ( ) h…" at bounding box center [616, 227] width 225 height 255
type textarea "hero.moveRigh hero.jumpLeft()"
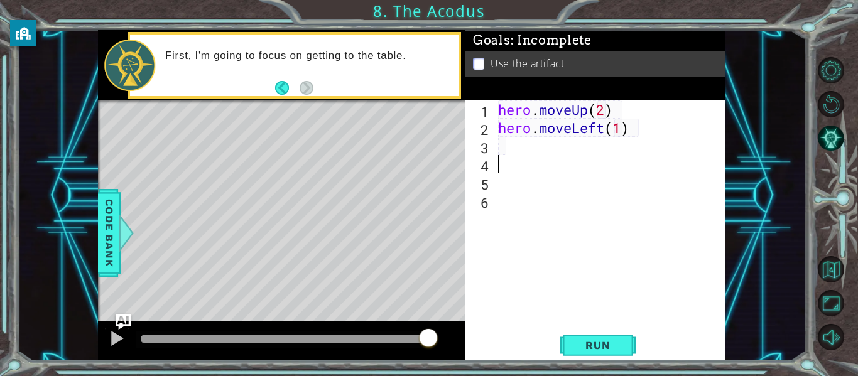
click at [548, 143] on div "hero . moveUp ( 2 ) hero . moveLeft ( 1 )" at bounding box center [612, 227] width 234 height 255
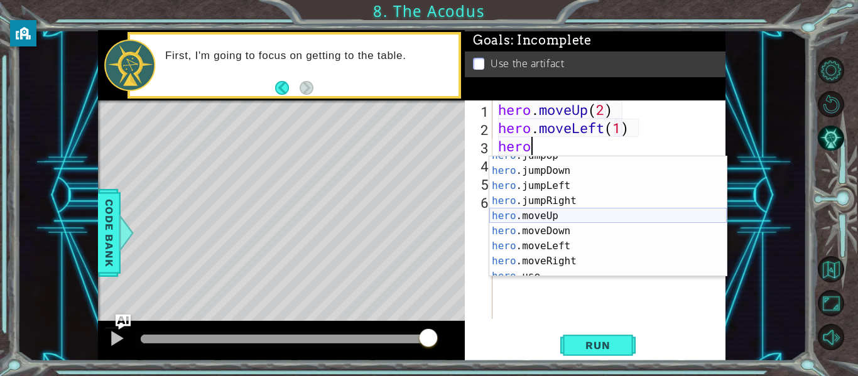
scroll to position [30, 0]
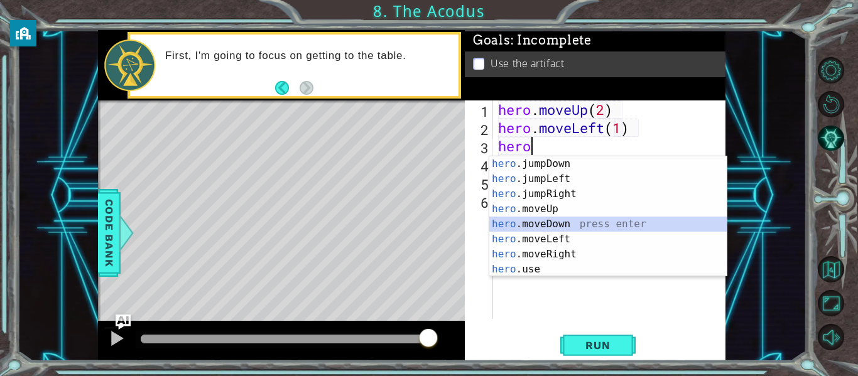
click at [535, 225] on div "hero .jumpDown press enter hero .jumpLeft press enter hero .jumpRight press ent…" at bounding box center [607, 231] width 237 height 151
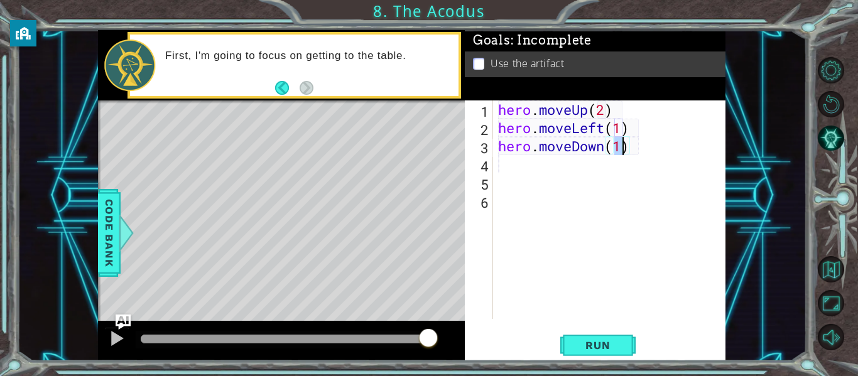
type textarea "hero.moveDown(2)"
click at [632, 151] on div "hero . moveUp ( 2 ) hero . moveLeft ( 1 ) hero . moveDown ( 2 )" at bounding box center [612, 227] width 234 height 255
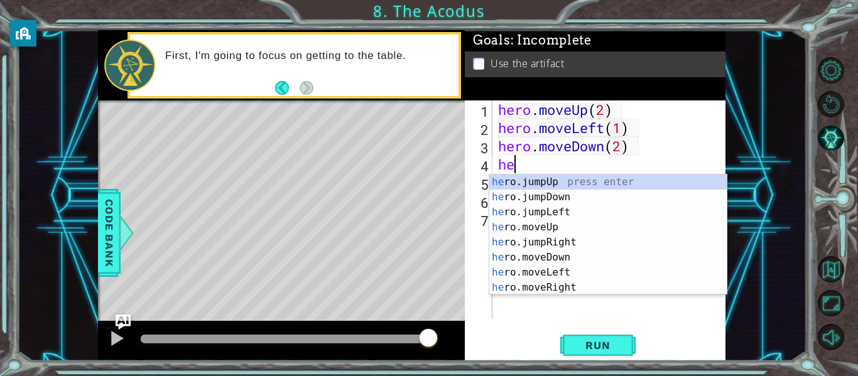
scroll to position [0, 1]
type textarea "hero"
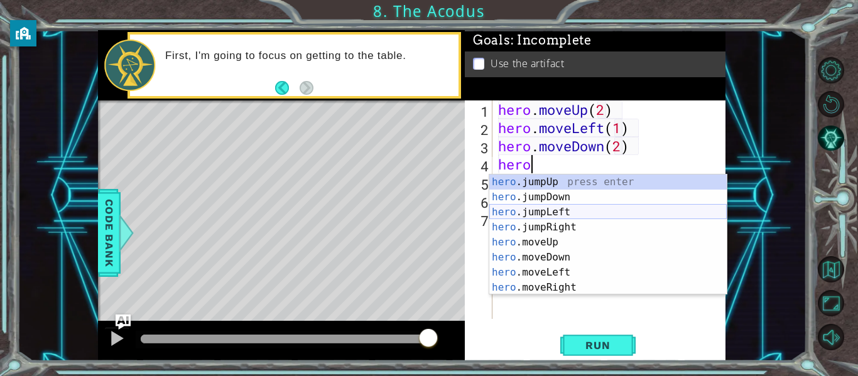
click at [596, 210] on div "hero .jumpUp press enter hero .jumpDown press enter hero .jumpLeft press enter …" at bounding box center [607, 250] width 237 height 151
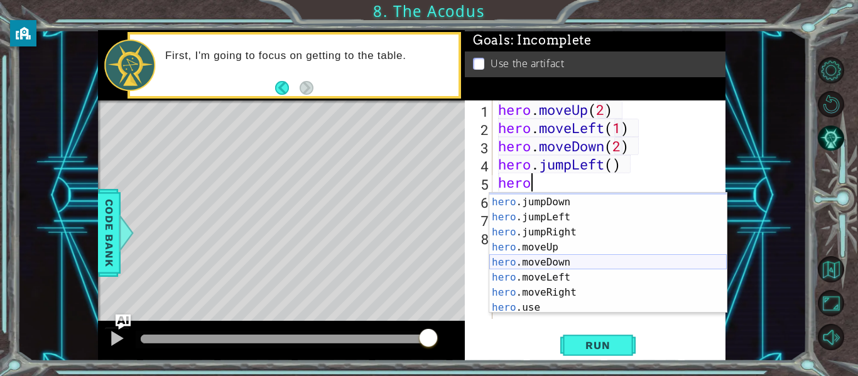
scroll to position [14, 0]
click at [552, 250] on div "hero .jumpUp press enter hero .jumpDown press enter hero .jumpLeft press enter …" at bounding box center [607, 255] width 237 height 151
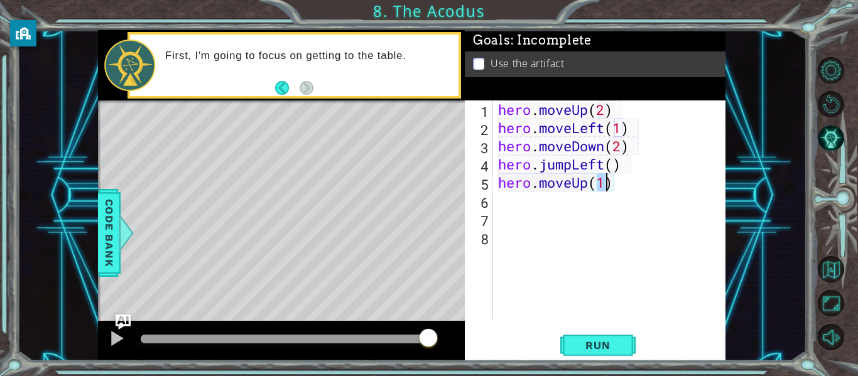
type textarea "hero.moveUp(2)"
click at [618, 188] on div "hero . moveUp ( 2 ) hero . moveLeft ( 1 ) hero . moveDown ( 2 ) hero . jumpLeft…" at bounding box center [612, 227] width 234 height 255
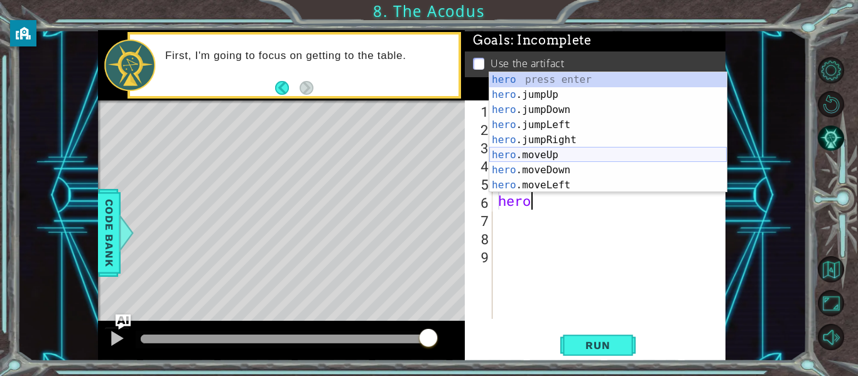
scroll to position [30, 0]
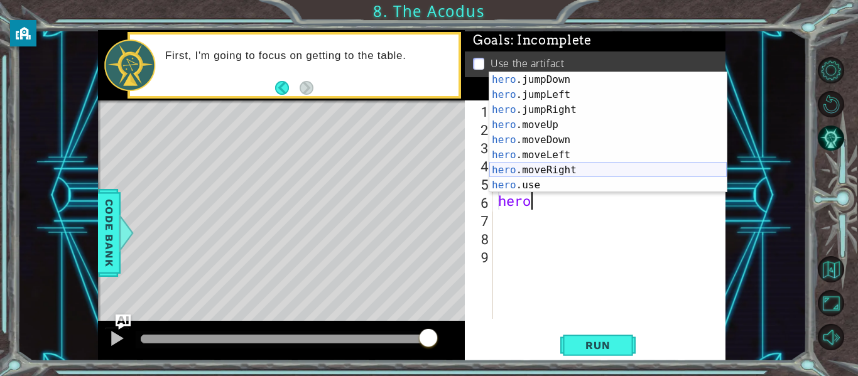
click at [560, 169] on div "hero .jumpDown press enter hero .jumpLeft press enter hero .jumpRight press ent…" at bounding box center [607, 147] width 237 height 151
type textarea "hero.moveRight(1)"
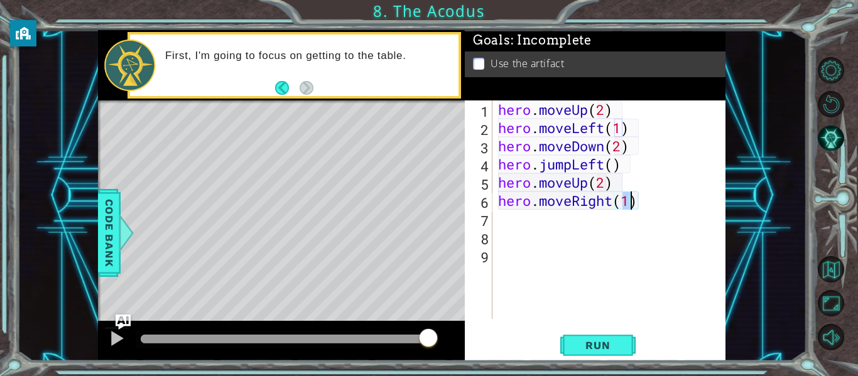
click at [635, 203] on div "hero . moveUp ( 2 ) hero . moveLeft ( 1 ) hero . moveDown ( 2 ) hero . jumpLeft…" at bounding box center [612, 227] width 234 height 255
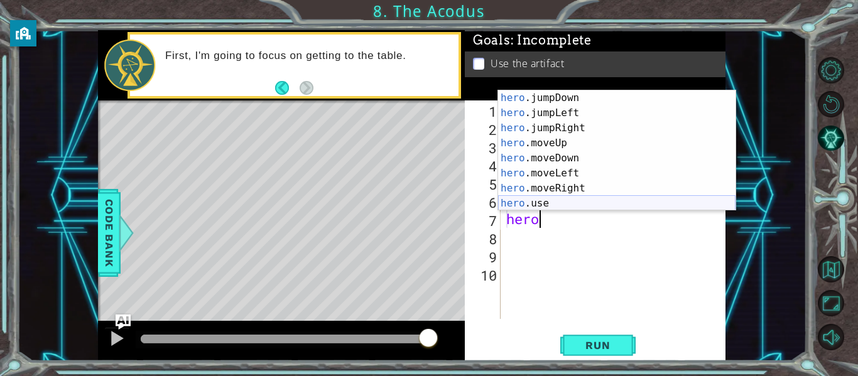
click at [549, 198] on div "hero .jumpDown press enter hero .jumpLeft press enter hero .jumpRight press ent…" at bounding box center [616, 165] width 237 height 151
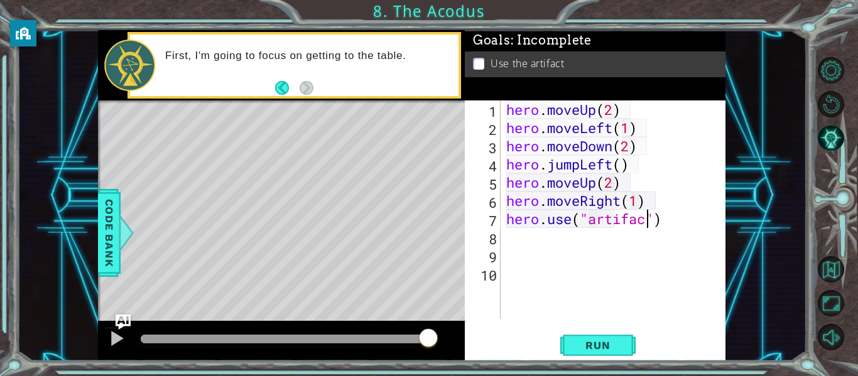
scroll to position [0, 7]
type textarea "hero.use("artifact")"
click at [600, 347] on span "Run" at bounding box center [598, 345] width 50 height 13
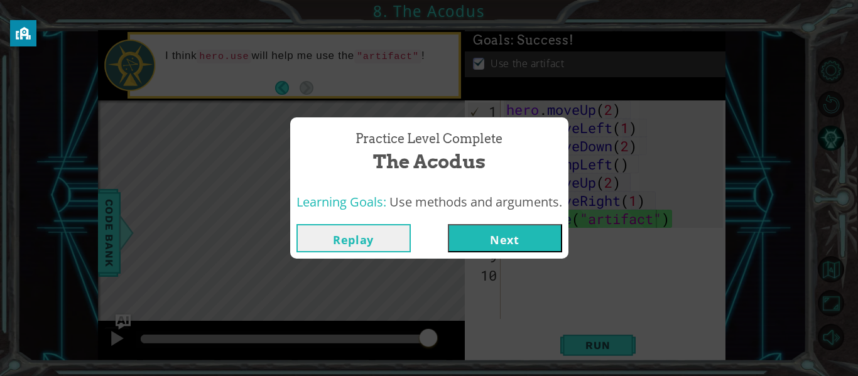
click at [505, 230] on button "Next" at bounding box center [505, 238] width 114 height 28
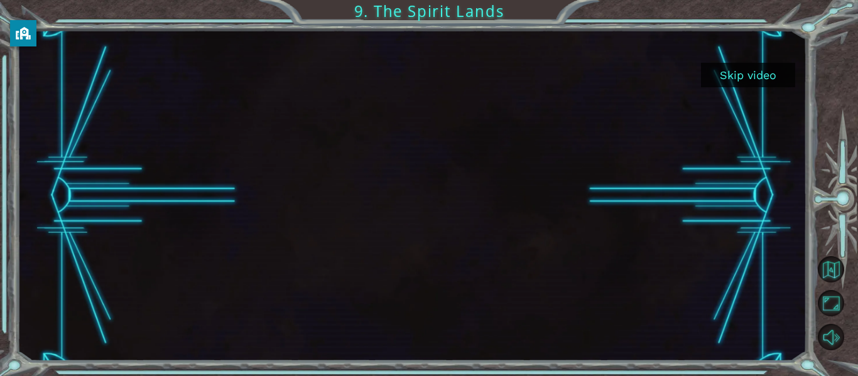
click at [767, 75] on button "Skip video" at bounding box center [748, 75] width 94 height 24
